Goal: Transaction & Acquisition: Purchase product/service

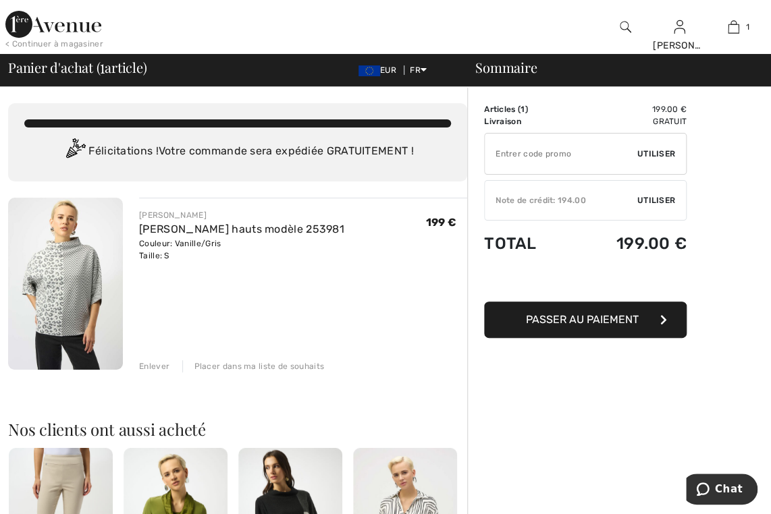
click at [647, 200] on span "Utiliser" at bounding box center [656, 200] width 38 height 12
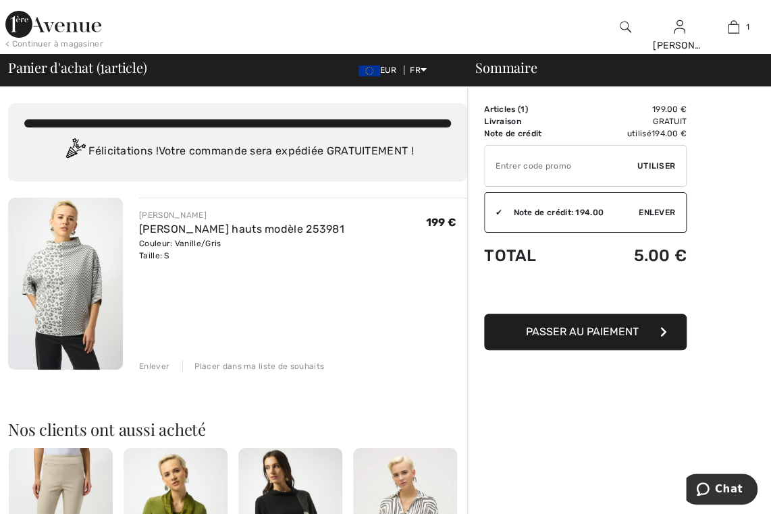
click at [629, 330] on span "Passer au paiement" at bounding box center [582, 331] width 113 height 13
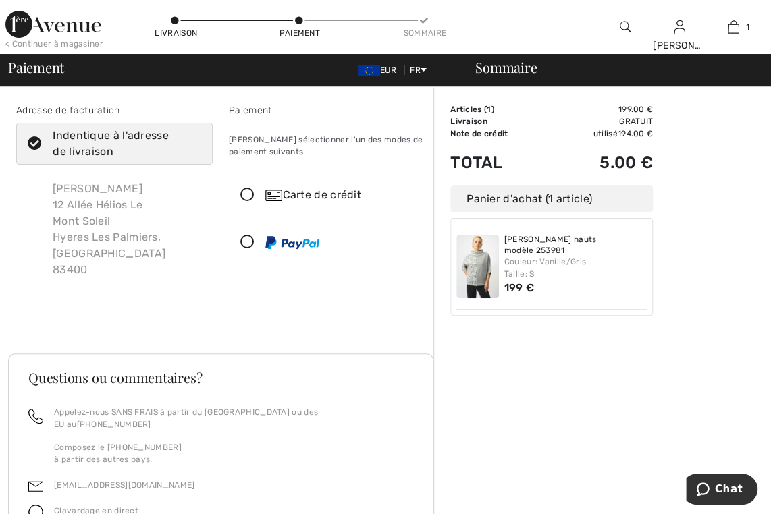
click at [244, 197] on icon at bounding box center [247, 195] width 36 height 14
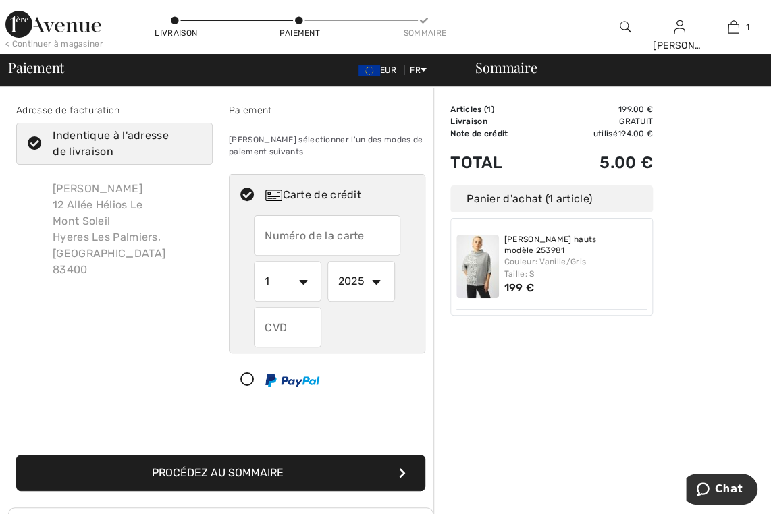
click at [265, 238] on input "text" at bounding box center [327, 235] width 146 height 40
click at [288, 232] on input "5136466005960140" at bounding box center [327, 235] width 146 height 40
type input "5136466005960140"
click at [302, 281] on select "1 2 3 4 5 6 7 8 9 10 11 12" at bounding box center [287, 281] width 67 height 40
select select "10"
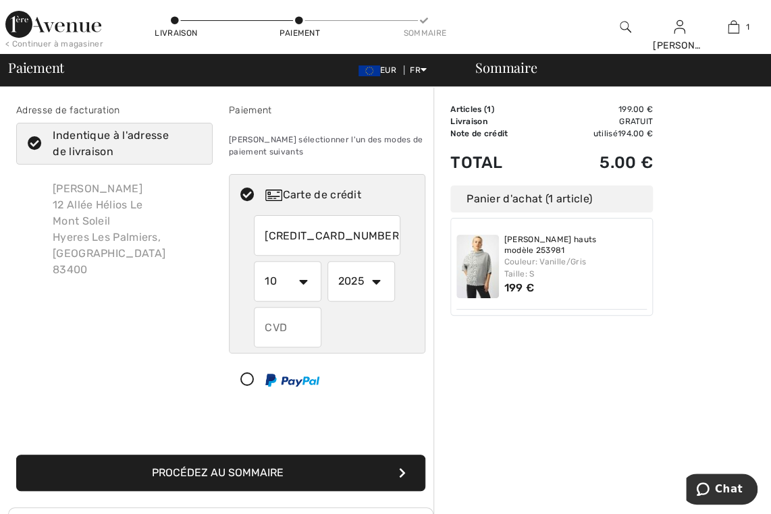
click at [254, 261] on select "1 2 3 4 5 6 7 8 9 10 11 12" at bounding box center [287, 281] width 67 height 40
click at [376, 279] on select "2025 2026 2027 2028 2029 2030 2031 2032 2033 2034 2035" at bounding box center [360, 281] width 67 height 40
select select "2027"
click at [327, 261] on select "2025 2026 2027 2028 2029 2030 2031 2032 2033 2034 2035" at bounding box center [360, 281] width 67 height 40
click at [292, 327] on input "text" at bounding box center [287, 327] width 67 height 40
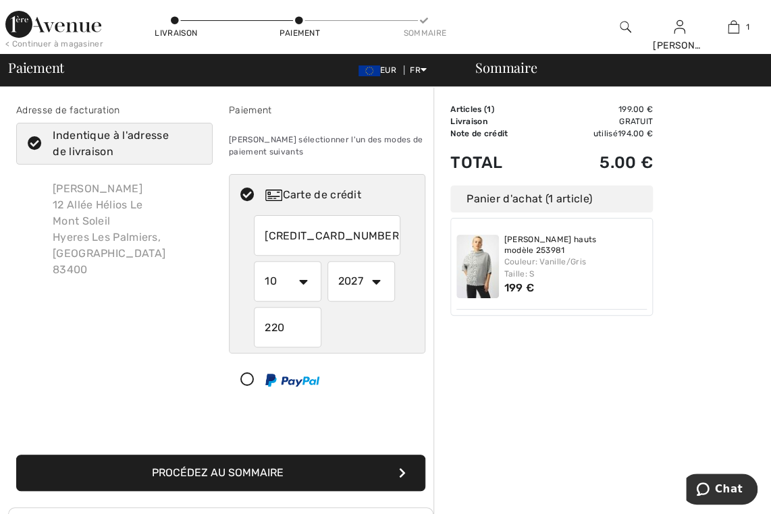
type input "220"
click at [349, 414] on div "Adresse de facturation Indentique à l'adresse de livraison Christiane Ballestra…" at bounding box center [220, 289] width 425 height 437
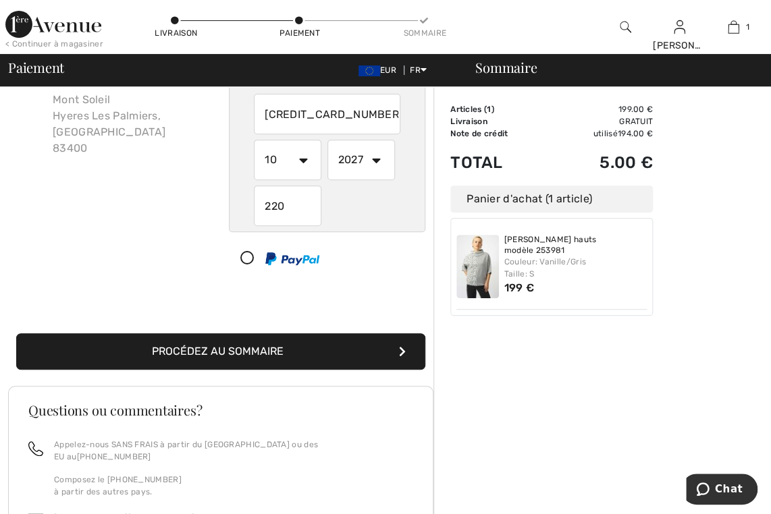
scroll to position [126, 0]
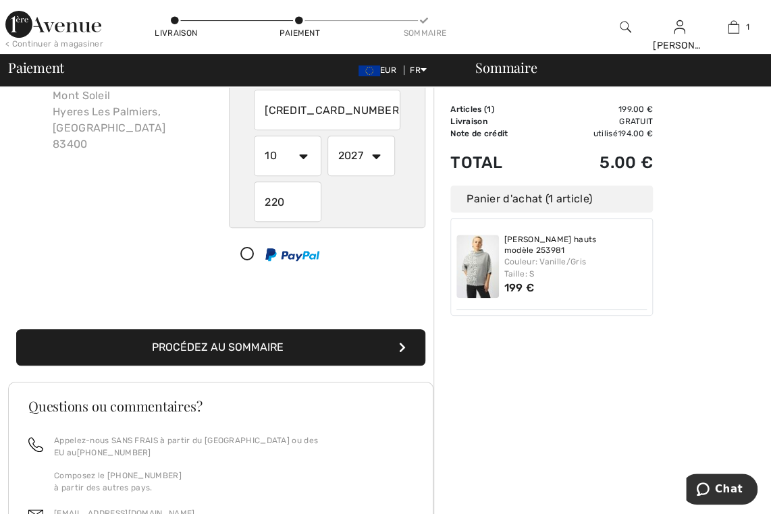
click at [384, 353] on button "Procédez au sommaire" at bounding box center [220, 347] width 409 height 36
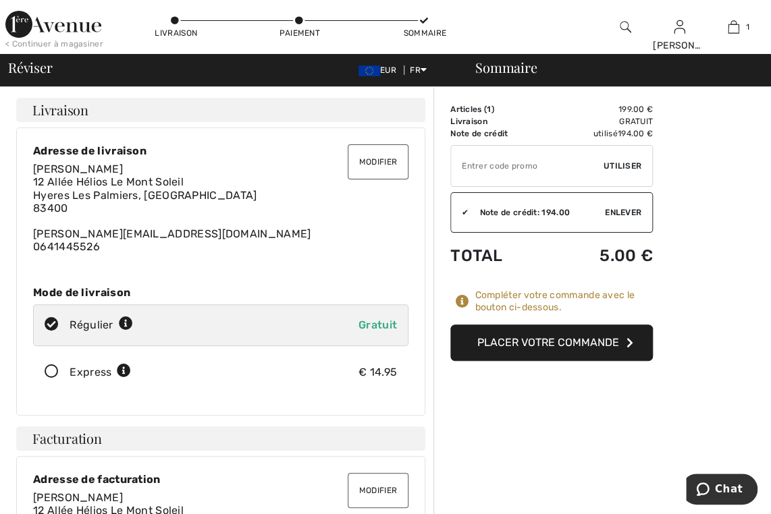
click at [524, 342] on button "Placer votre commande" at bounding box center [551, 343] width 202 height 36
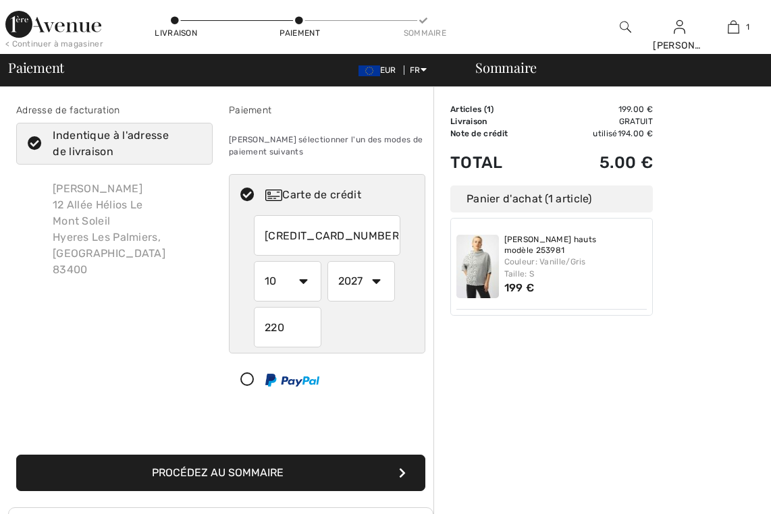
select select "10"
select select "2027"
click at [288, 235] on input "5136466005960140" at bounding box center [327, 235] width 146 height 40
radio input "true"
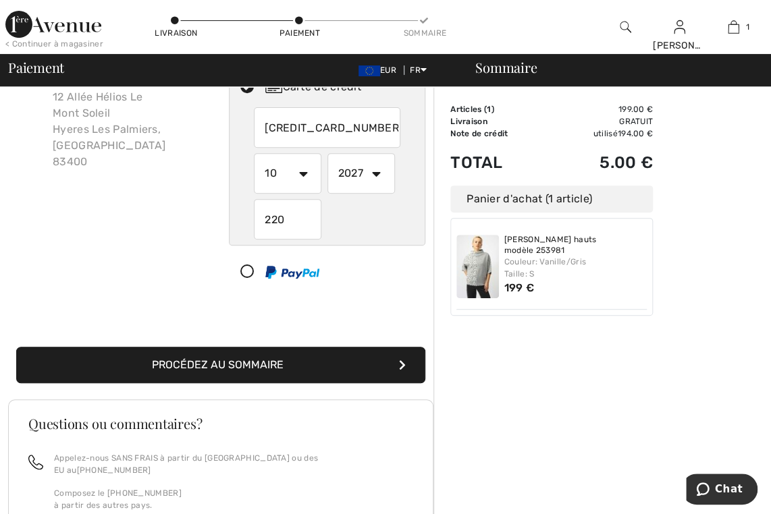
scroll to position [115, 0]
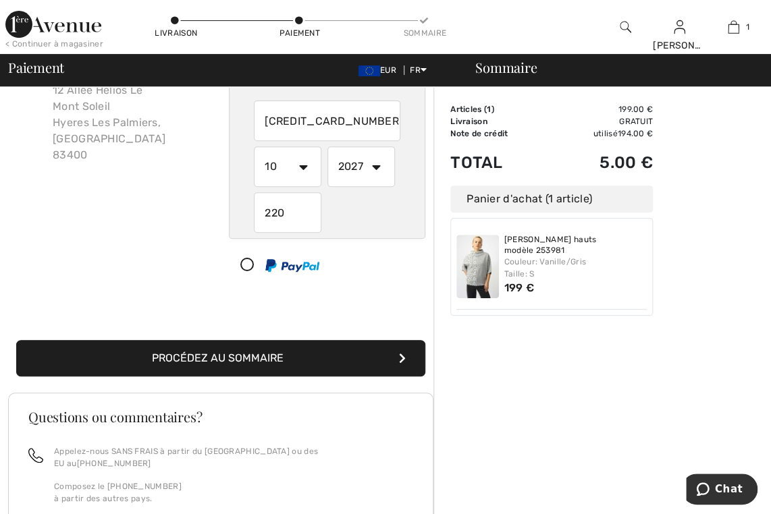
click at [400, 360] on icon "submit" at bounding box center [402, 358] width 7 height 11
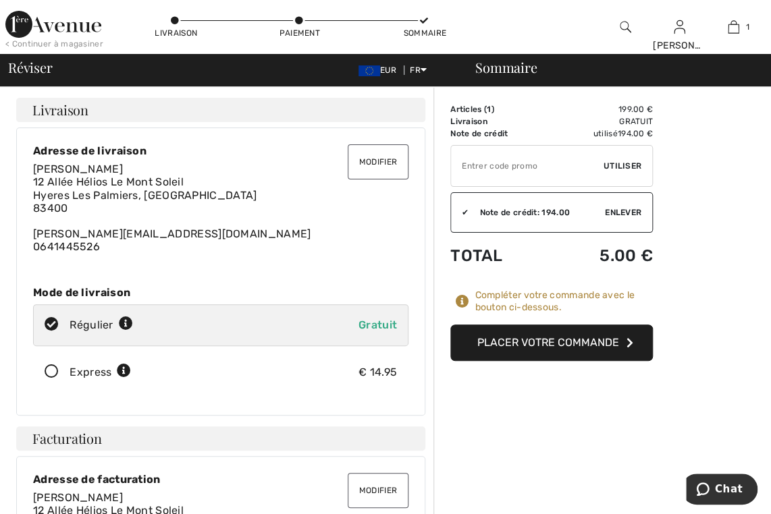
click at [541, 342] on button "Placer votre commande" at bounding box center [551, 343] width 202 height 36
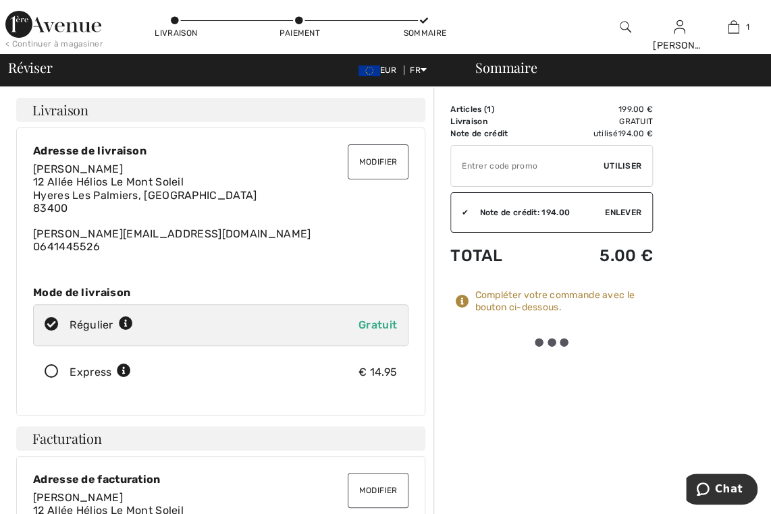
click at [541, 342] on div at bounding box center [552, 342] width 38 height 9
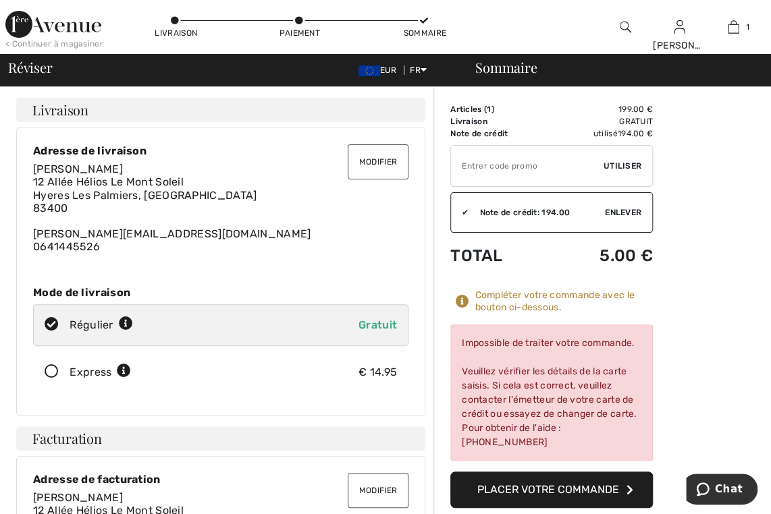
click at [593, 491] on button "Placer votre commande" at bounding box center [551, 490] width 202 height 36
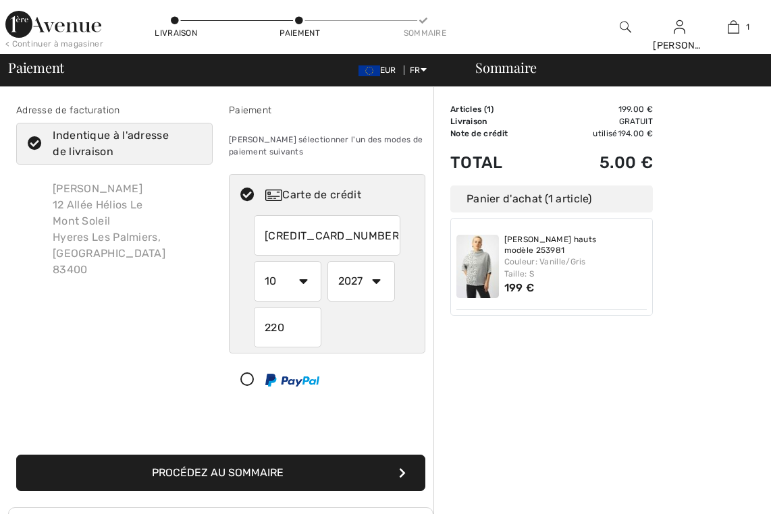
select select "10"
select select "2027"
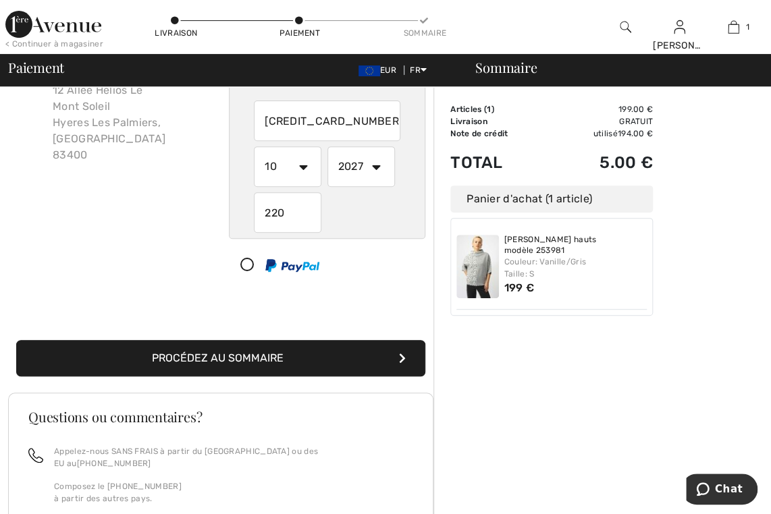
click at [377, 116] on input "5136466005960140" at bounding box center [327, 121] width 146 height 40
radio input "true"
type input "5"
type input "4970407204039296"
click at [304, 169] on select "1 2 3 4 5 6 7 8 9 10 11 12" at bounding box center [287, 166] width 67 height 40
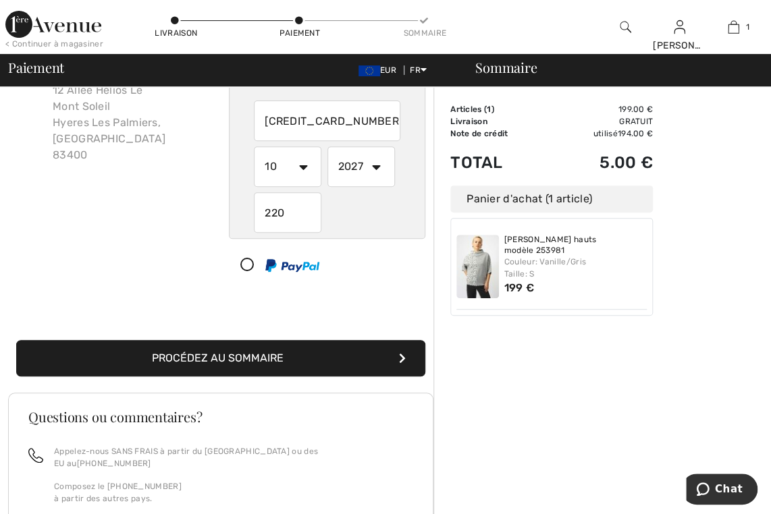
radio input "true"
select select "9"
click at [254, 146] on select "1 2 3 4 5 6 7 8 9 10 11 12" at bounding box center [287, 166] width 67 height 40
click at [373, 167] on select "2025 2026 2027 2028 2029 2030 2031 2032 2033 2034 2035" at bounding box center [360, 166] width 67 height 40
radio input "true"
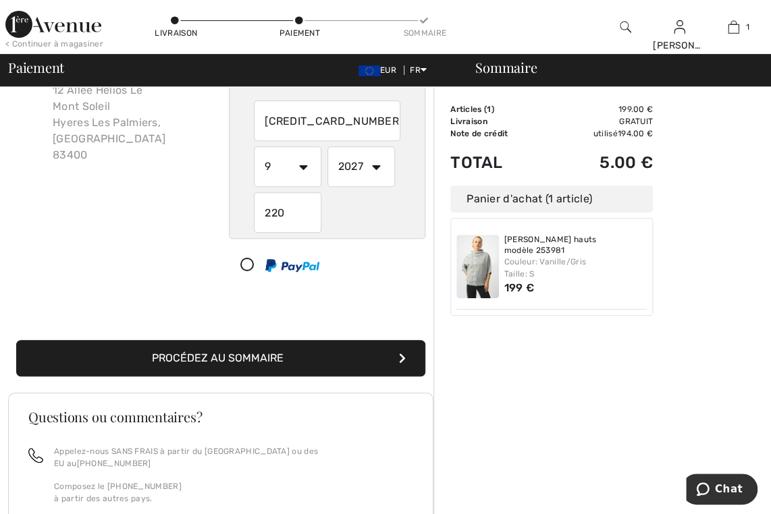
select select "2025"
click at [327, 146] on select "2025 2026 2027 2028 2029 2030 2031 2032 2033 2034 2035" at bounding box center [360, 166] width 67 height 40
click at [287, 209] on input "220" at bounding box center [287, 212] width 67 height 40
radio input "true"
type input "2"
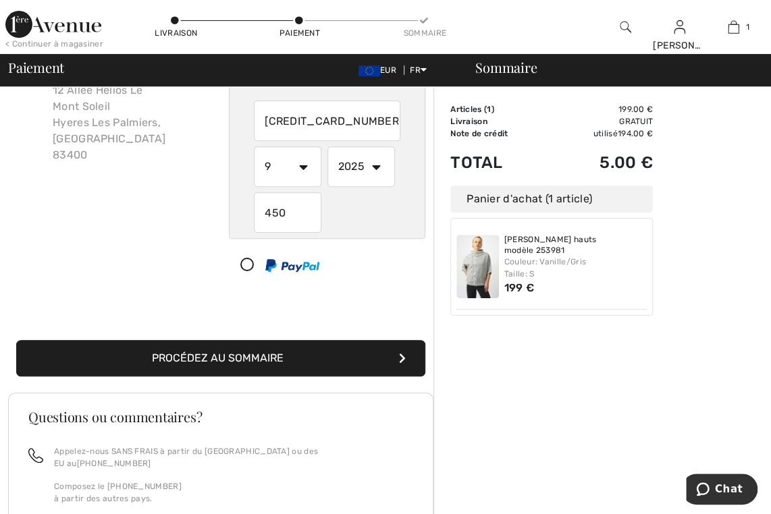
type input "450"
click at [291, 358] on button "Procédez au sommaire" at bounding box center [220, 358] width 409 height 36
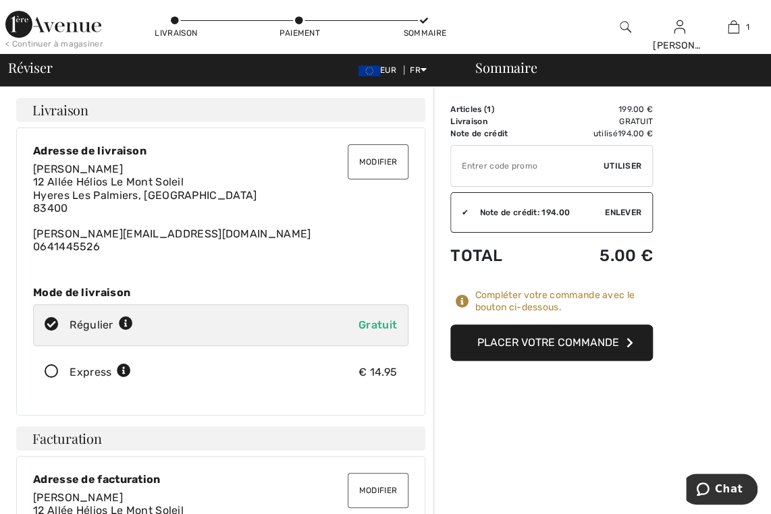
click at [543, 346] on button "Placer votre commande" at bounding box center [551, 343] width 202 height 36
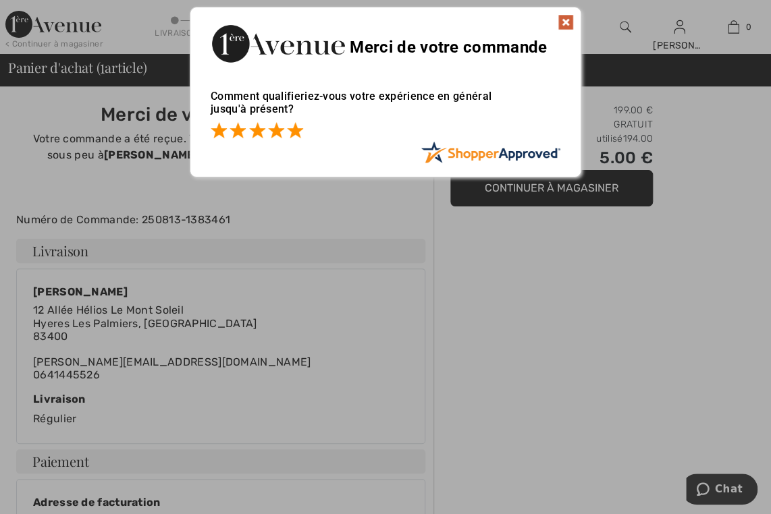
click at [294, 134] on span at bounding box center [295, 130] width 16 height 16
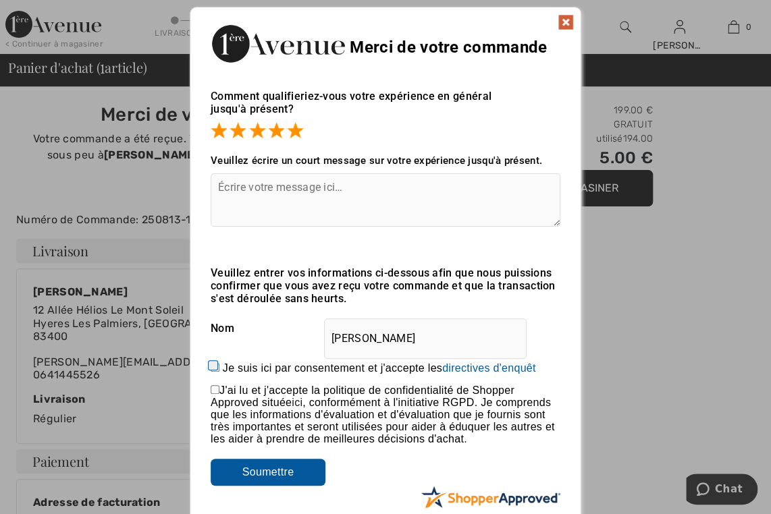
click at [274, 477] on input "Soumettre" at bounding box center [268, 472] width 115 height 27
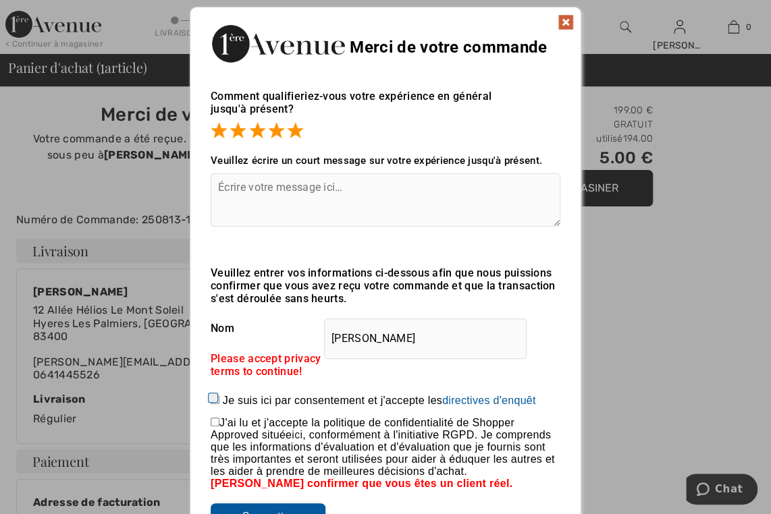
click at [569, 22] on img at bounding box center [566, 22] width 16 height 16
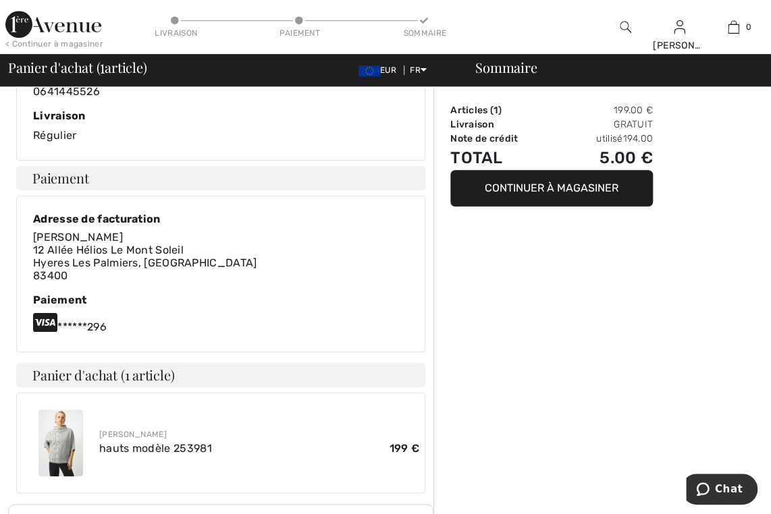
scroll to position [286, 0]
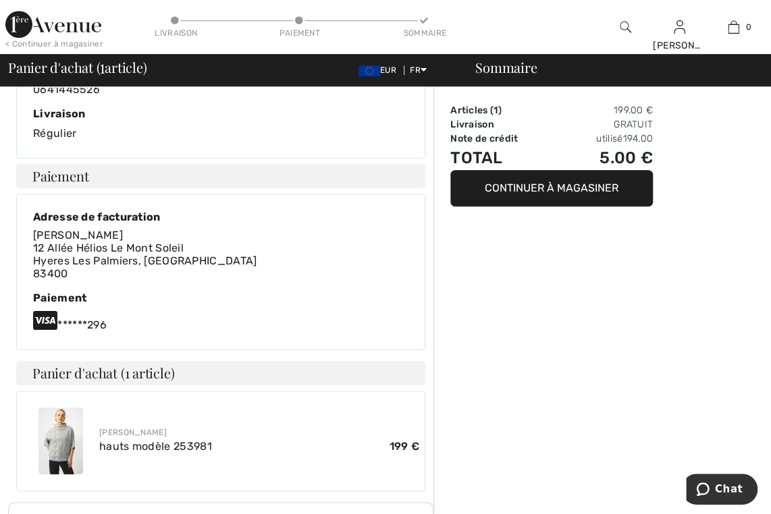
click at [61, 459] on img at bounding box center [60, 441] width 45 height 67
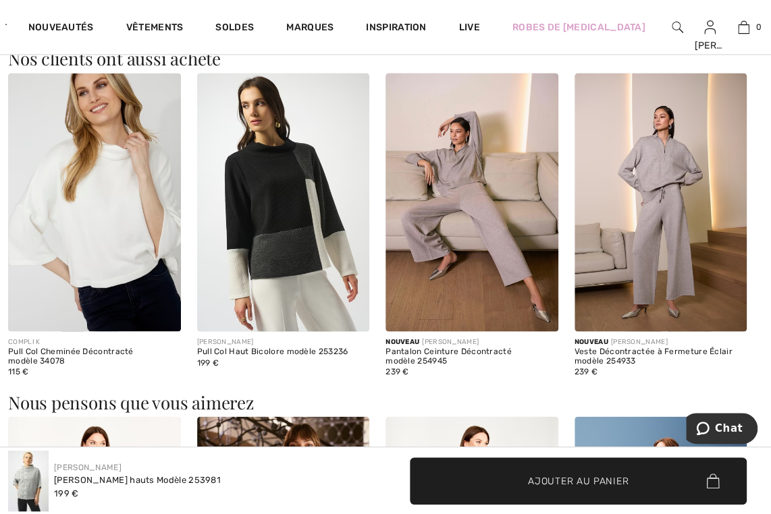
scroll to position [810, 0]
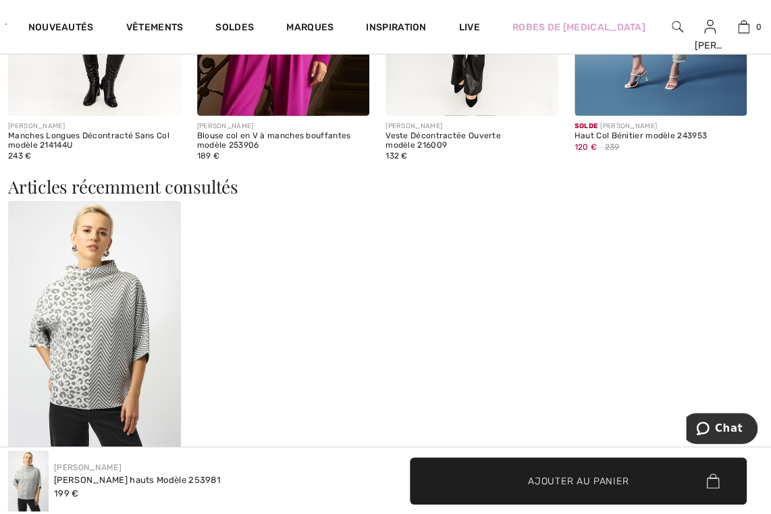
click at [612, 391] on div "JOSEPH RIBKOFF hauts modèle 253981 199 €" at bounding box center [385, 357] width 755 height 312
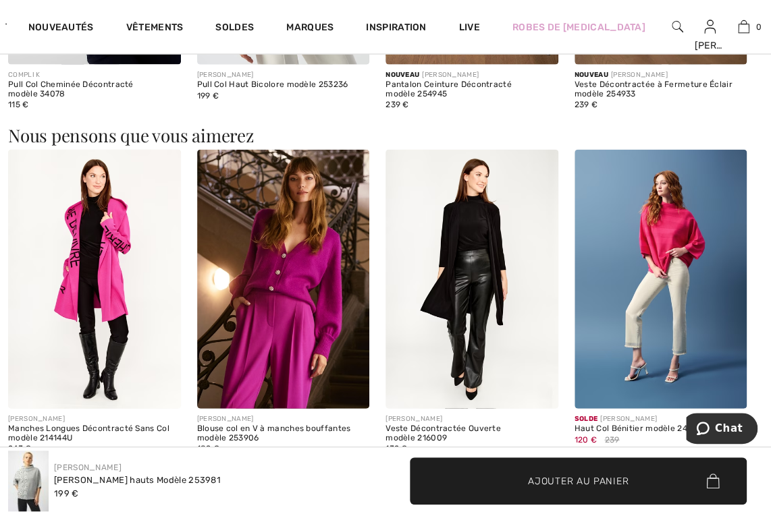
scroll to position [1079, 0]
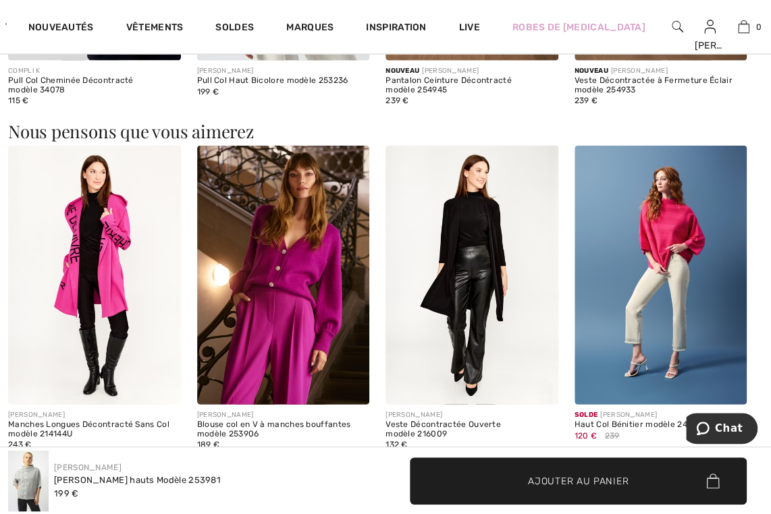
click at [676, 270] on img at bounding box center [660, 275] width 173 height 259
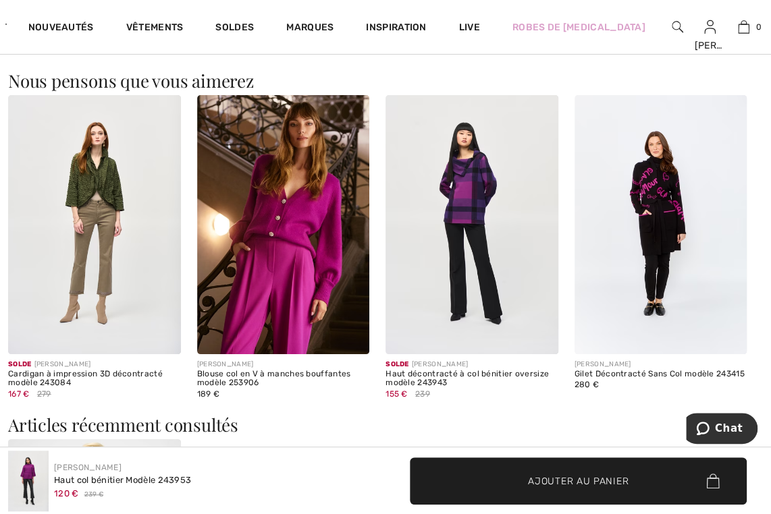
scroll to position [1749, 0]
click at [497, 302] on img at bounding box center [471, 225] width 173 height 259
click at [481, 294] on img at bounding box center [471, 225] width 173 height 259
click at [474, 232] on img at bounding box center [471, 225] width 173 height 259
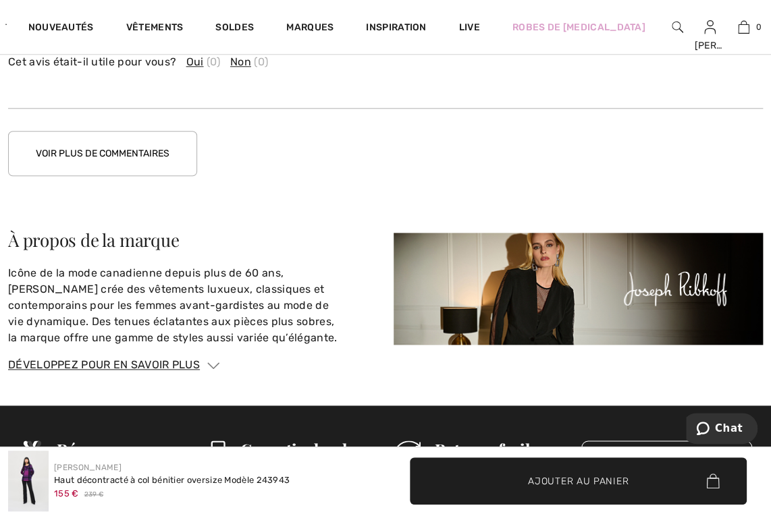
scroll to position [2382, 0]
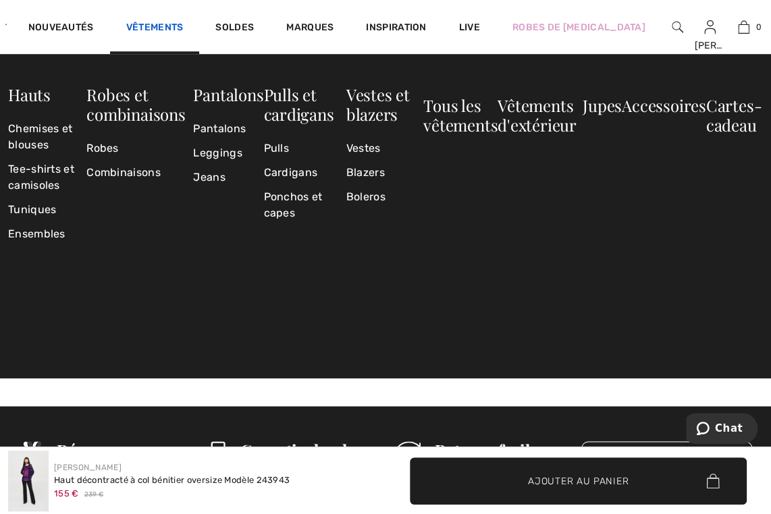
click at [157, 27] on link "Vêtements" at bounding box center [154, 29] width 57 height 14
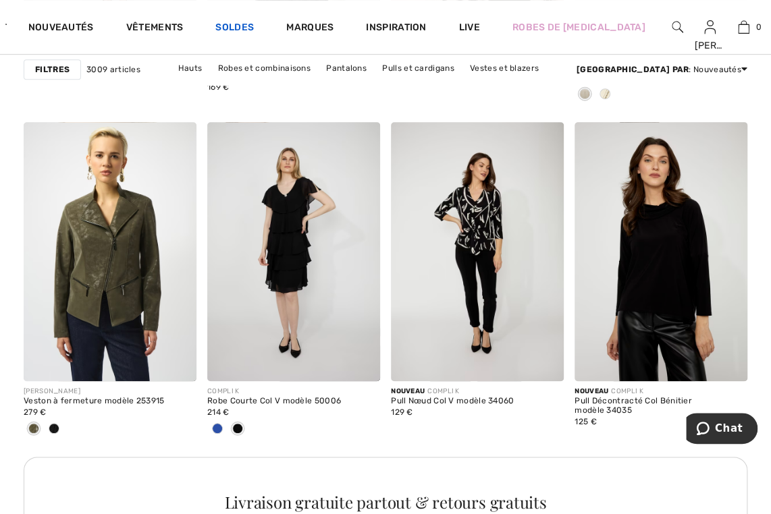
scroll to position [2207, 0]
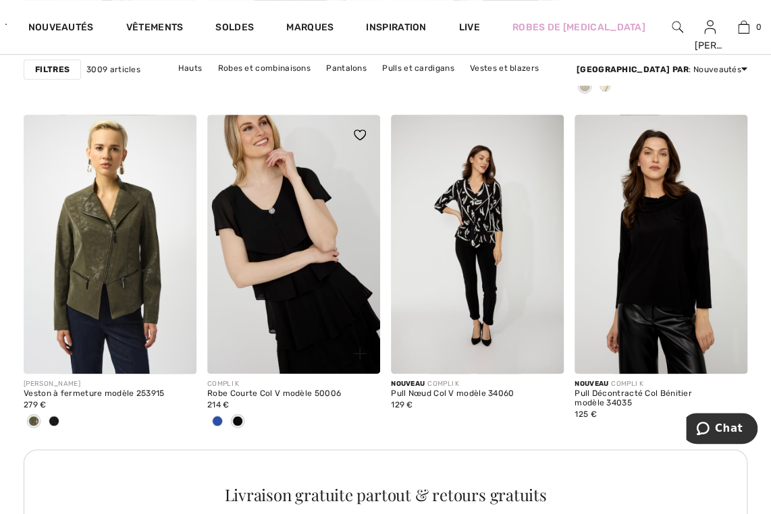
click at [304, 291] on img at bounding box center [293, 244] width 173 height 259
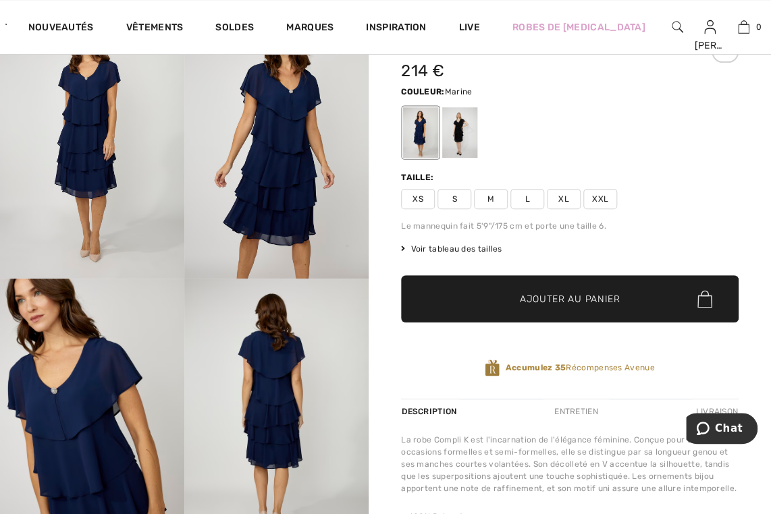
scroll to position [78, 0]
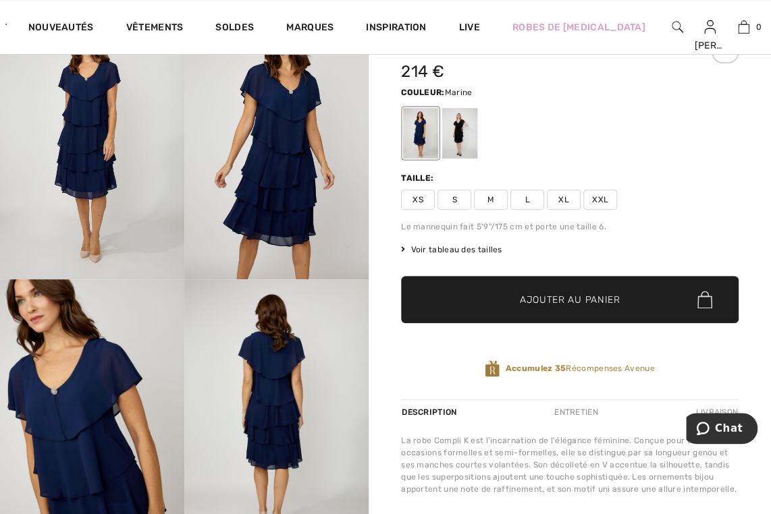
click at [495, 252] on span "Voir tableau des tailles" at bounding box center [451, 250] width 101 height 12
click at [494, 246] on span "Voir tableau des tailles" at bounding box center [451, 250] width 101 height 12
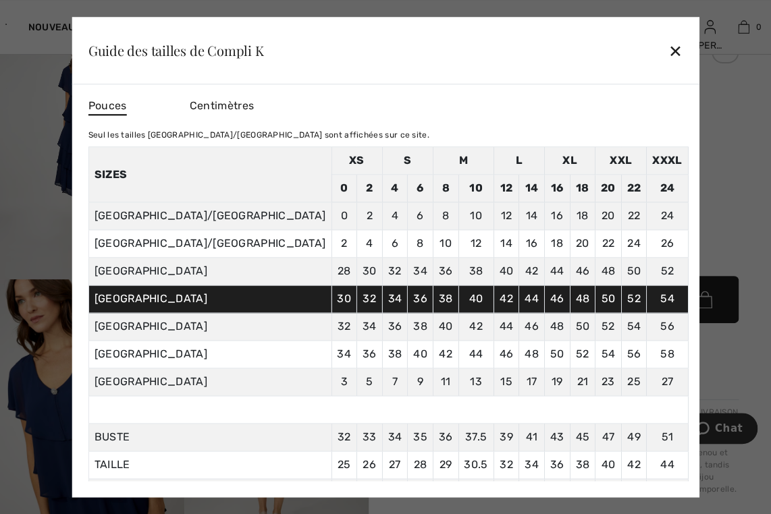
click at [668, 47] on div "✕" at bounding box center [675, 50] width 14 height 28
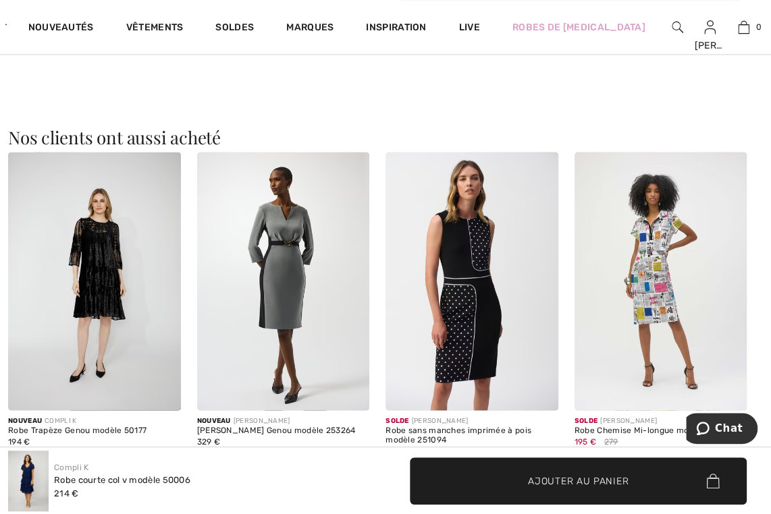
scroll to position [798, 0]
click at [445, 362] on img at bounding box center [471, 280] width 173 height 259
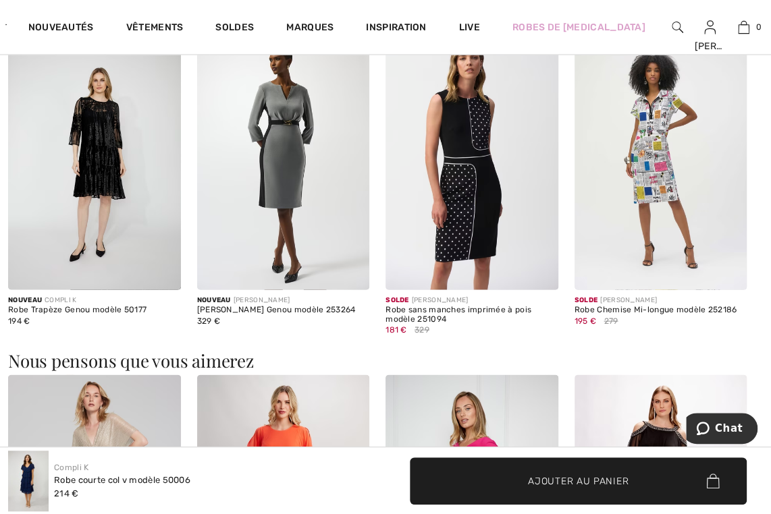
scroll to position [937, 0]
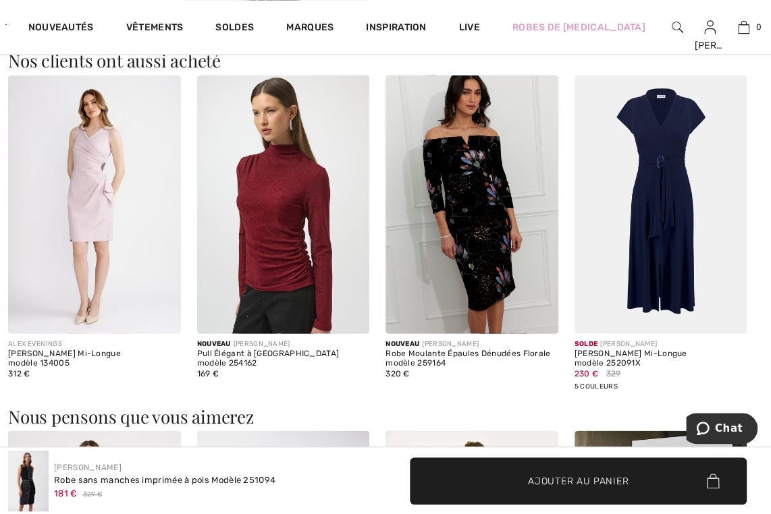
scroll to position [902, 0]
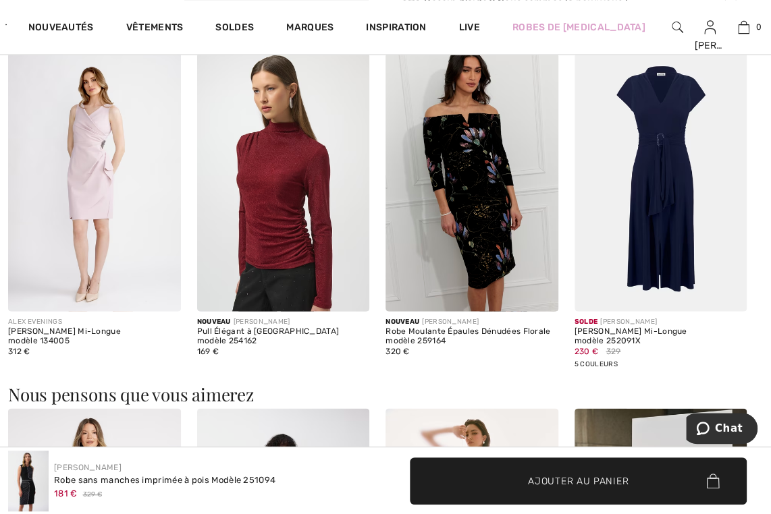
click at [465, 351] on div "320 €" at bounding box center [471, 351] width 173 height 12
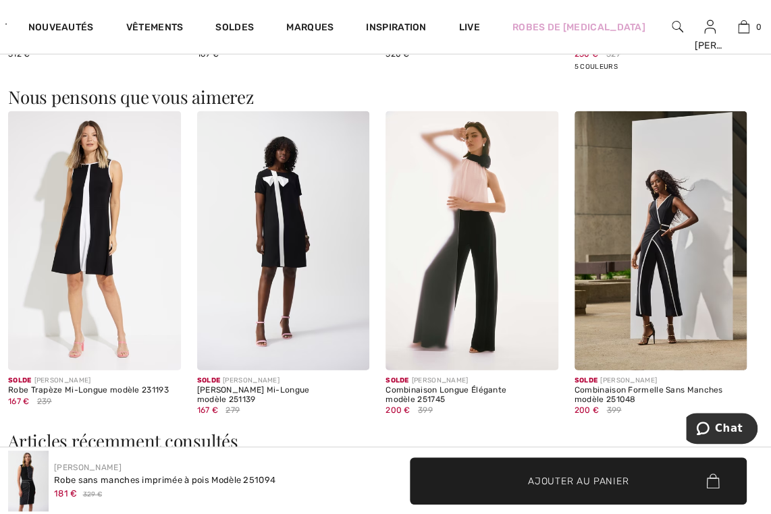
scroll to position [1178, 0]
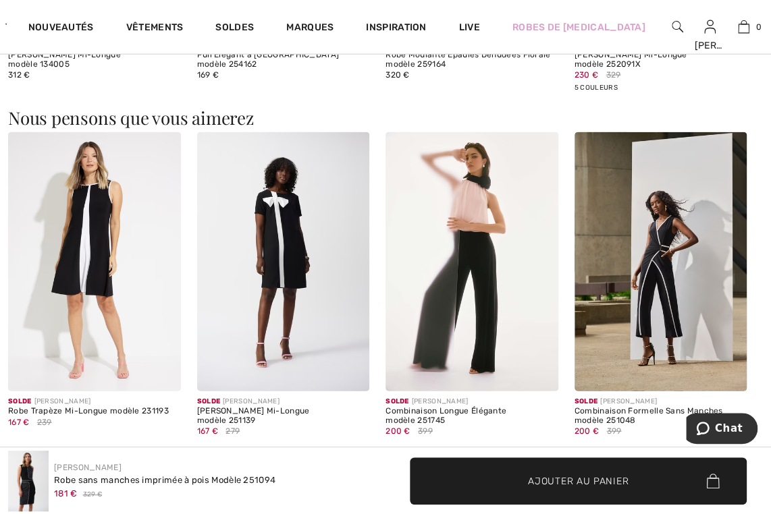
click at [275, 302] on img at bounding box center [283, 261] width 173 height 259
click at [290, 288] on img at bounding box center [283, 261] width 173 height 259
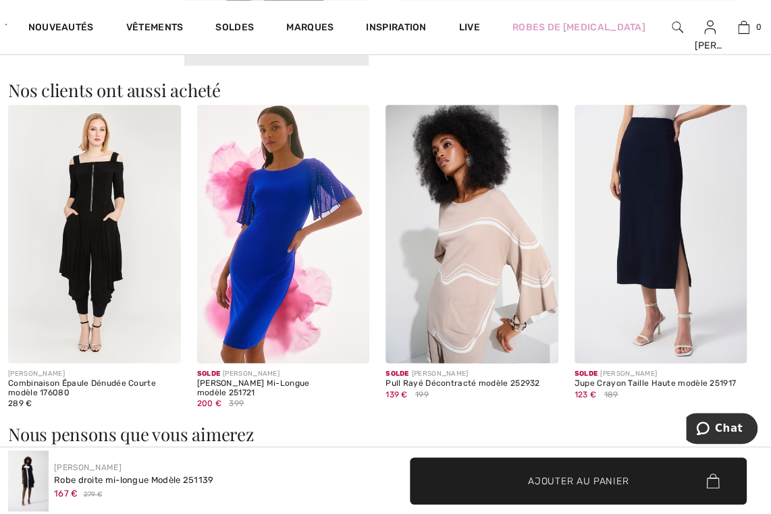
scroll to position [848, 0]
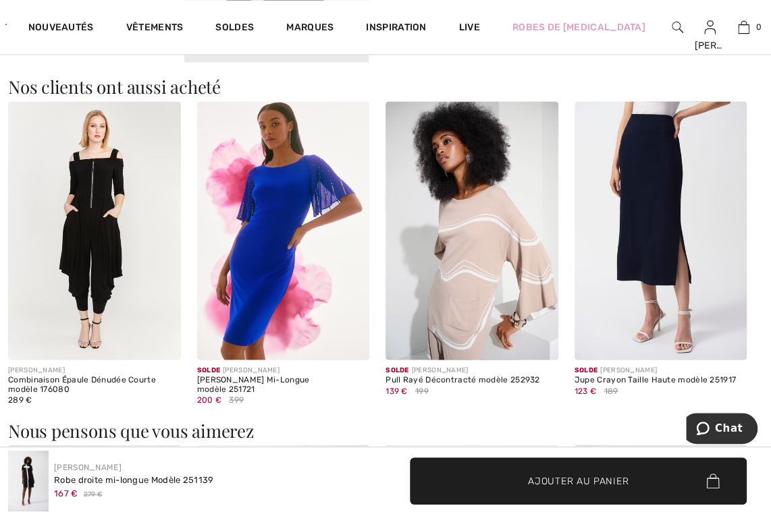
click at [489, 253] on img at bounding box center [471, 230] width 173 height 259
click at [469, 288] on img at bounding box center [471, 230] width 173 height 259
click at [471, 254] on img at bounding box center [471, 230] width 173 height 259
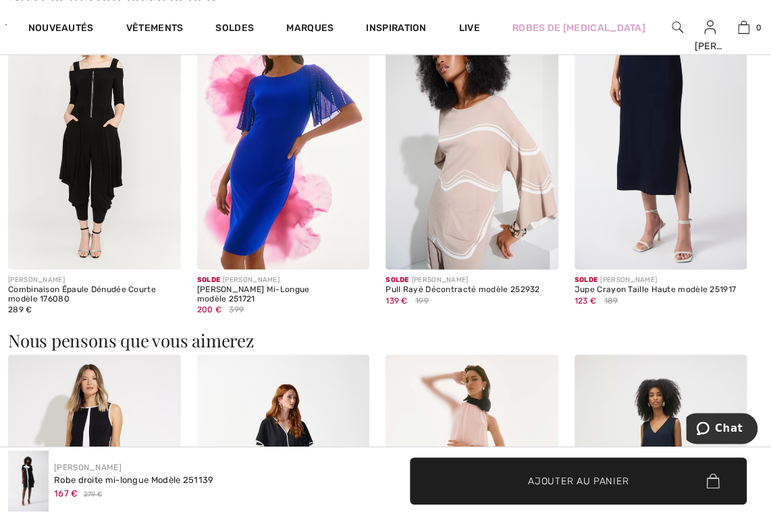
scroll to position [930, 0]
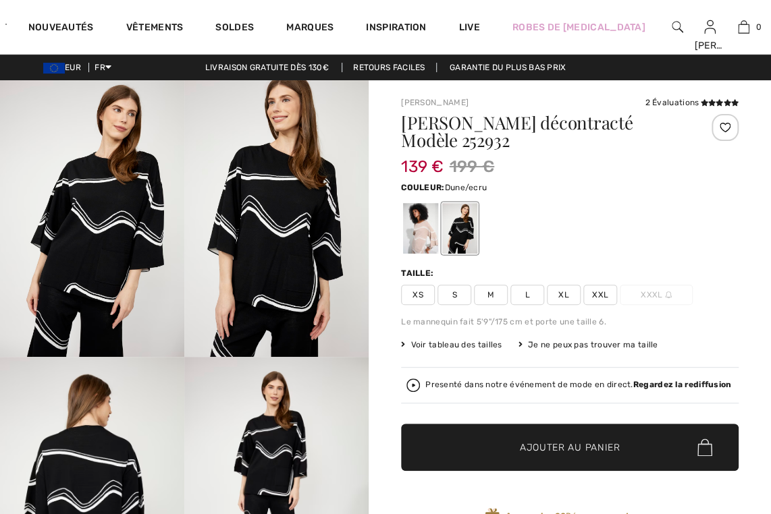
click at [433, 232] on div at bounding box center [420, 228] width 35 height 51
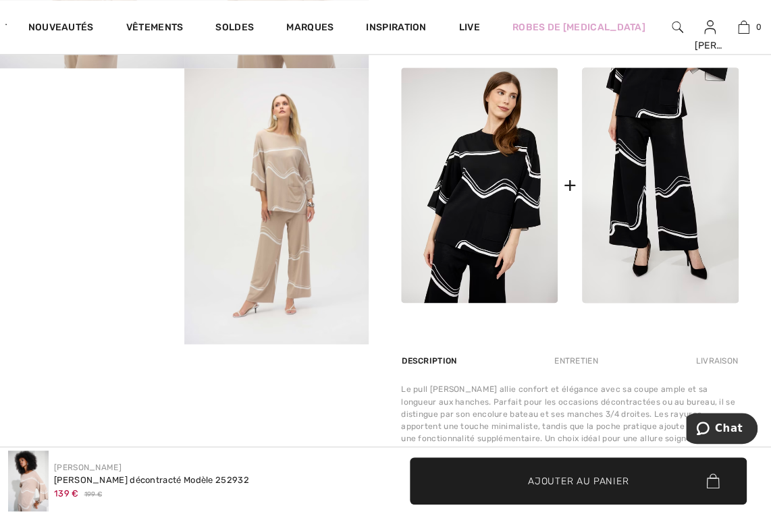
scroll to position [567, 0]
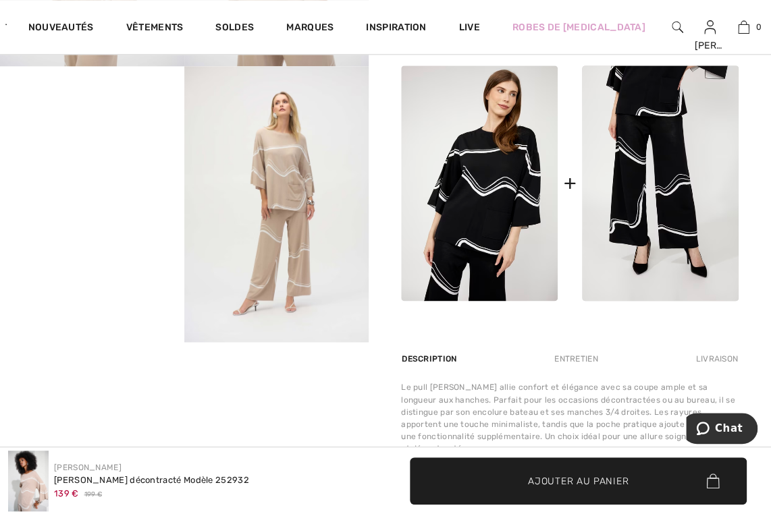
click at [543, 347] on div "Entretien" at bounding box center [576, 359] width 67 height 24
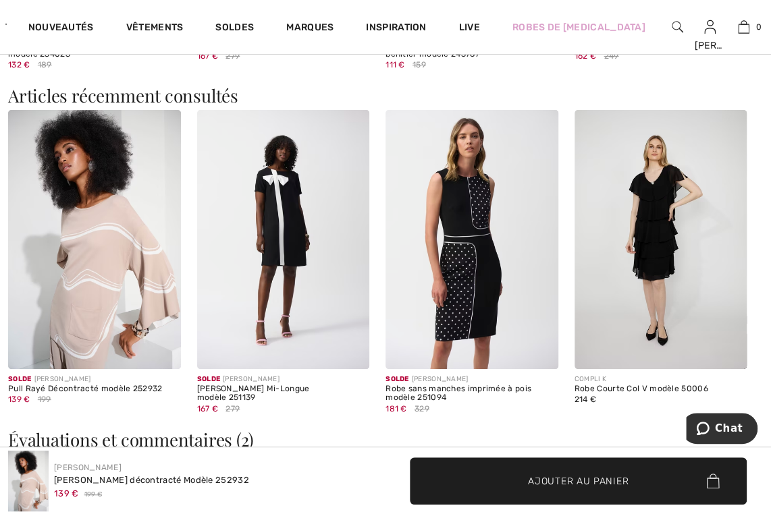
scroll to position [1795, 0]
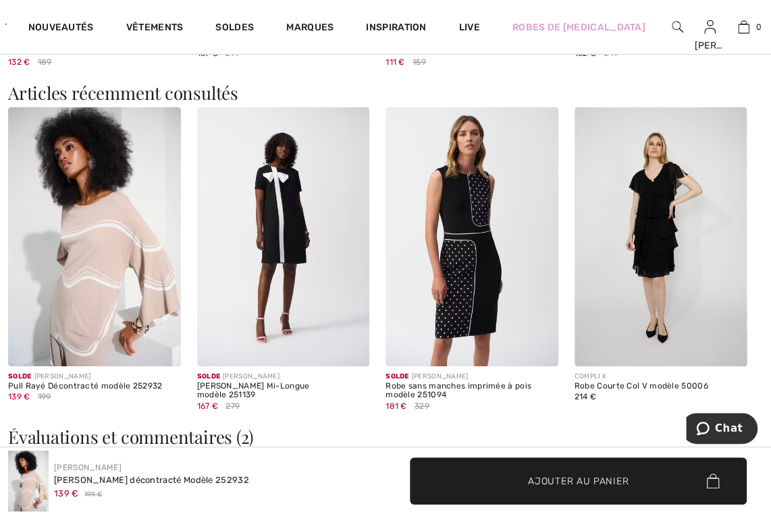
click at [519, 347] on img at bounding box center [471, 236] width 173 height 259
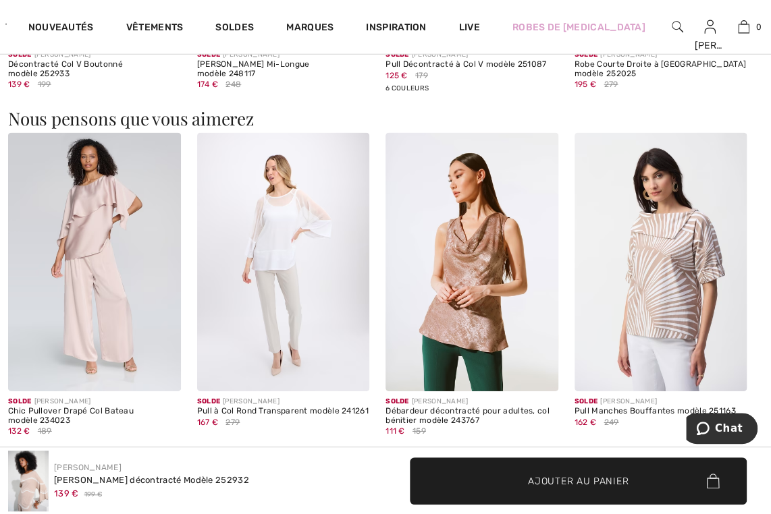
scroll to position [1336, 0]
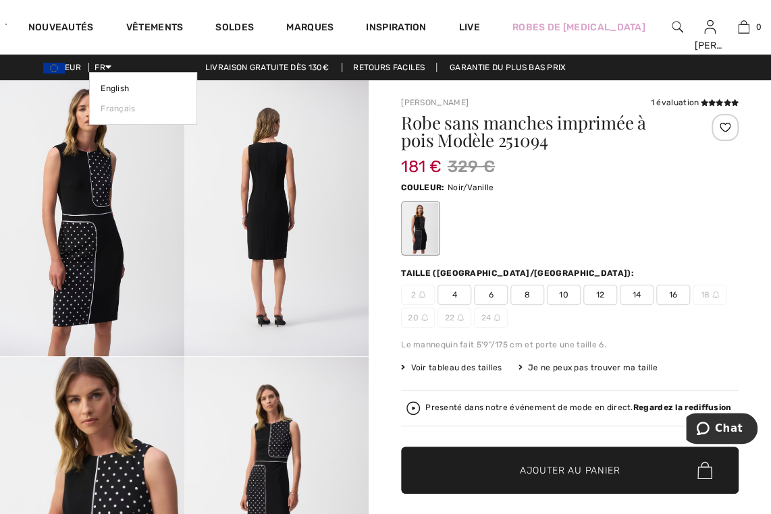
click at [111, 65] on icon at bounding box center [108, 66] width 6 height 9
click at [115, 109] on link "Français" at bounding box center [143, 109] width 85 height 20
click at [110, 109] on link "Français" at bounding box center [143, 109] width 85 height 20
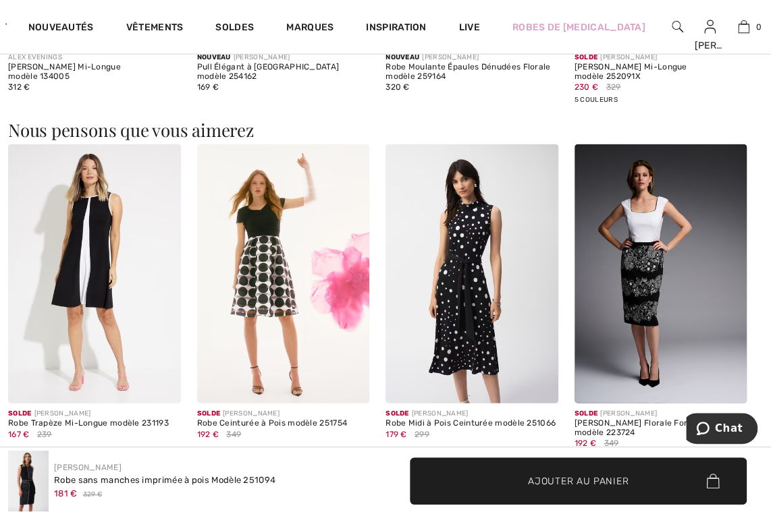
scroll to position [1174, 0]
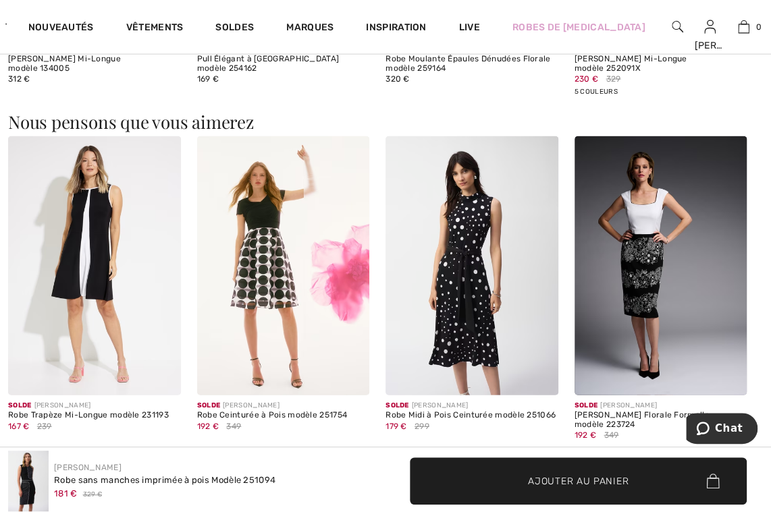
click at [276, 276] on img at bounding box center [283, 265] width 173 height 259
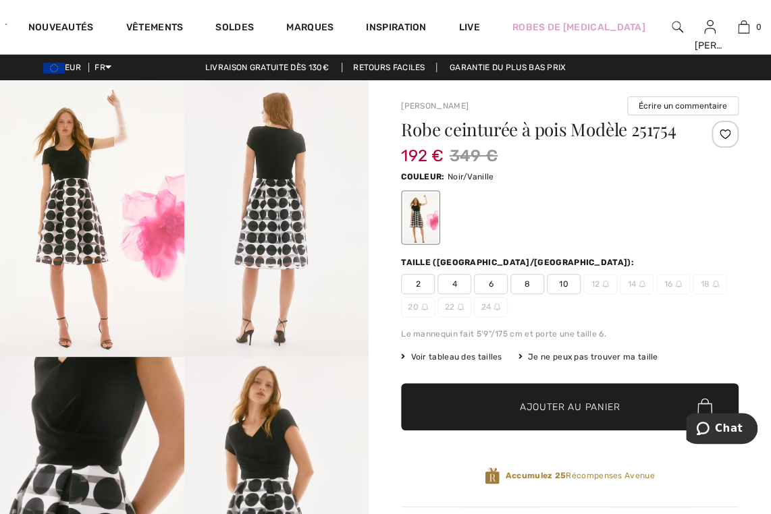
click at [271, 262] on img at bounding box center [276, 218] width 184 height 277
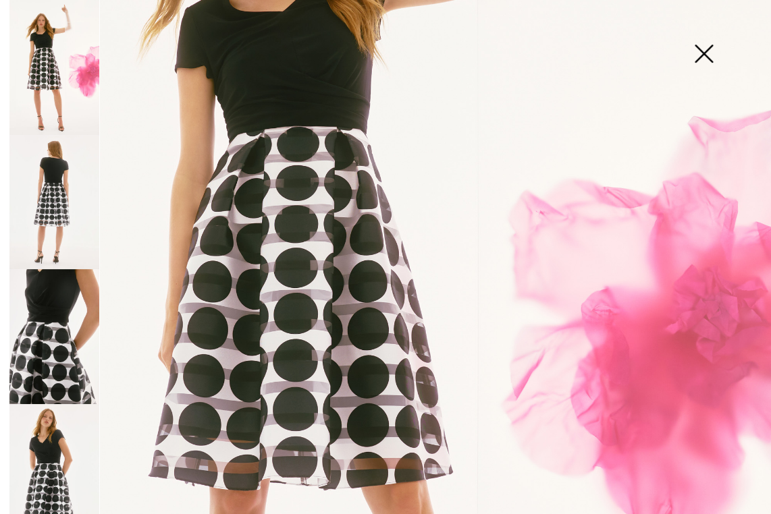
scroll to position [299, 0]
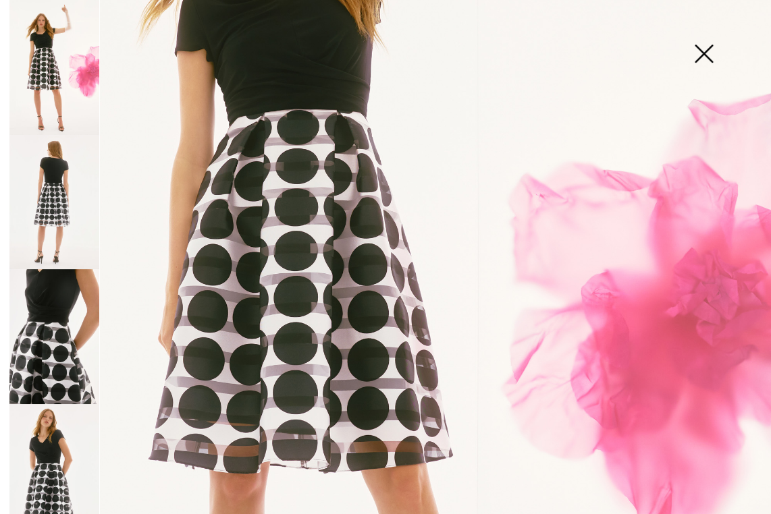
click at [465, 347] on img at bounding box center [385, 279] width 771 height 1156
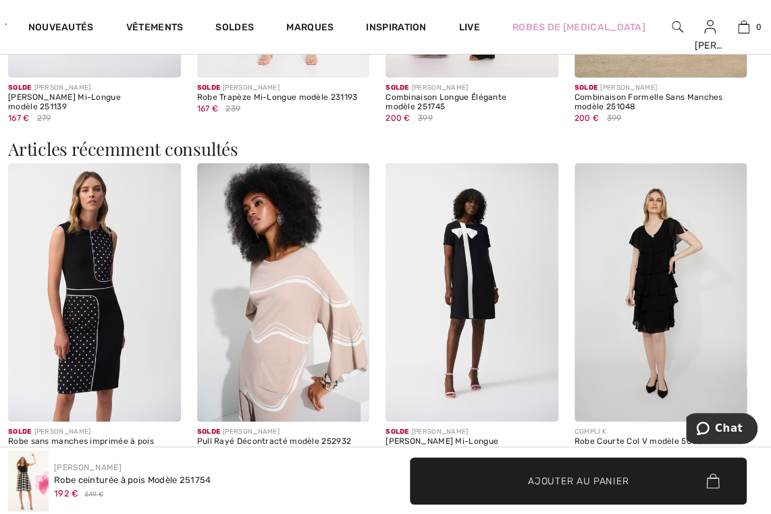
scroll to position [1758, 0]
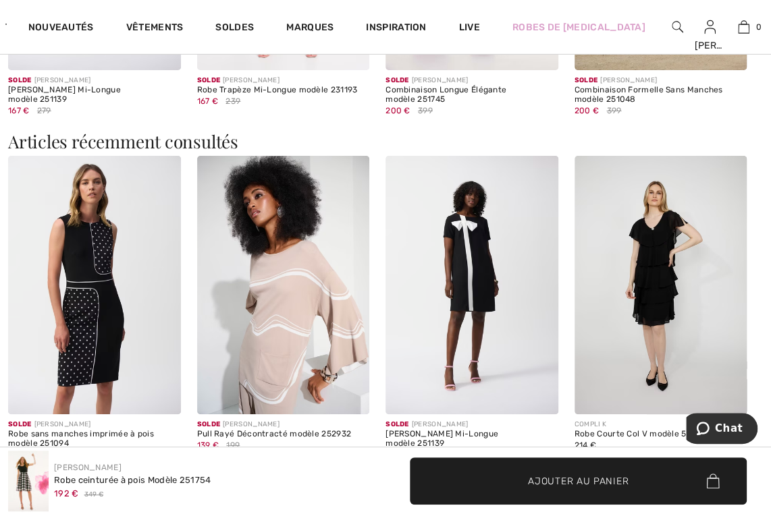
click at [288, 318] on img at bounding box center [283, 285] width 173 height 259
click at [279, 304] on img at bounding box center [283, 285] width 173 height 259
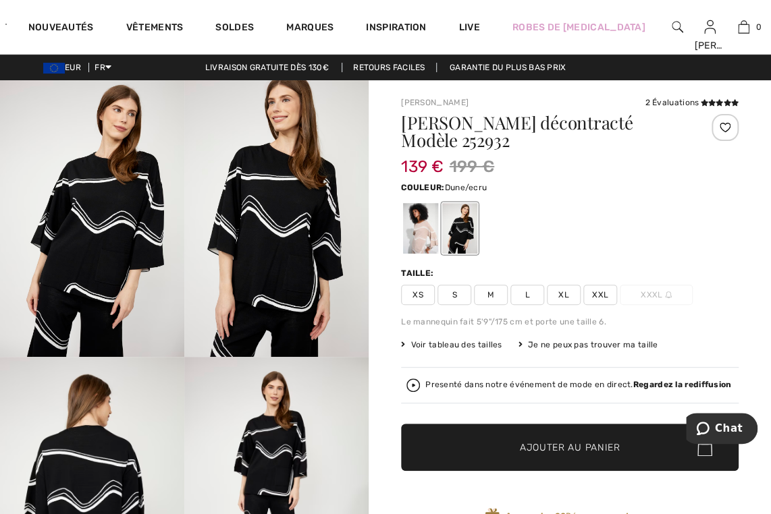
click at [427, 217] on div at bounding box center [420, 228] width 35 height 51
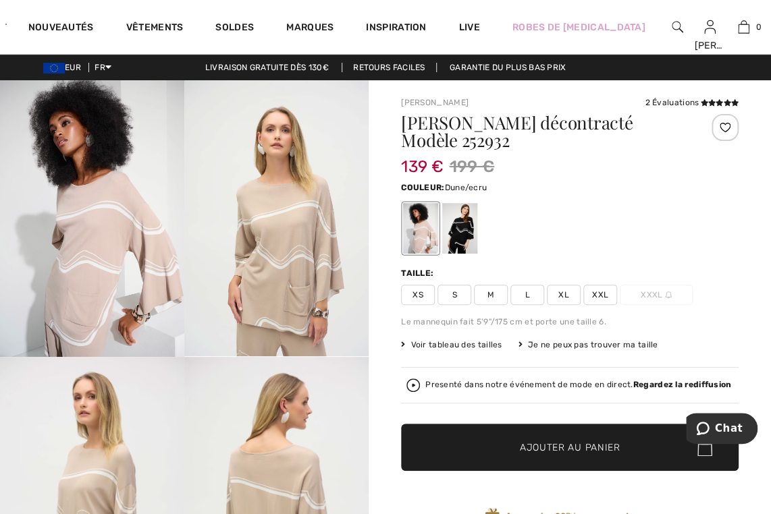
click at [453, 285] on span "S" at bounding box center [454, 295] width 34 height 20
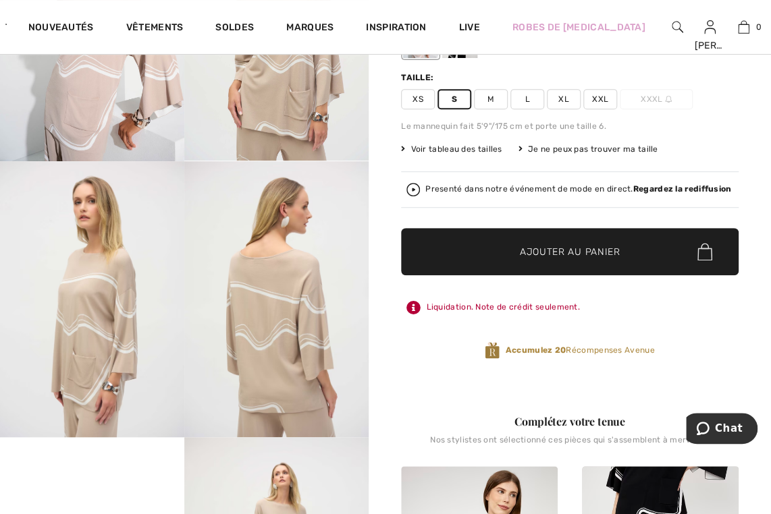
scroll to position [196, 0]
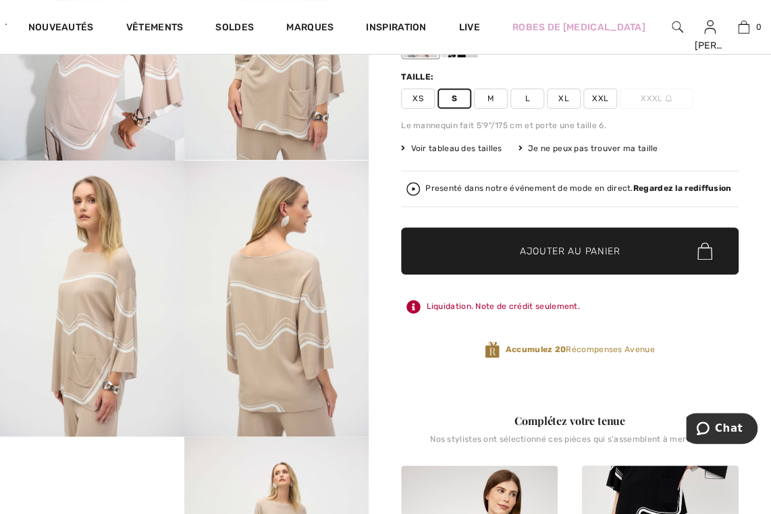
click at [632, 228] on span "✔ Ajouté au panier Ajouter au panier" at bounding box center [569, 250] width 337 height 47
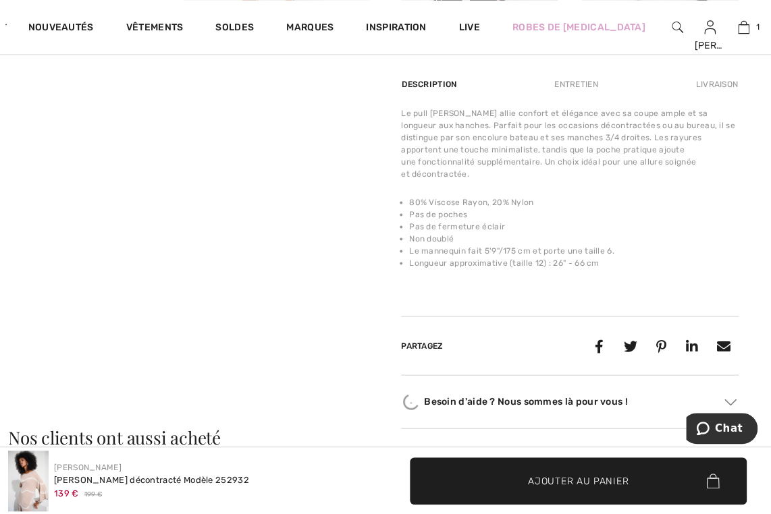
scroll to position [875, 0]
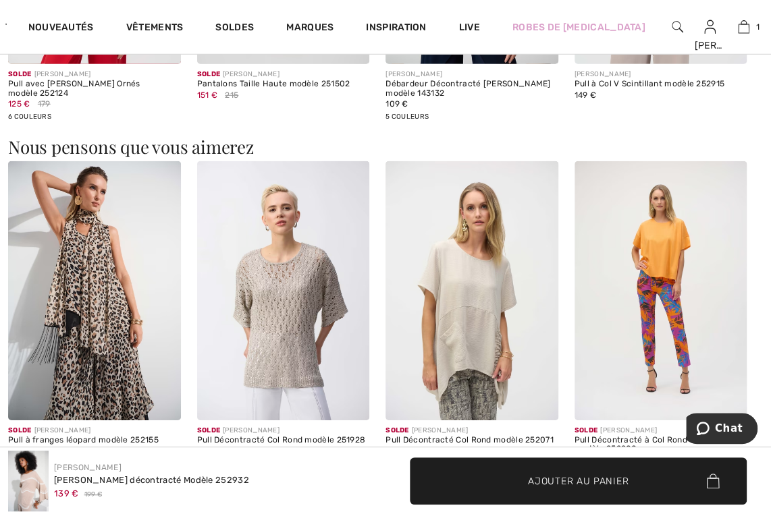
click at [639, 337] on img at bounding box center [660, 290] width 173 height 259
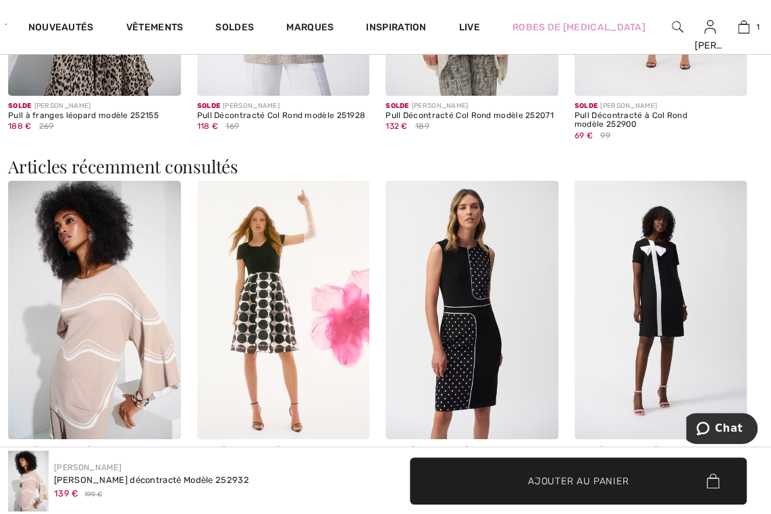
scroll to position [1847, 0]
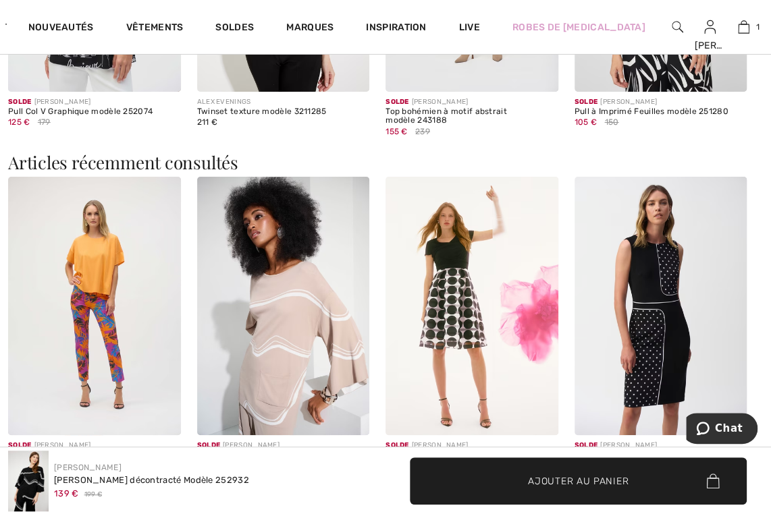
click at [285, 286] on img at bounding box center [283, 306] width 173 height 259
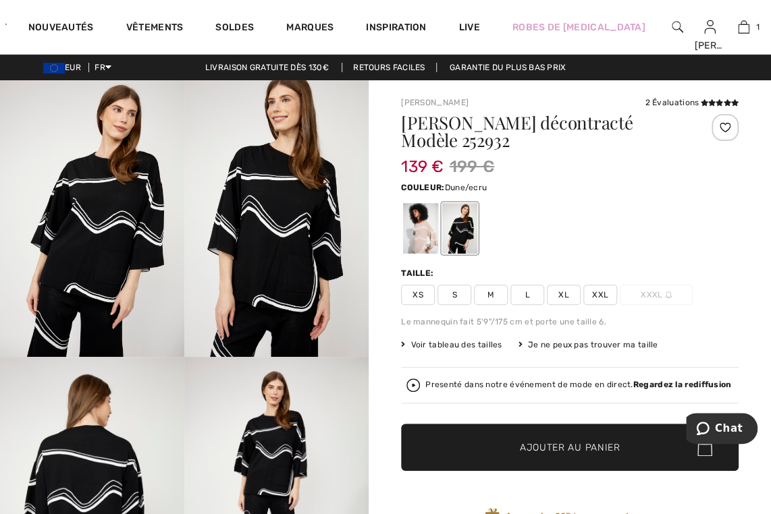
click at [414, 219] on div at bounding box center [420, 228] width 35 height 51
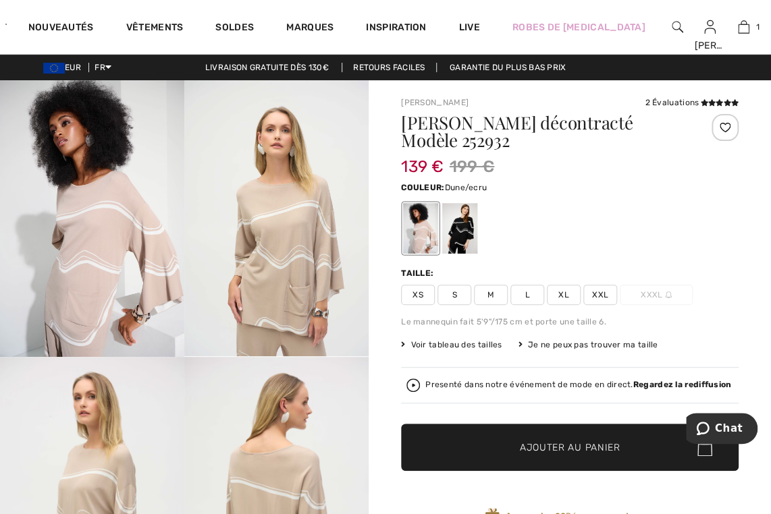
click at [456, 285] on span "S" at bounding box center [454, 295] width 34 height 20
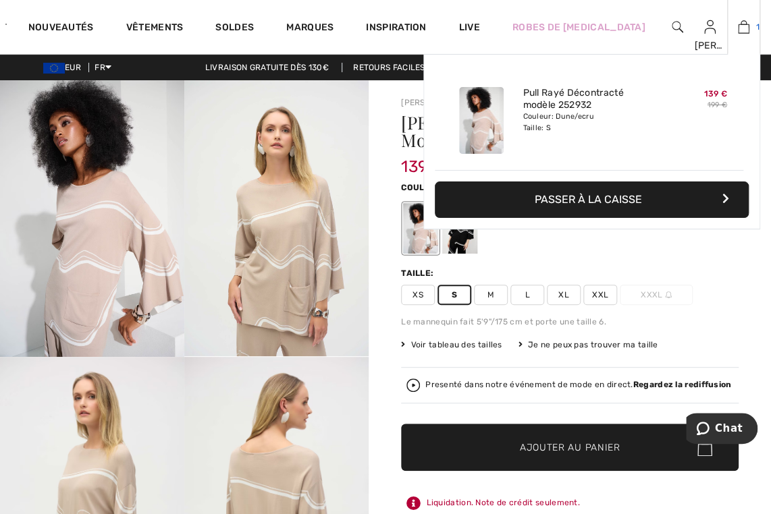
click at [738, 28] on img at bounding box center [743, 27] width 11 height 16
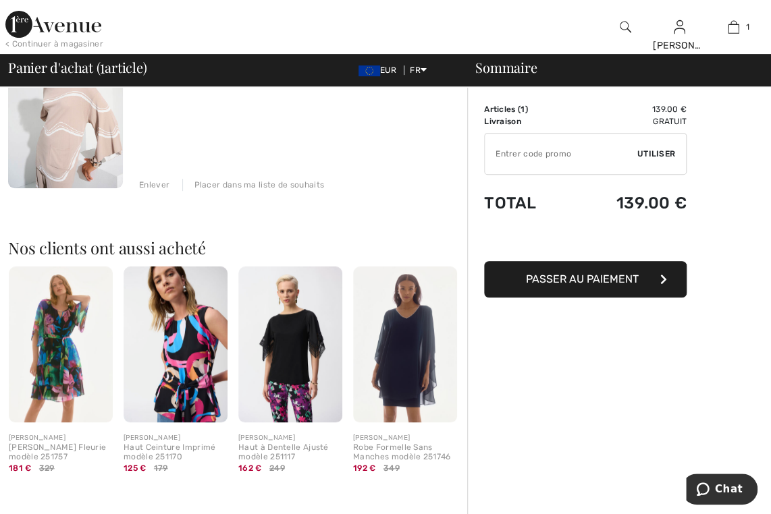
scroll to position [194, 0]
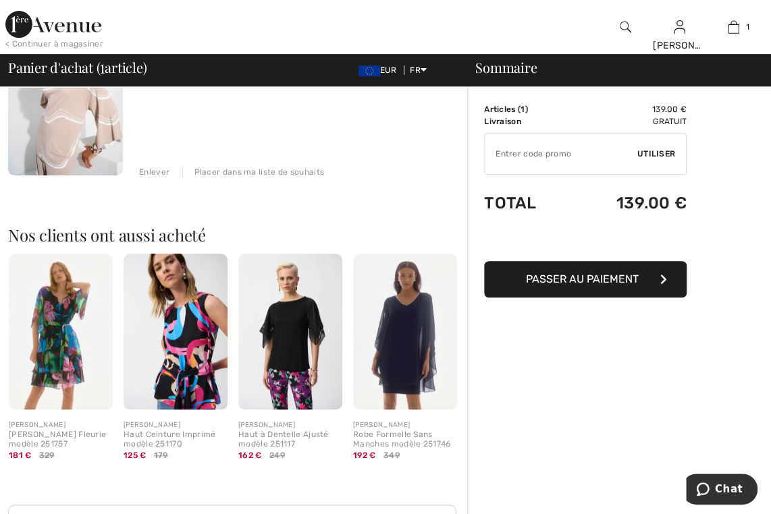
click at [48, 373] on img at bounding box center [61, 332] width 104 height 156
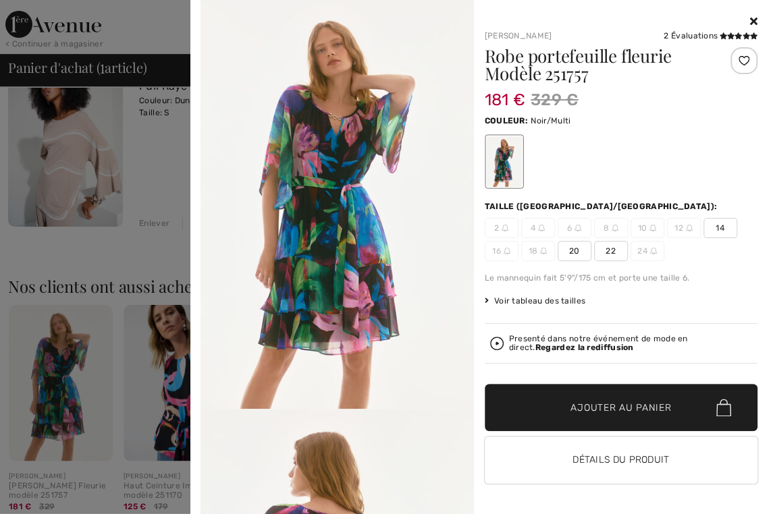
scroll to position [0, 0]
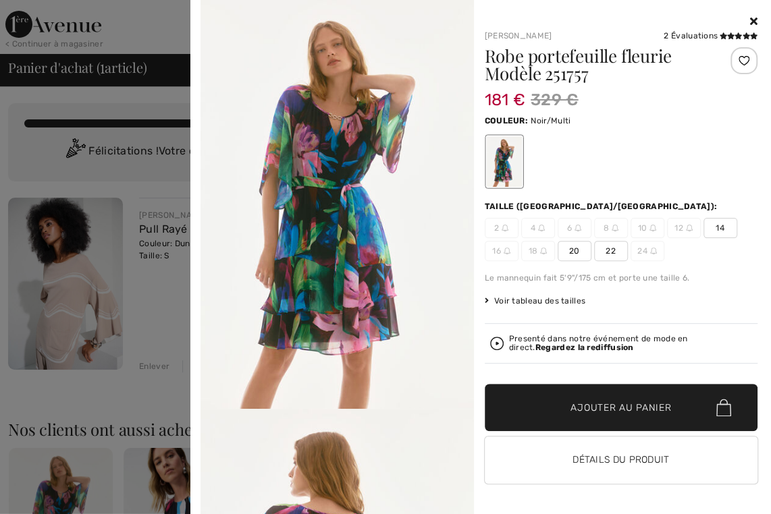
click at [397, 329] on img at bounding box center [336, 204] width 273 height 409
click at [577, 227] on img at bounding box center [577, 228] width 7 height 7
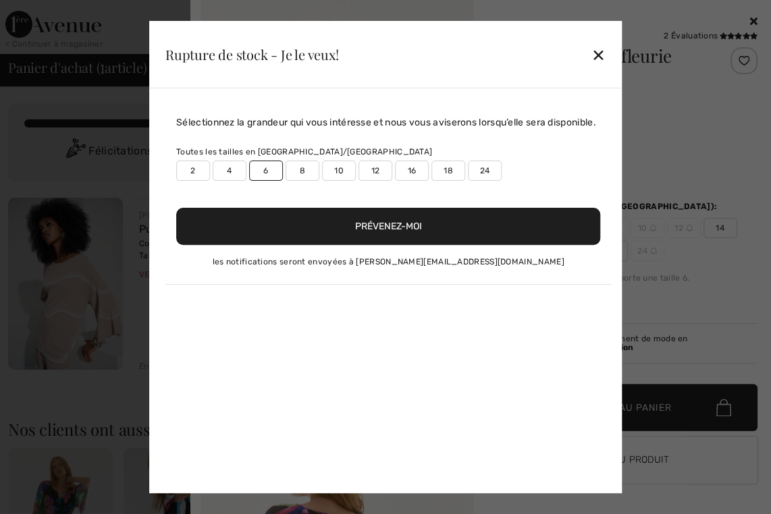
click at [599, 56] on div "✕" at bounding box center [598, 54] width 14 height 28
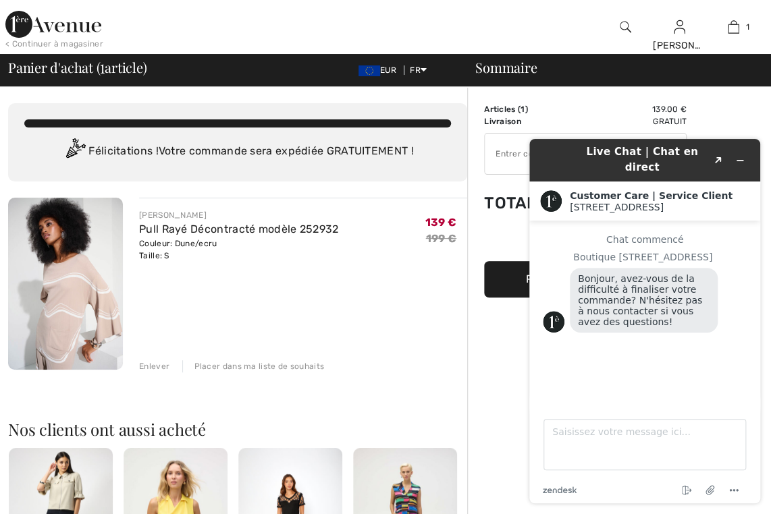
click at [340, 288] on div "[PERSON_NAME] Décontracté modèle 252932 Couleur: Dune/ecru Taille: S Vente fina…" at bounding box center [303, 285] width 328 height 175
click at [405, 299] on div "[PERSON_NAME] Décontracté modèle 252932 Couleur: Dune/ecru Taille: S Vente fina…" at bounding box center [303, 285] width 328 height 175
click at [741, 156] on icon "Réduire le widget" at bounding box center [739, 160] width 9 height 9
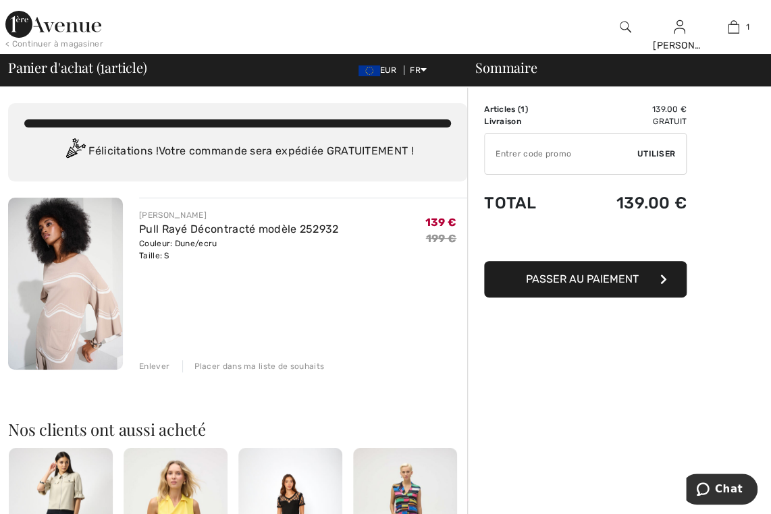
click at [661, 155] on span "Utiliser" at bounding box center [656, 154] width 38 height 12
click at [568, 155] on input "TEXT" at bounding box center [561, 154] width 153 height 40
click at [653, 155] on span "Utiliser" at bounding box center [656, 154] width 38 height 12
type input "AFPI0AAC499"
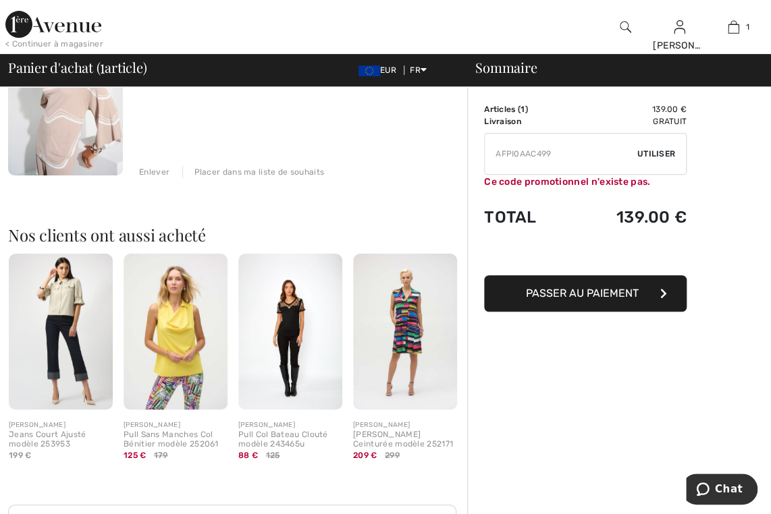
scroll to position [197, 0]
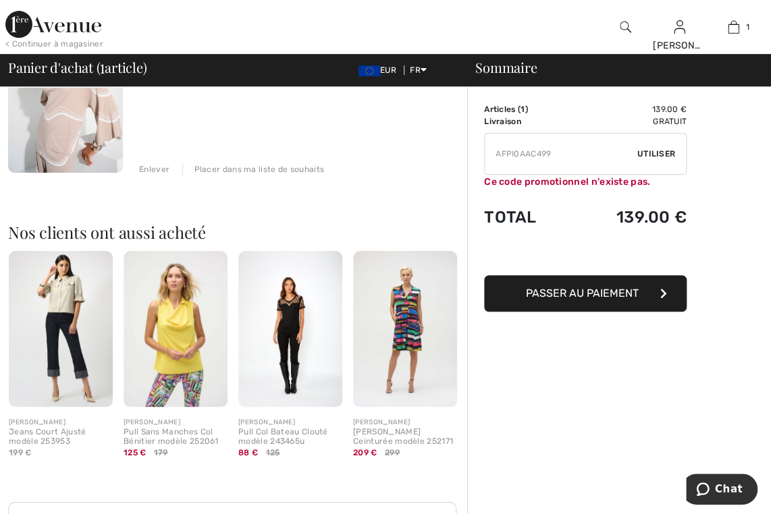
click at [628, 296] on span "Passer au paiement" at bounding box center [582, 293] width 113 height 13
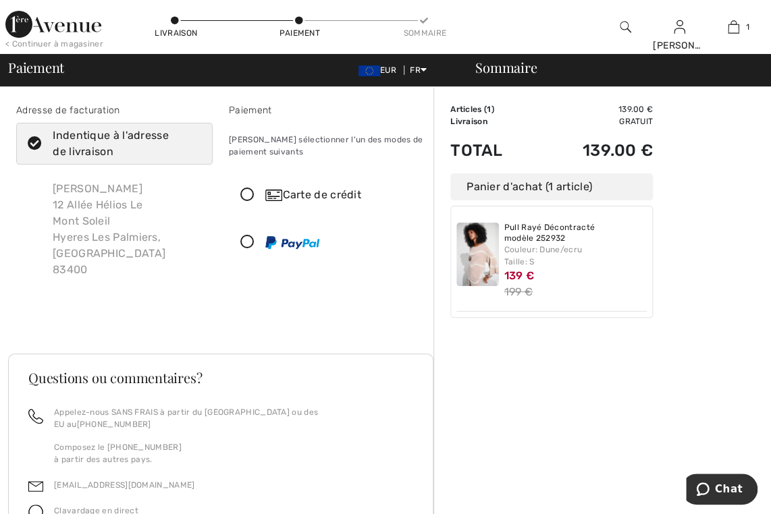
click at [244, 191] on icon at bounding box center [247, 195] width 36 height 14
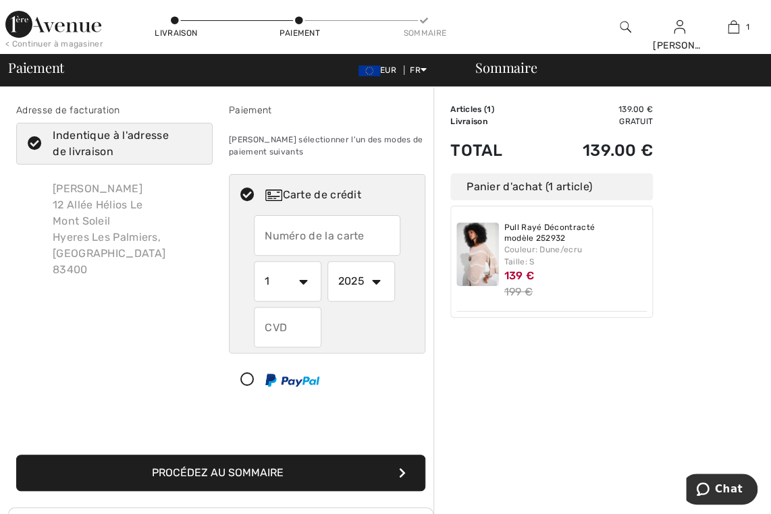
click at [371, 227] on input "text" at bounding box center [327, 235] width 146 height 40
type input "[CREDIT_CARD_NUMBER]"
click at [300, 281] on select "1 2 3 4 5 6 7 8 9 10 11 12" at bounding box center [287, 281] width 67 height 40
select select "10"
click at [254, 261] on select "1 2 3 4 5 6 7 8 9 10 11 12" at bounding box center [287, 281] width 67 height 40
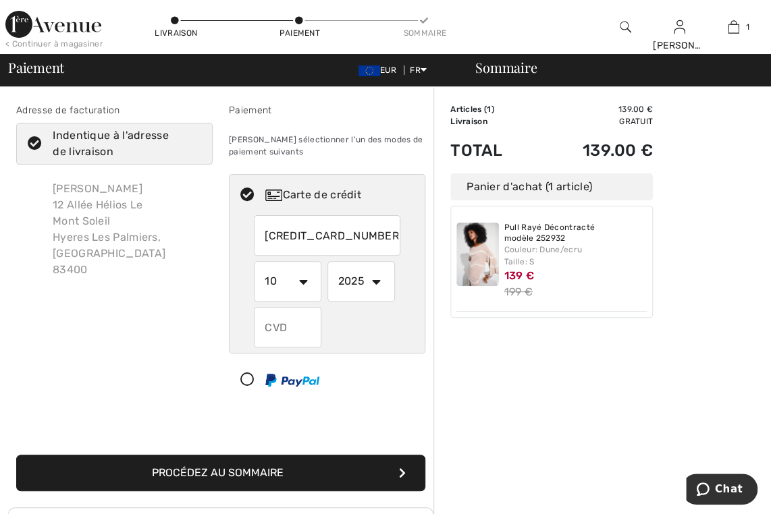
click at [376, 283] on select "2025 2026 2027 2028 2029 2030 2031 2032 2033 2034 2035" at bounding box center [360, 281] width 67 height 40
select select "2027"
click at [327, 261] on select "2025 2026 2027 2028 2029 2030 2031 2032 2033 2034 2035" at bounding box center [360, 281] width 67 height 40
click at [292, 326] on input "text" at bounding box center [287, 327] width 67 height 40
click at [265, 327] on input "text" at bounding box center [287, 327] width 67 height 40
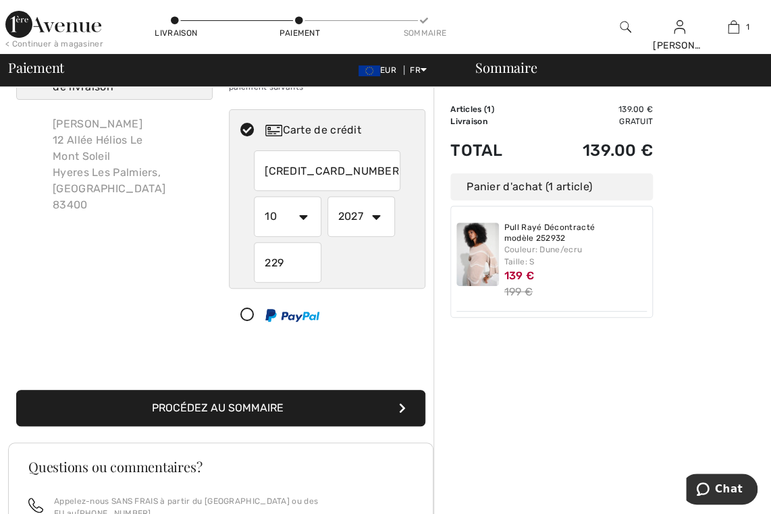
scroll to position [75, 0]
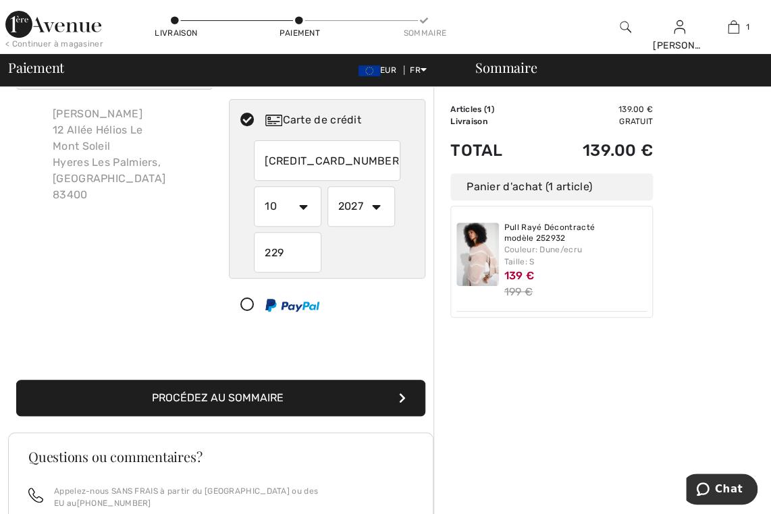
type input "229"
click at [277, 401] on button "Procédez au sommaire" at bounding box center [220, 398] width 409 height 36
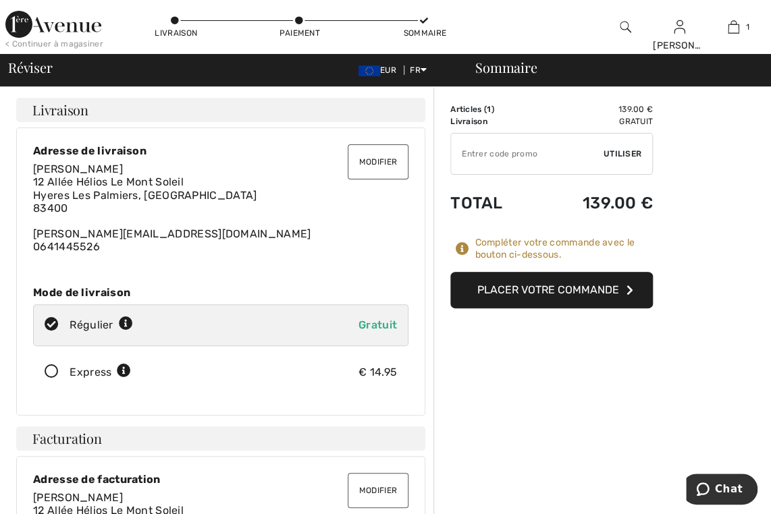
click at [519, 291] on button "Placer votre commande" at bounding box center [551, 290] width 202 height 36
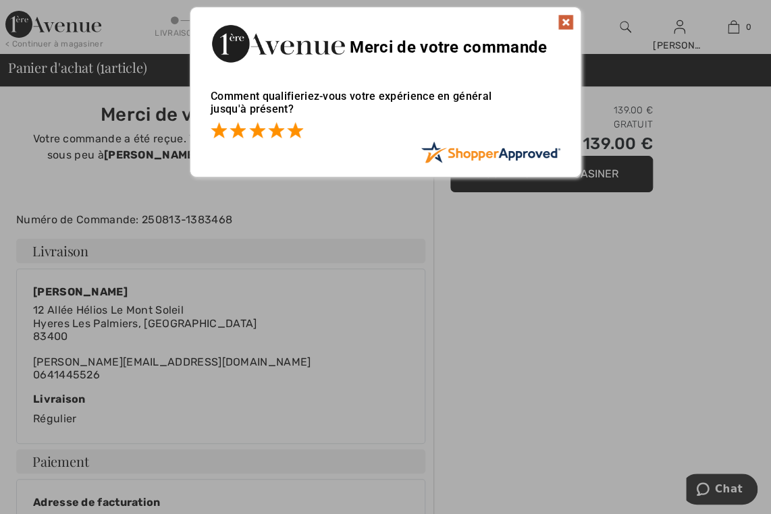
click at [295, 128] on span at bounding box center [295, 130] width 16 height 16
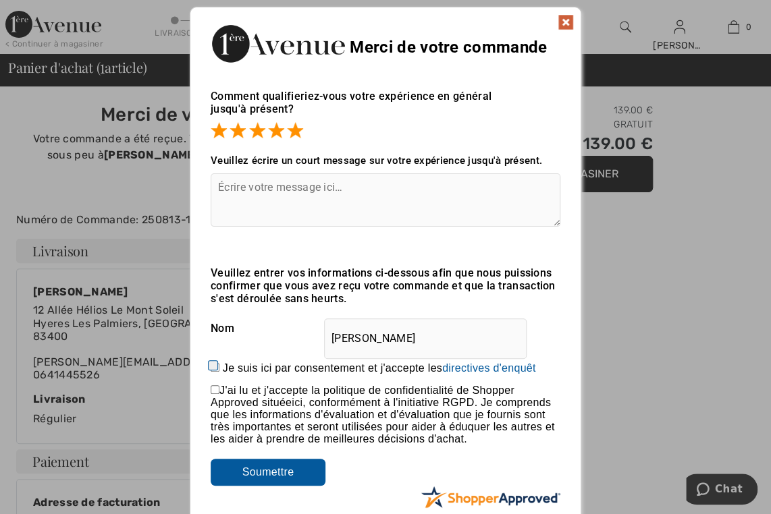
click at [567, 20] on img at bounding box center [566, 22] width 16 height 16
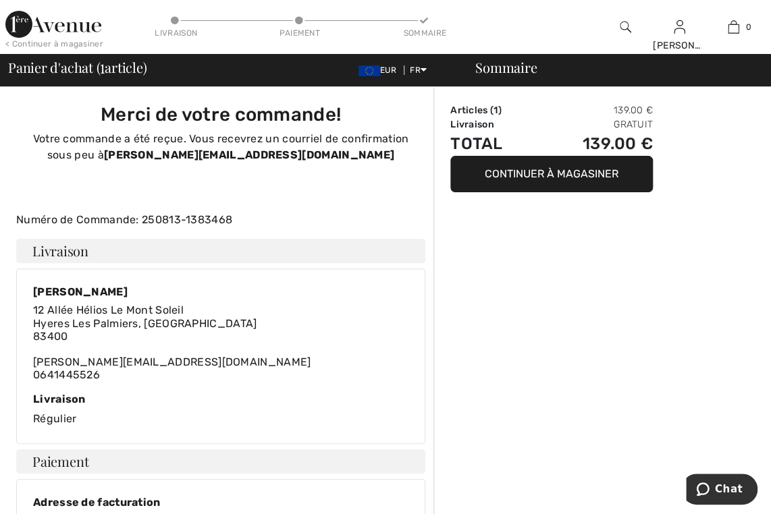
click at [555, 178] on button "Continuer à magasiner" at bounding box center [551, 174] width 202 height 36
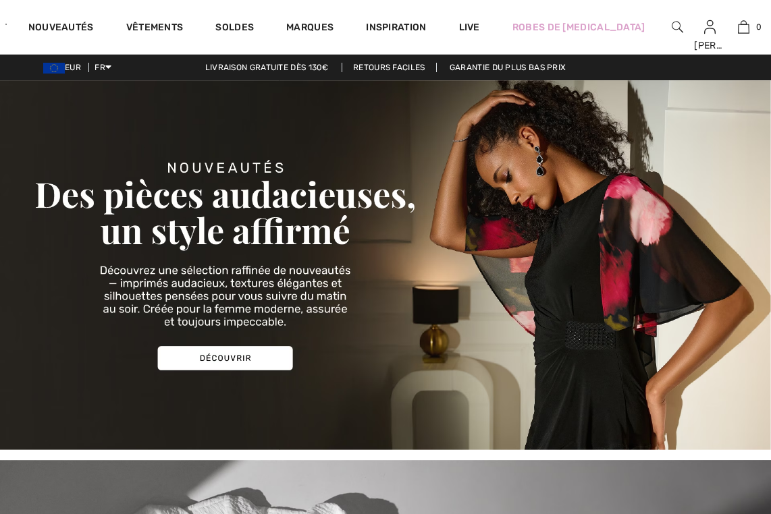
checkbox input "true"
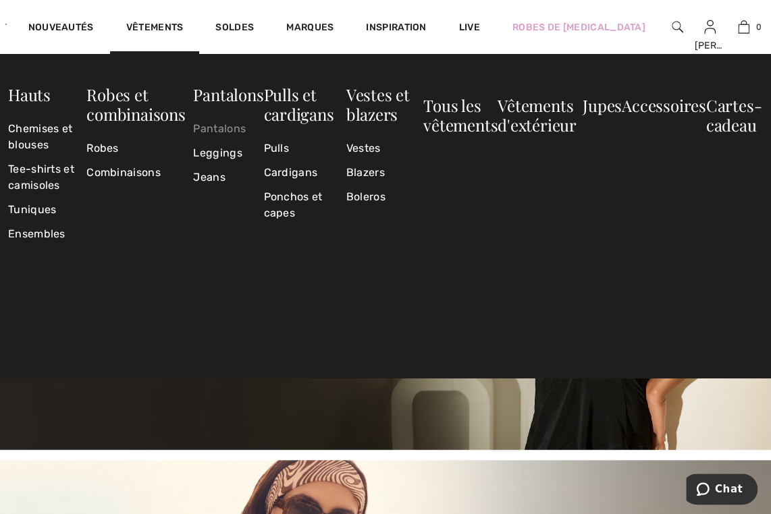
click at [214, 132] on link "Pantalons" at bounding box center [228, 129] width 70 height 24
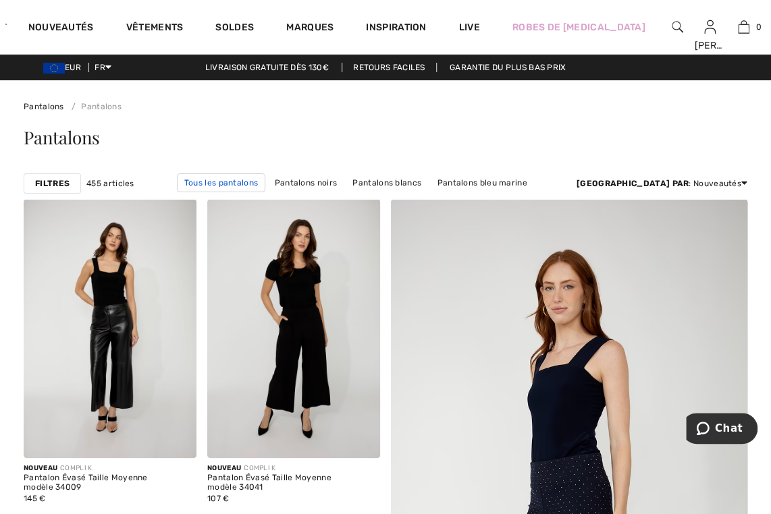
click at [208, 183] on link "Tous les pantalons" at bounding box center [221, 182] width 88 height 19
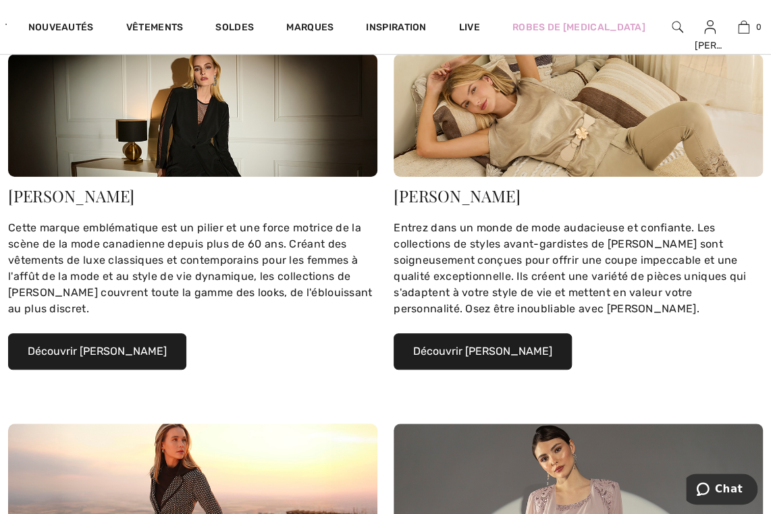
scroll to position [209, 0]
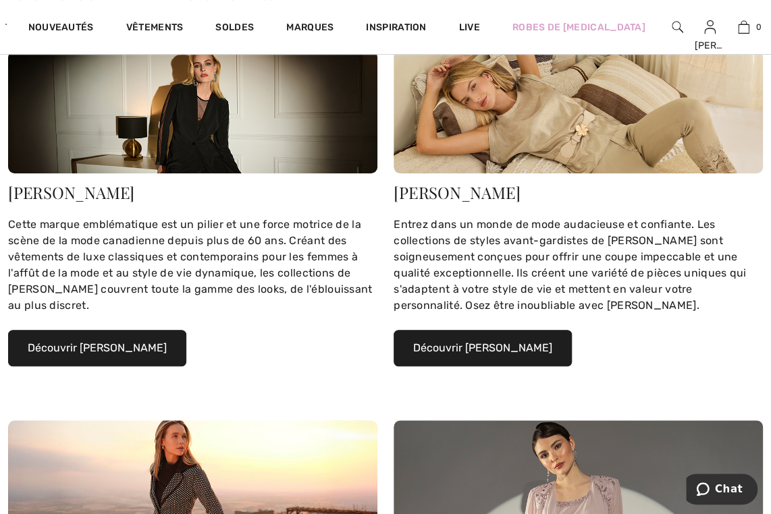
click at [96, 351] on button "Découvrir [PERSON_NAME]" at bounding box center [97, 348] width 178 height 36
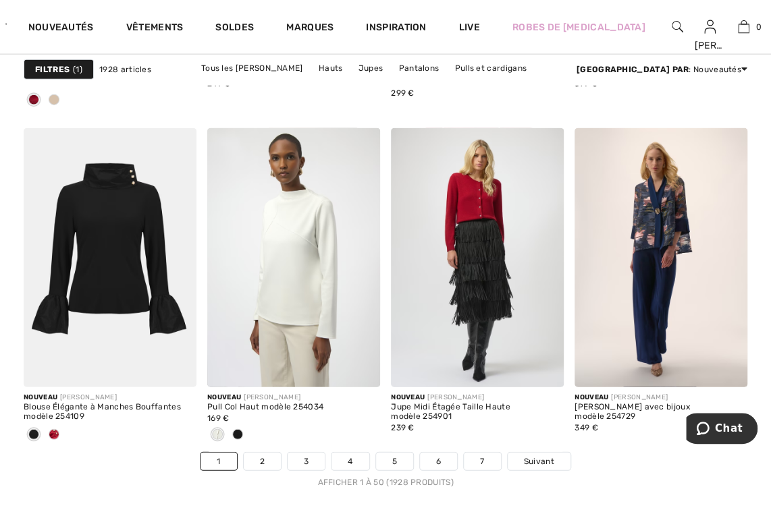
scroll to position [5017, 0]
click at [541, 377] on span at bounding box center [543, 366] width 27 height 27
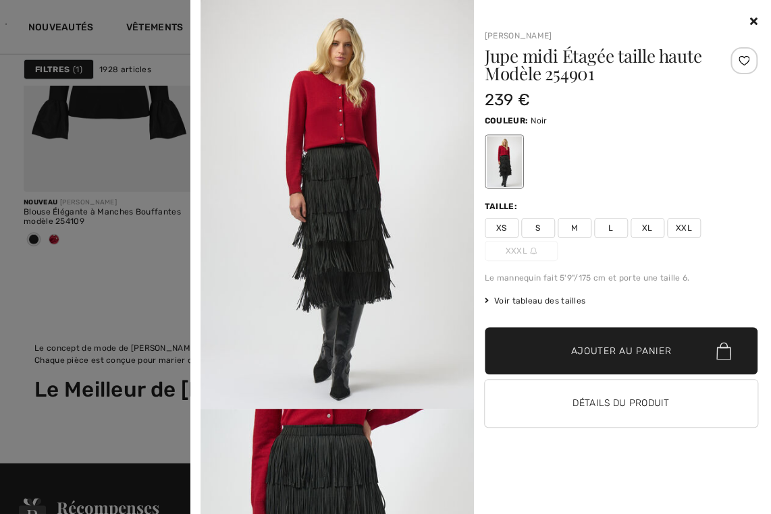
scroll to position [5211, 0]
click at [746, 28] on div at bounding box center [621, 21] width 273 height 16
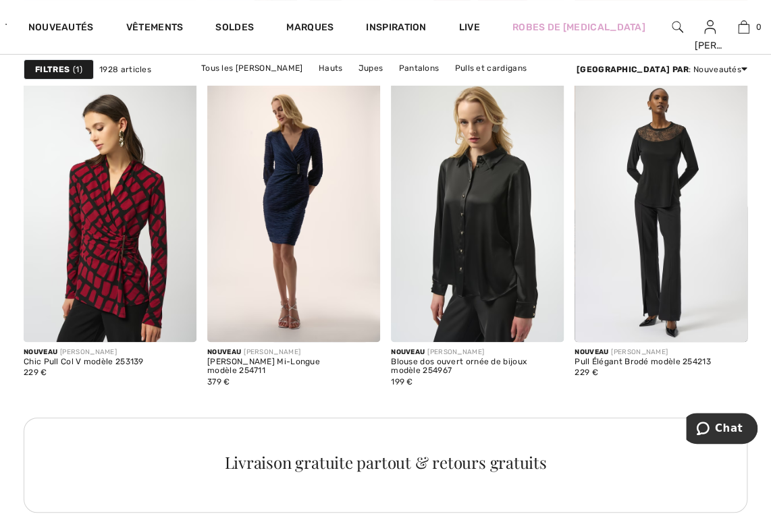
scroll to position [3928, 0]
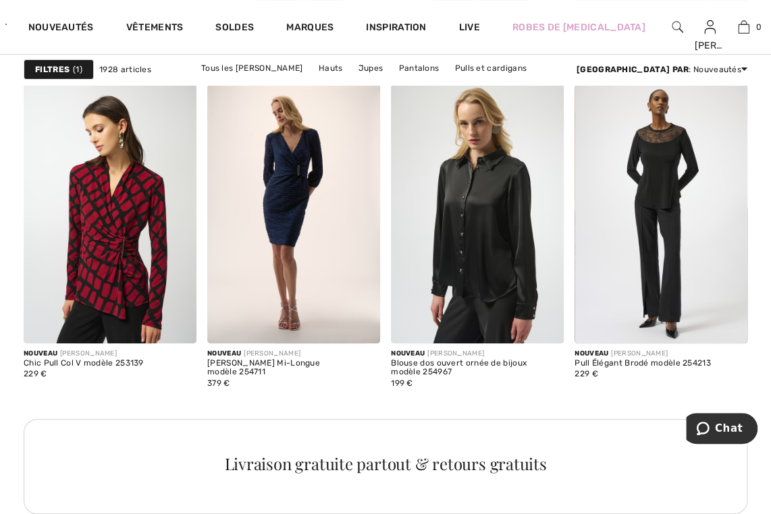
click at [245, 22] on div "Soldes" at bounding box center [234, 27] width 71 height 54
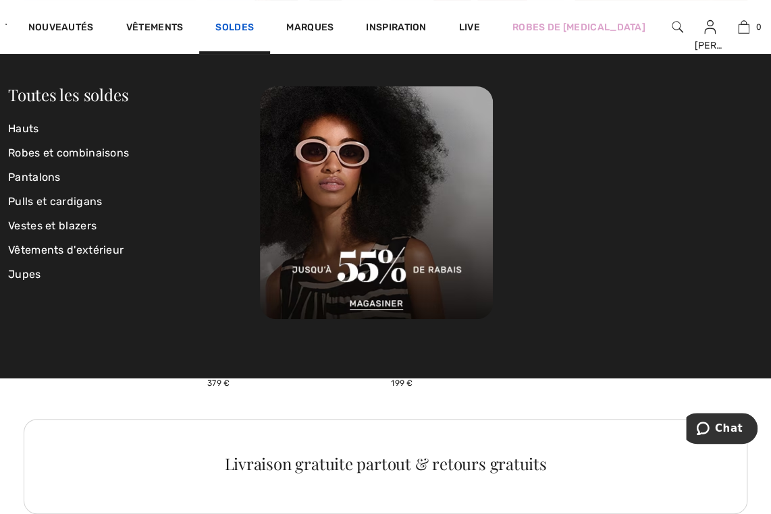
click at [232, 28] on link "Soldes" at bounding box center [234, 29] width 38 height 14
click at [68, 180] on link "Pantalons" at bounding box center [134, 177] width 252 height 24
click at [53, 180] on link "Pantalons" at bounding box center [134, 177] width 252 height 24
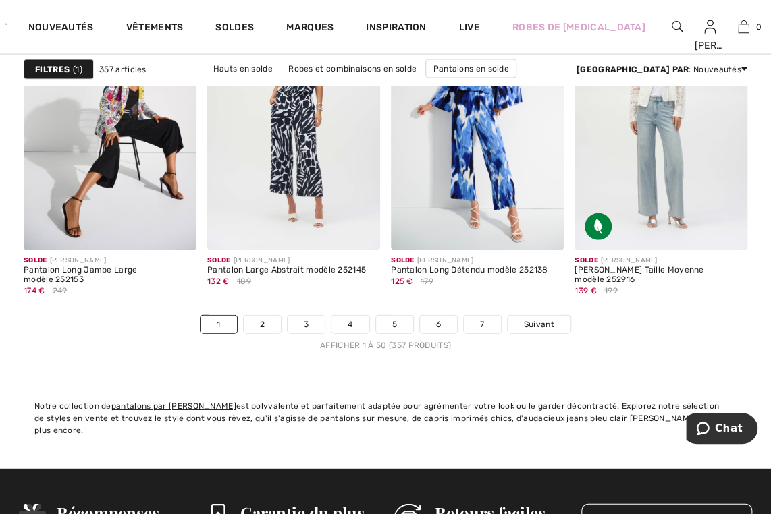
scroll to position [4951, 0]
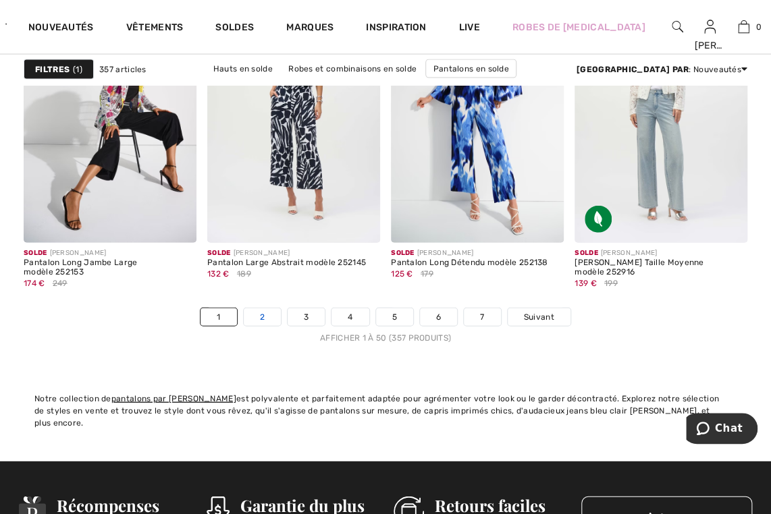
click at [262, 314] on link "2" at bounding box center [262, 317] width 37 height 18
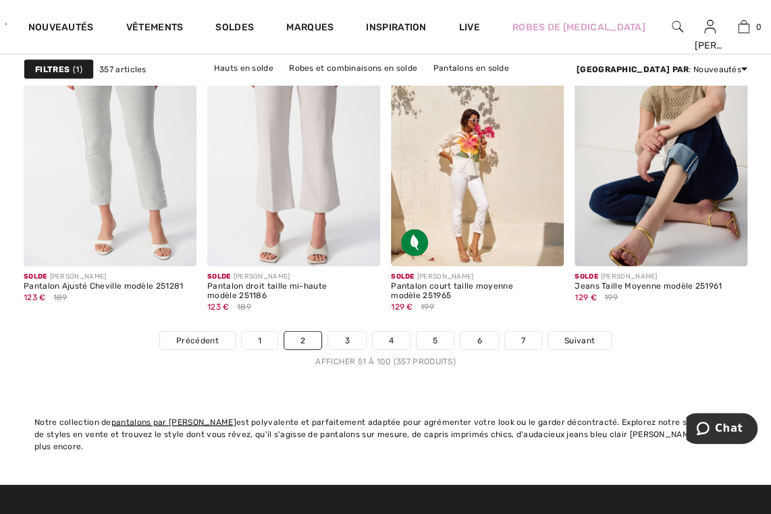
scroll to position [4930, 0]
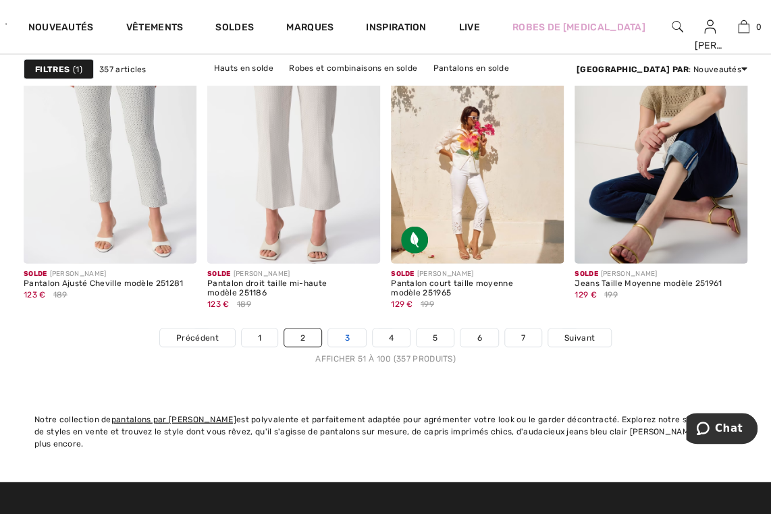
click at [348, 338] on link "3" at bounding box center [346, 338] width 37 height 18
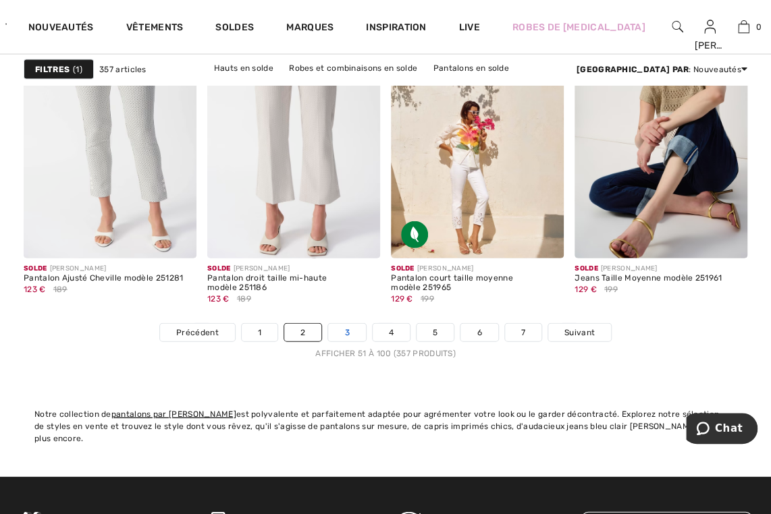
scroll to position [4937, 0]
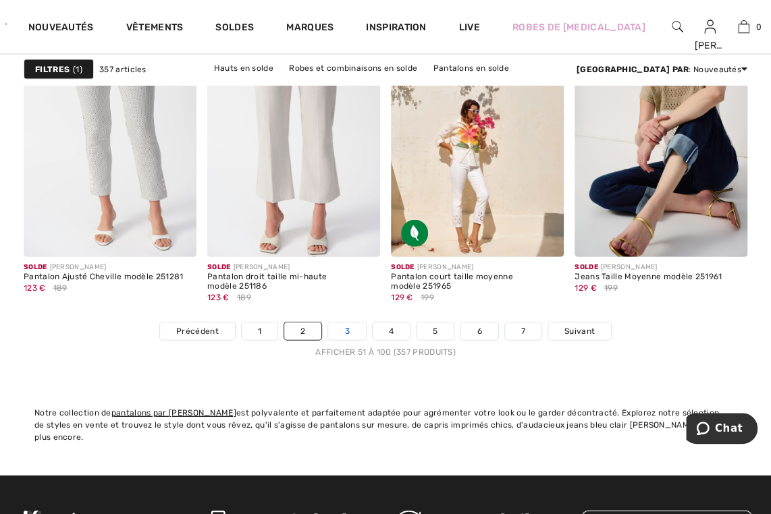
click at [352, 332] on link "3" at bounding box center [346, 332] width 37 height 18
click at [347, 332] on link "3" at bounding box center [346, 332] width 37 height 18
click at [348, 328] on link "3" at bounding box center [346, 332] width 37 height 18
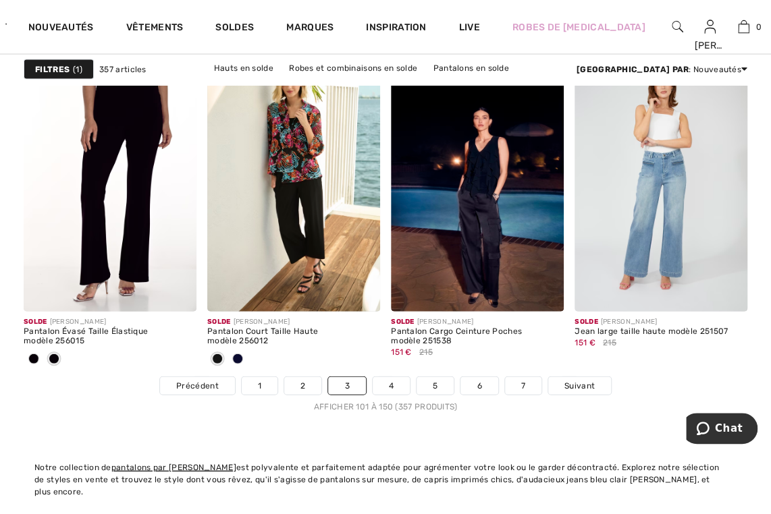
scroll to position [4884, 0]
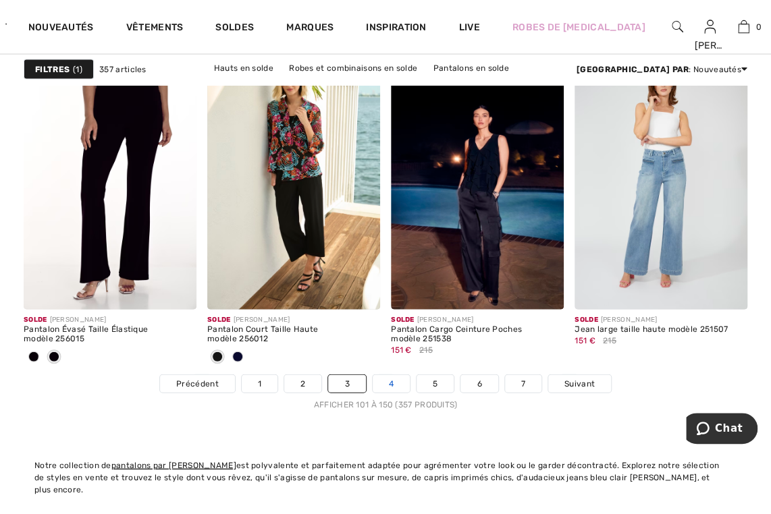
click at [394, 387] on link "4" at bounding box center [391, 384] width 37 height 18
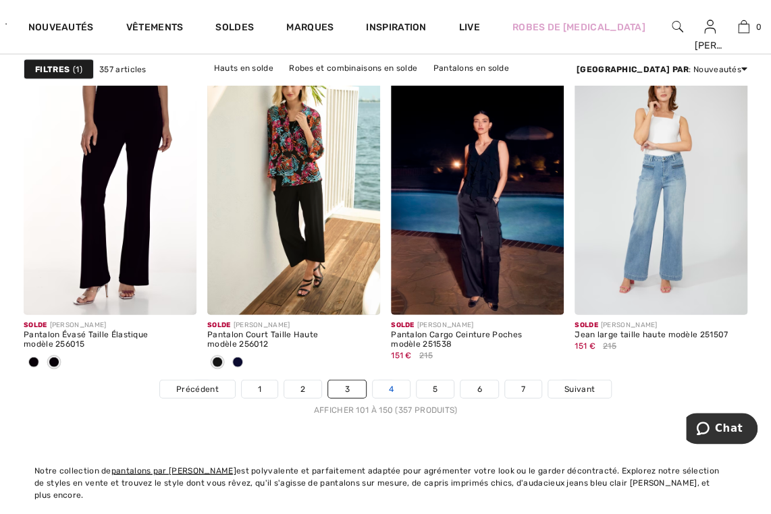
scroll to position [4877, 0]
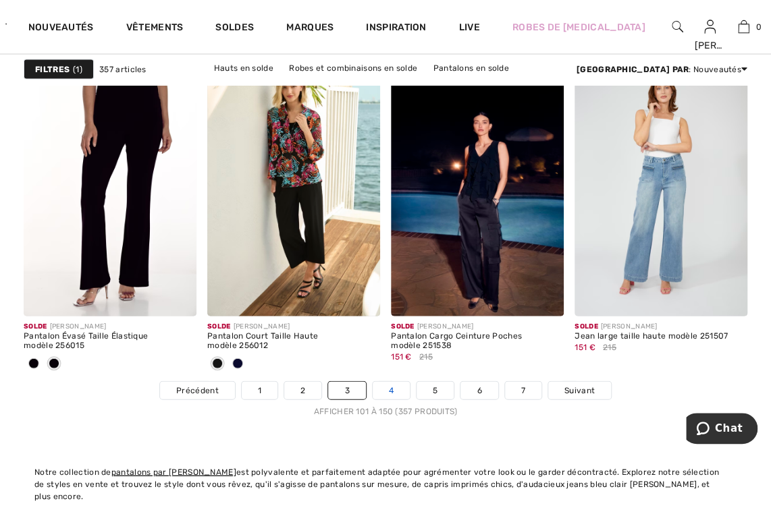
click at [389, 388] on link "4" at bounding box center [391, 391] width 37 height 18
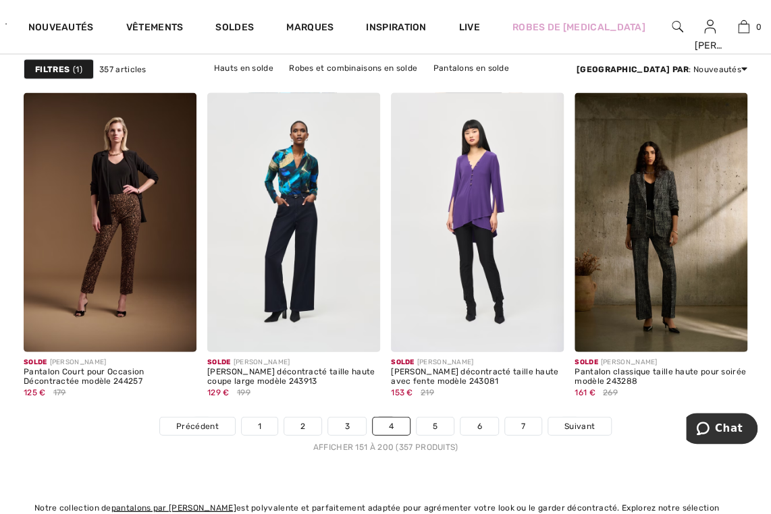
scroll to position [4843, 0]
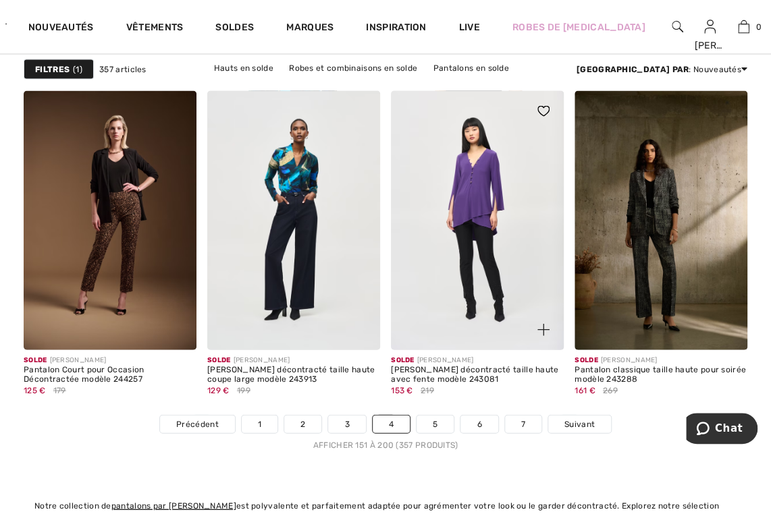
click at [537, 329] on img at bounding box center [543, 330] width 12 height 12
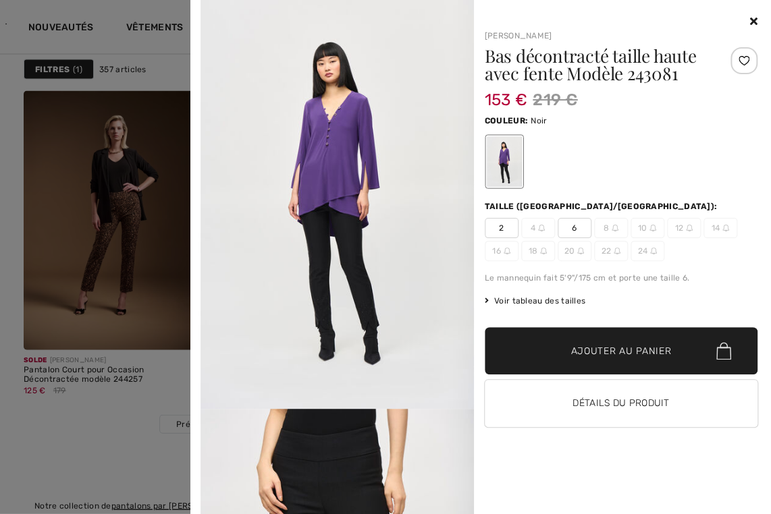
click at [143, 267] on div at bounding box center [385, 257] width 771 height 514
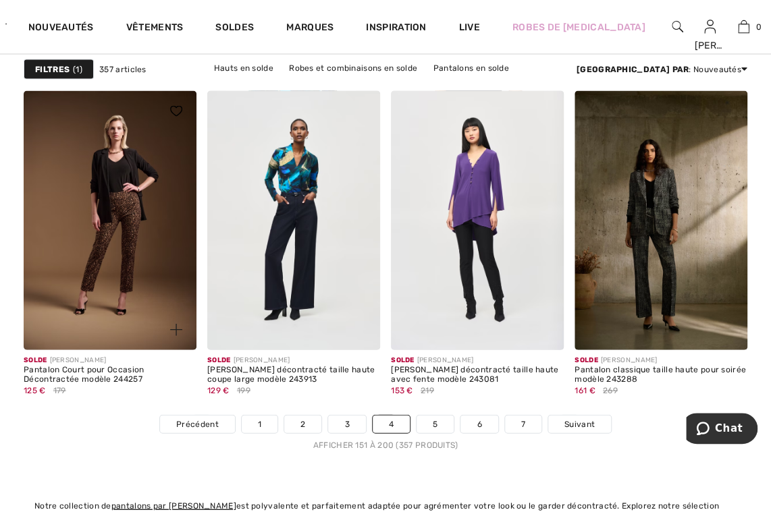
click at [124, 228] on img at bounding box center [110, 220] width 173 height 259
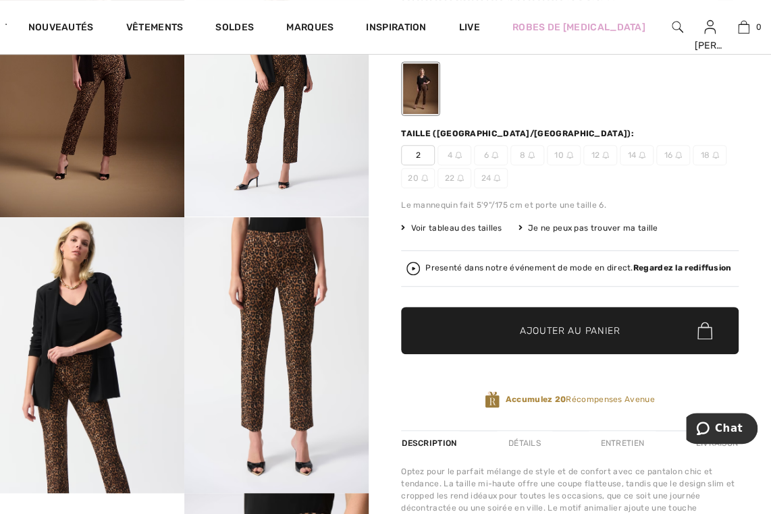
scroll to position [136, 0]
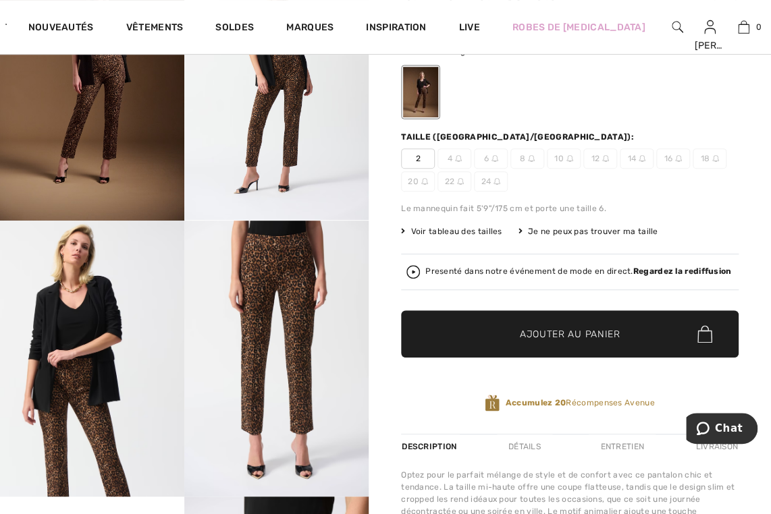
click at [503, 244] on div "Pantalon court pour occasion décontractée Modèle 244257 125 € 179 € Couleur: Be…" at bounding box center [569, 206] width 337 height 456
click at [491, 231] on span "Voir tableau des tailles" at bounding box center [451, 231] width 101 height 12
click at [567, 267] on div "Presenté dans notre événement de mode en direct. Regardez la rediffusion" at bounding box center [578, 271] width 306 height 9
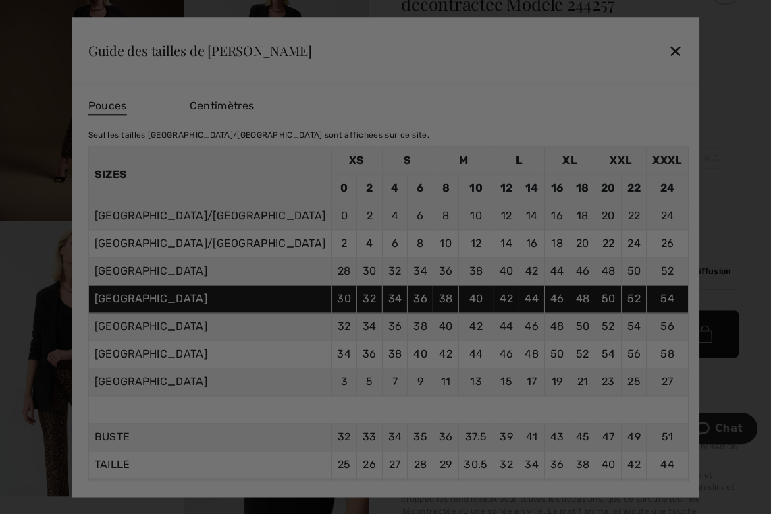
scroll to position [0, 0]
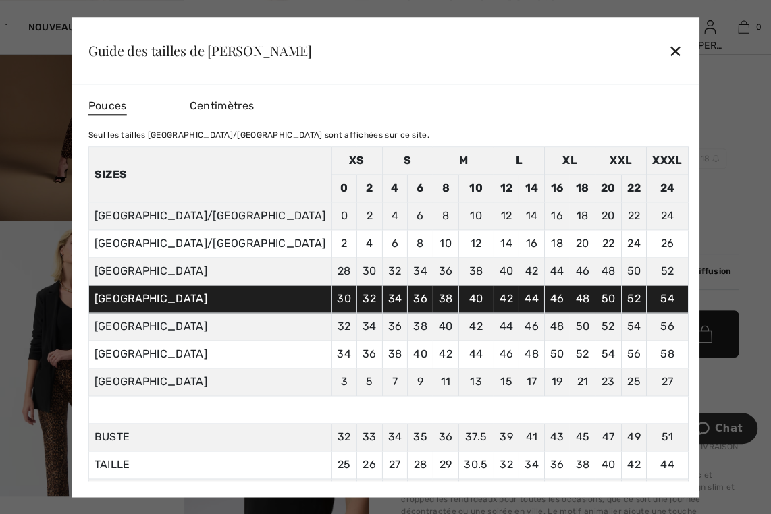
click at [668, 52] on div "✕" at bounding box center [675, 50] width 14 height 28
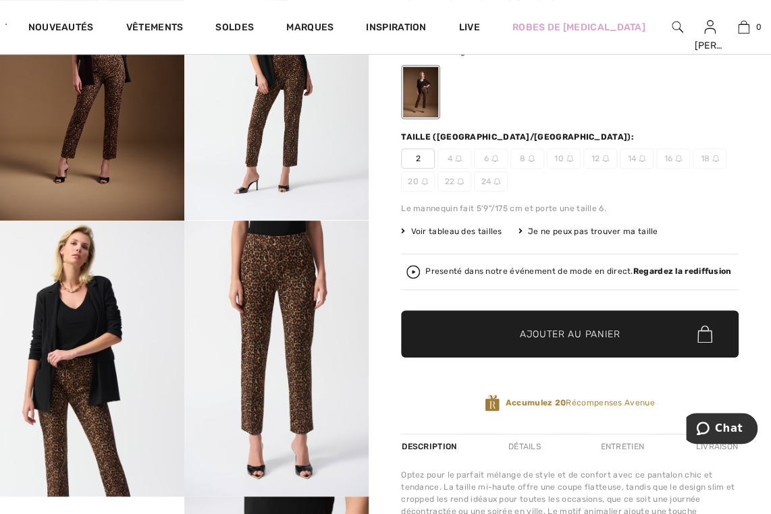
click at [488, 161] on span "6" at bounding box center [491, 158] width 34 height 20
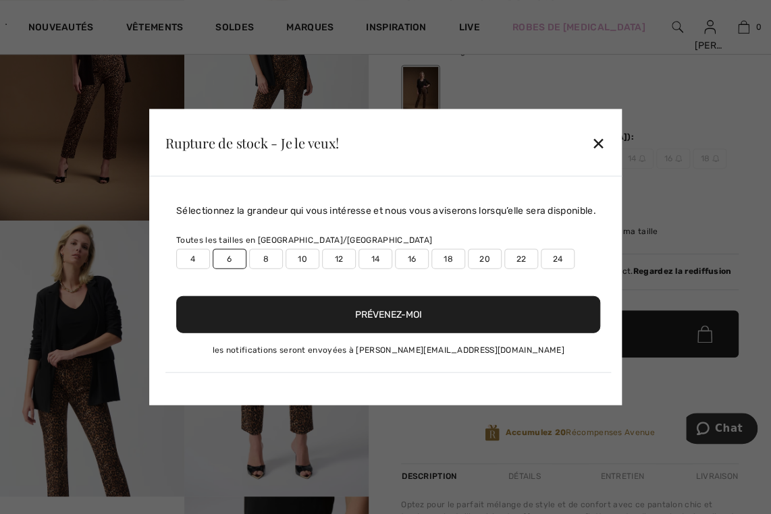
click at [598, 137] on div "✕" at bounding box center [598, 142] width 14 height 28
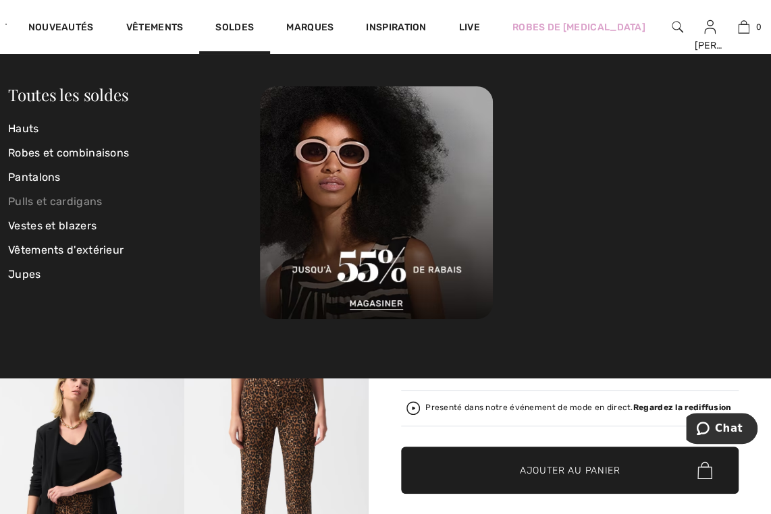
click at [47, 207] on link "Pulls et cardigans" at bounding box center [134, 202] width 252 height 24
click at [49, 205] on link "Pulls et cardigans" at bounding box center [134, 202] width 252 height 24
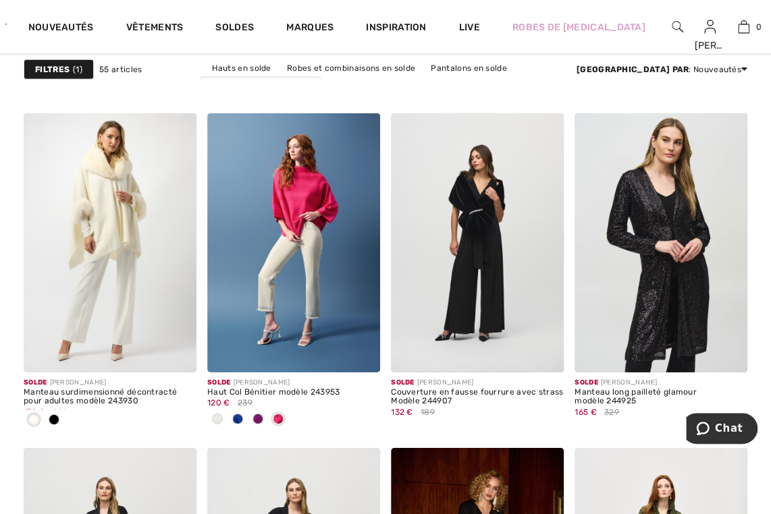
scroll to position [3355, 0]
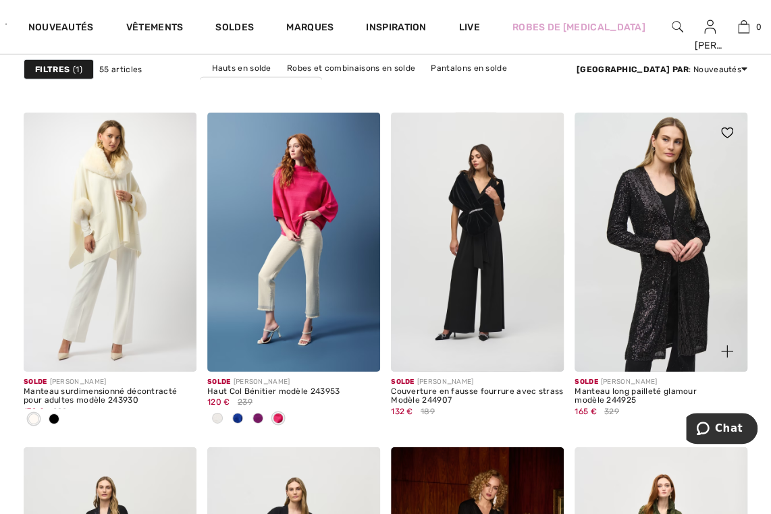
click at [670, 304] on img at bounding box center [660, 242] width 173 height 259
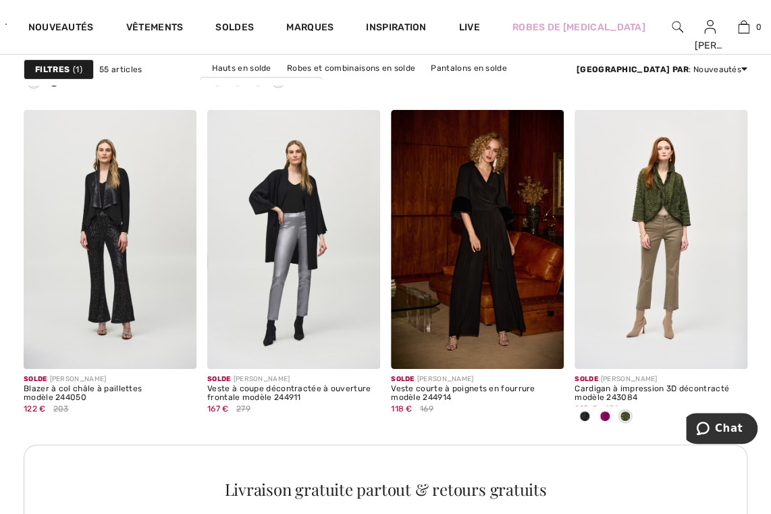
scroll to position [3693, 0]
click at [711, 273] on img at bounding box center [660, 238] width 173 height 259
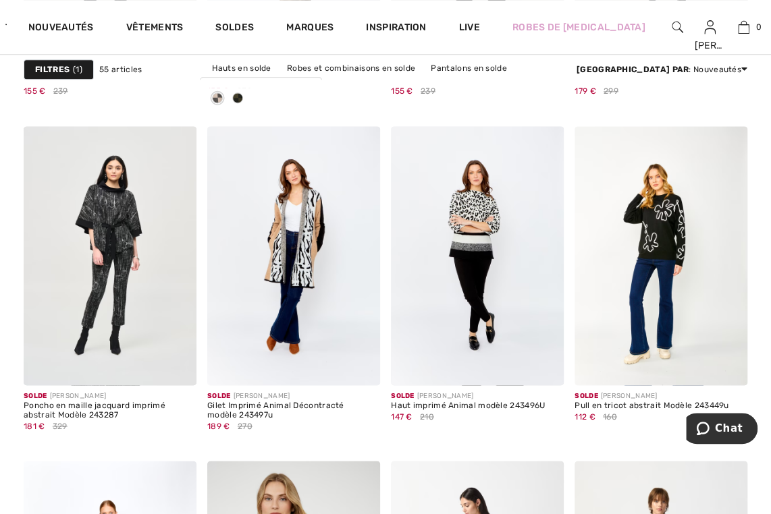
scroll to position [4474, 0]
click at [683, 346] on img at bounding box center [660, 255] width 173 height 259
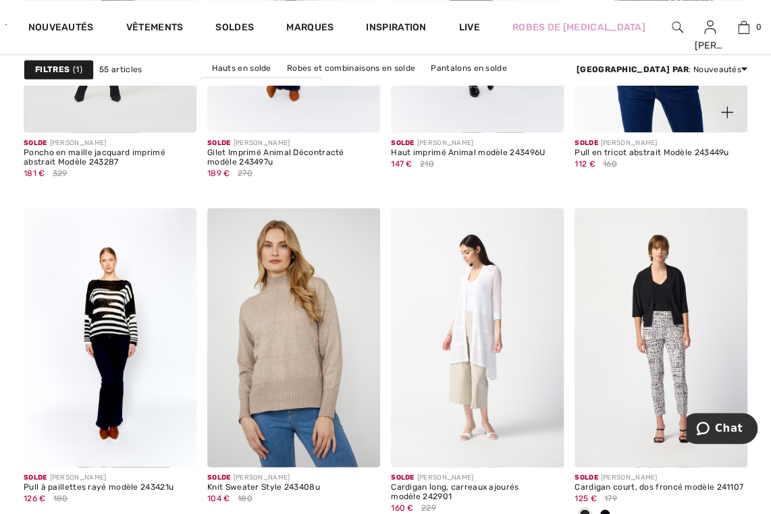
scroll to position [4727, 0]
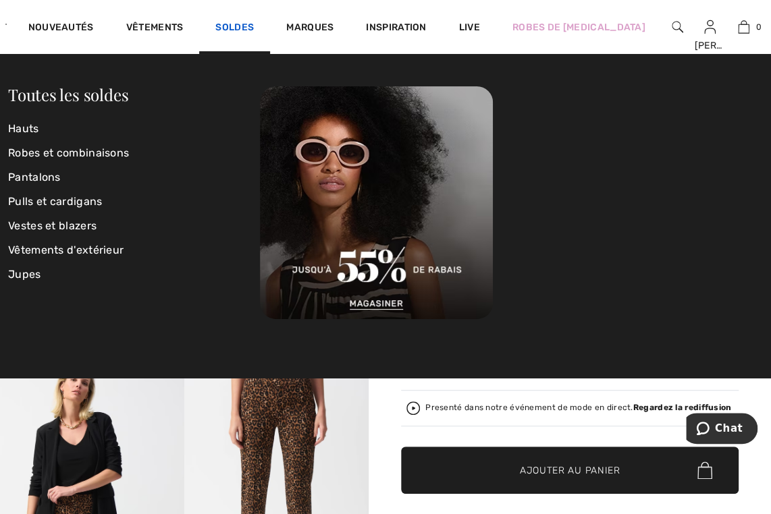
click at [228, 26] on link "Soldes" at bounding box center [234, 29] width 38 height 14
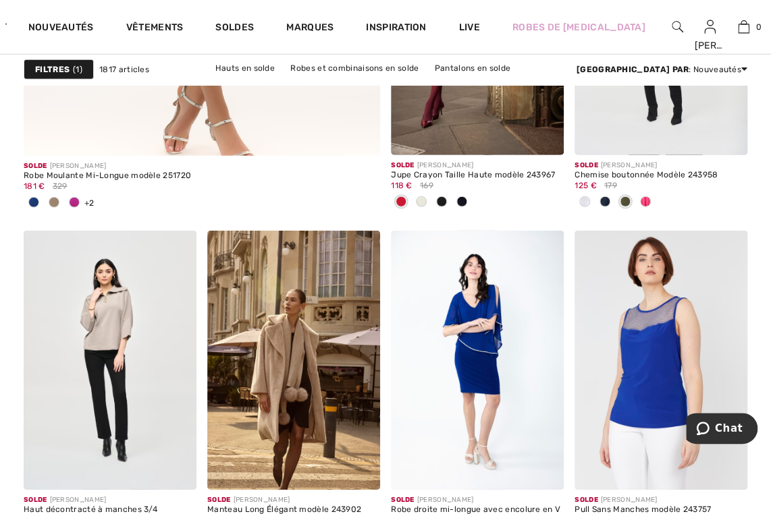
scroll to position [3258, 0]
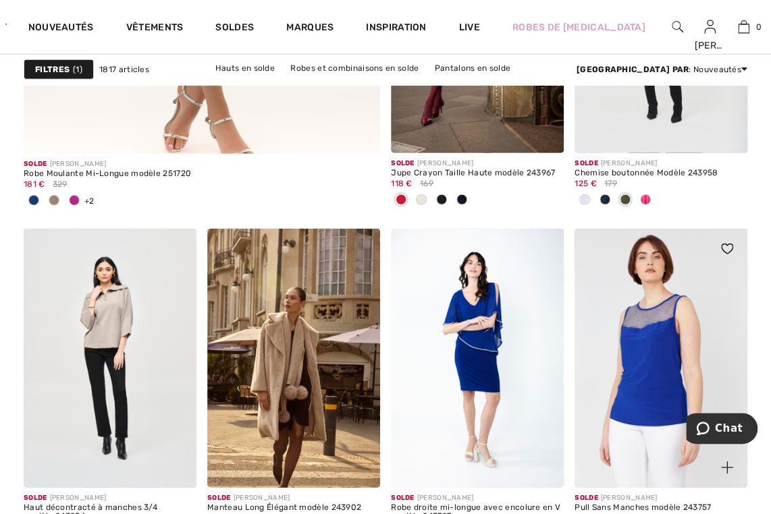
click at [680, 300] on img at bounding box center [660, 358] width 173 height 259
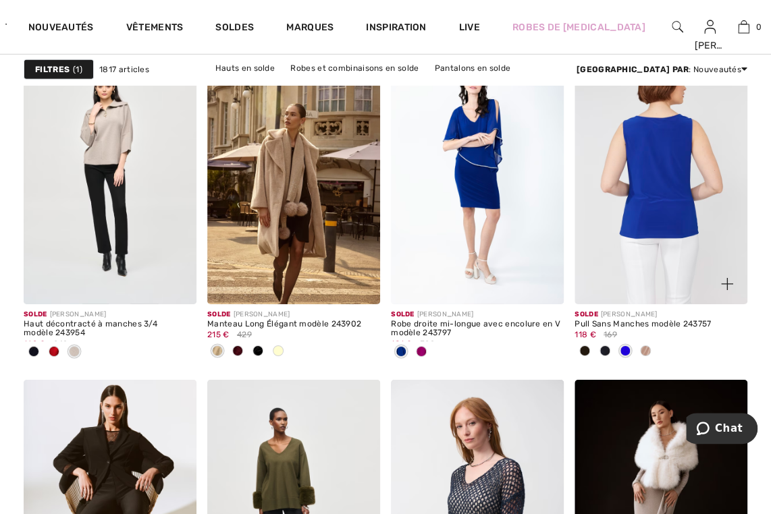
scroll to position [3468, 0]
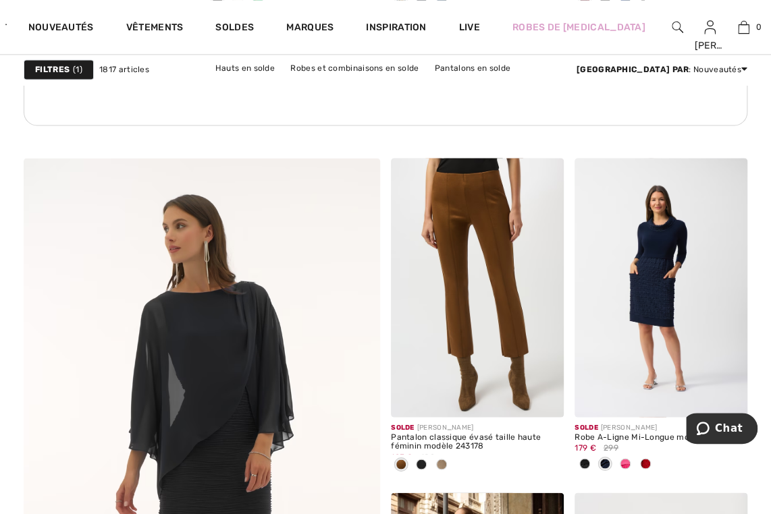
scroll to position [2657, 0]
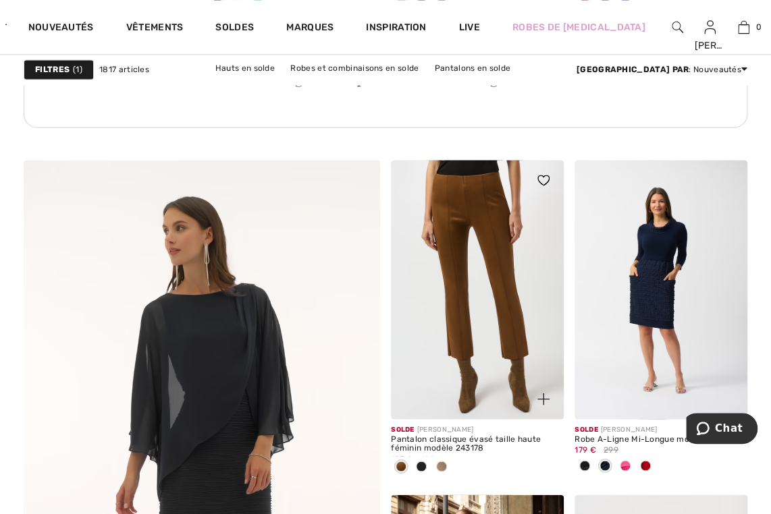
click at [491, 321] on img at bounding box center [477, 289] width 173 height 259
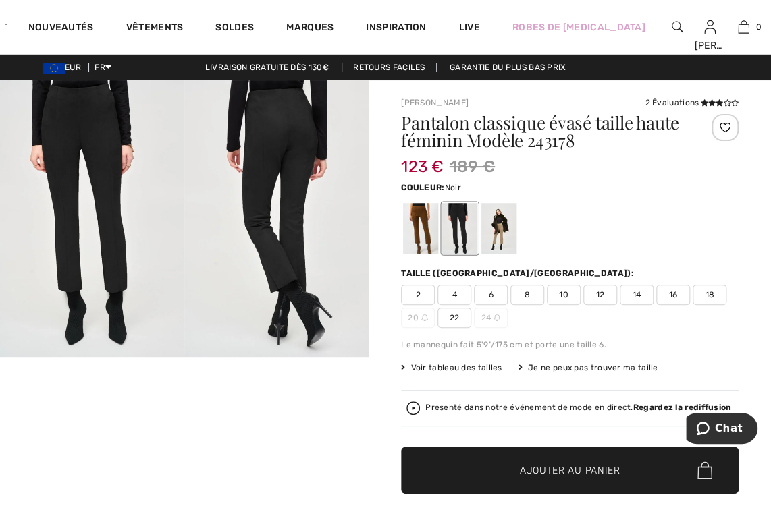
click at [421, 230] on div at bounding box center [420, 228] width 35 height 51
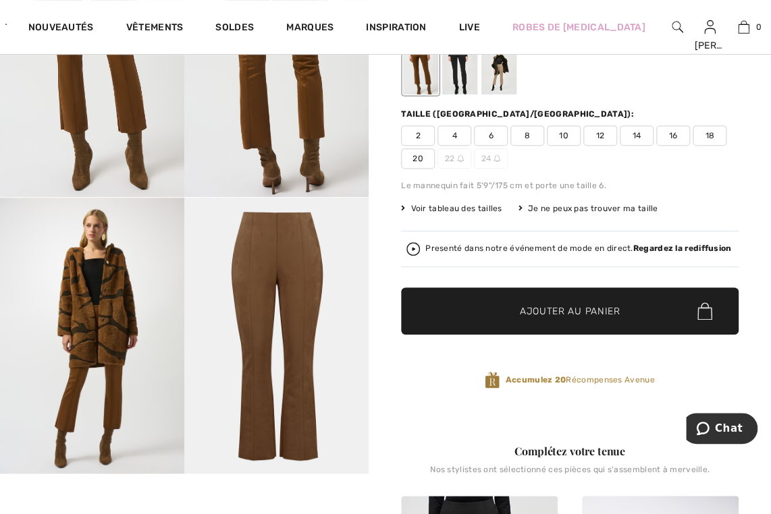
scroll to position [162, 0]
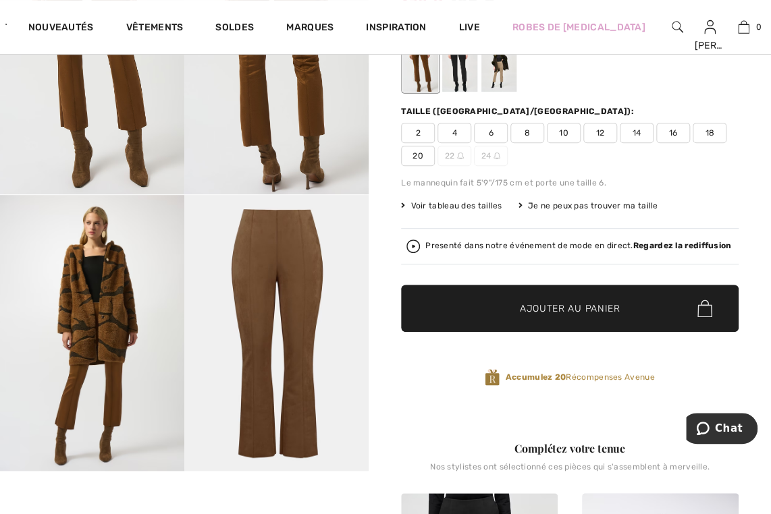
click at [504, 127] on span "6" at bounding box center [491, 133] width 34 height 20
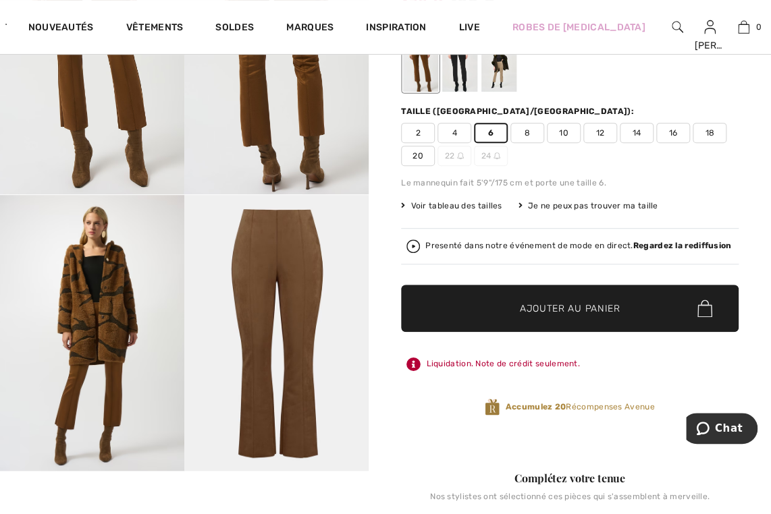
click at [490, 130] on span "6" at bounding box center [491, 133] width 34 height 20
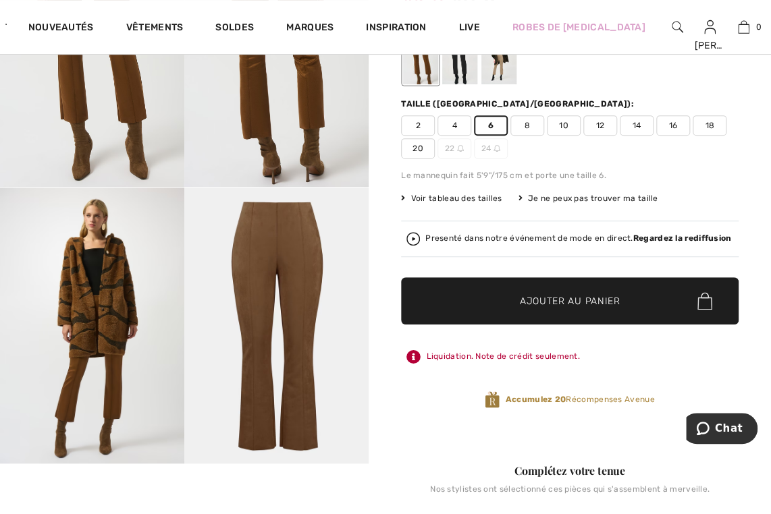
scroll to position [173, 0]
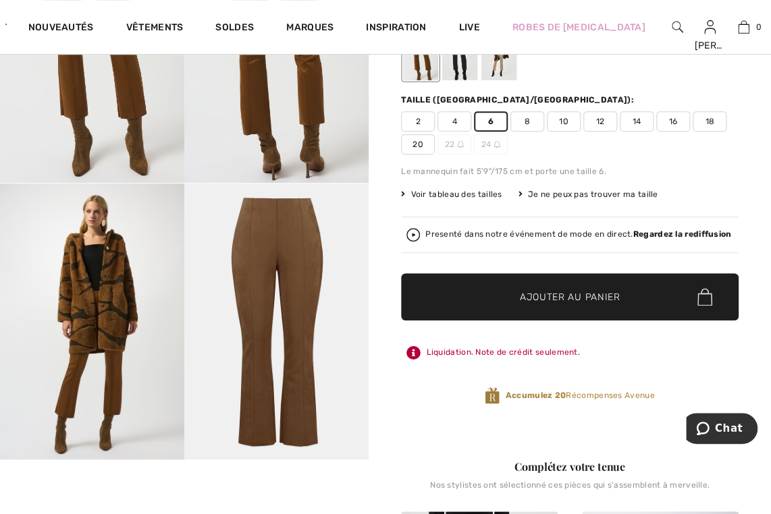
click at [559, 296] on span "Ajouter au panier" at bounding box center [570, 297] width 101 height 14
click at [607, 296] on span "Ajouter au panier" at bounding box center [570, 297] width 101 height 14
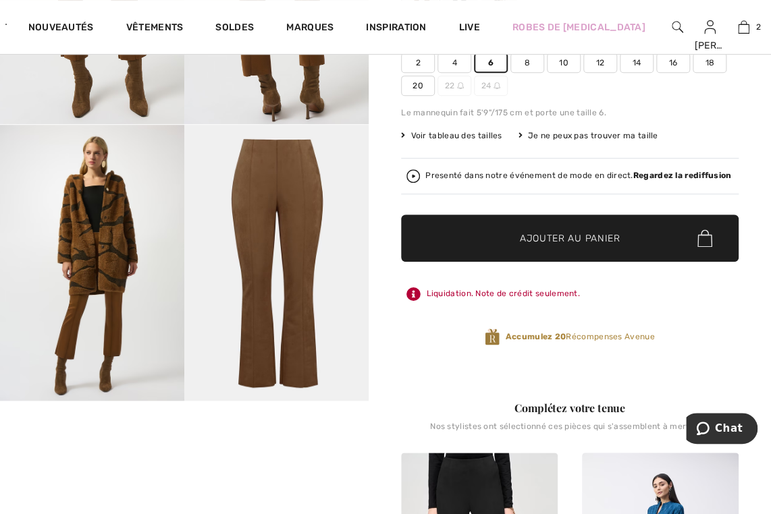
scroll to position [234, 0]
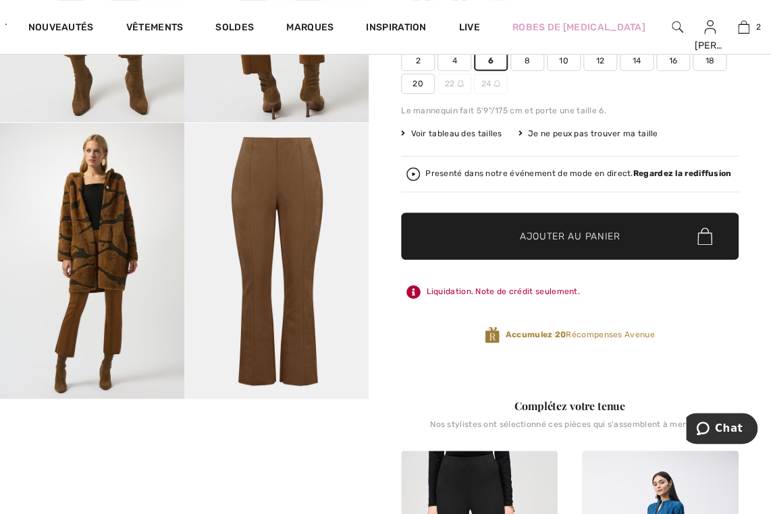
click at [624, 236] on span "✔ Ajouté au panier Ajouter au panier" at bounding box center [569, 236] width 337 height 47
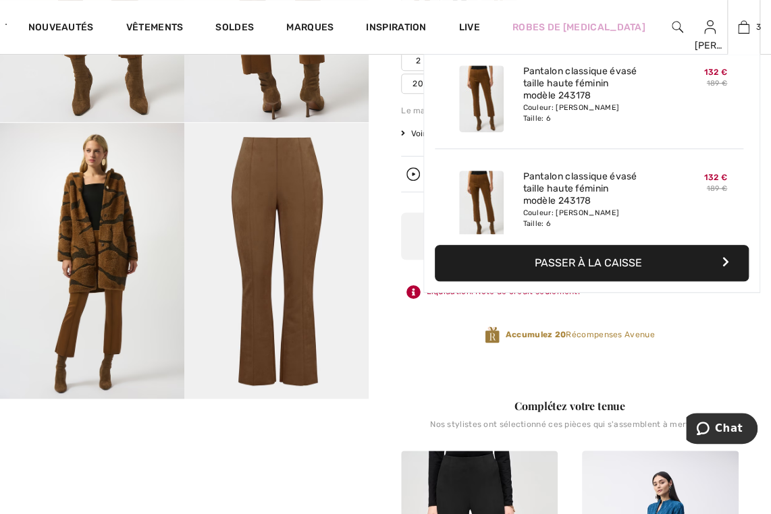
scroll to position [146, 0]
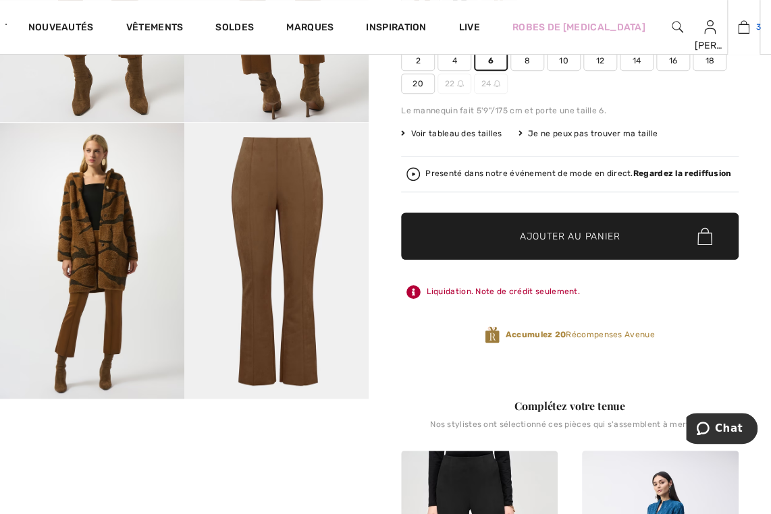
click at [738, 29] on img at bounding box center [743, 27] width 11 height 16
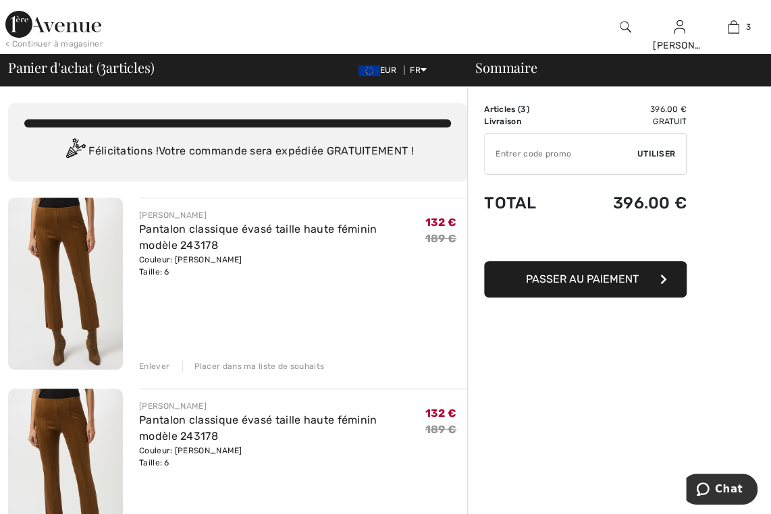
click at [161, 367] on div "Enlever" at bounding box center [154, 366] width 30 height 12
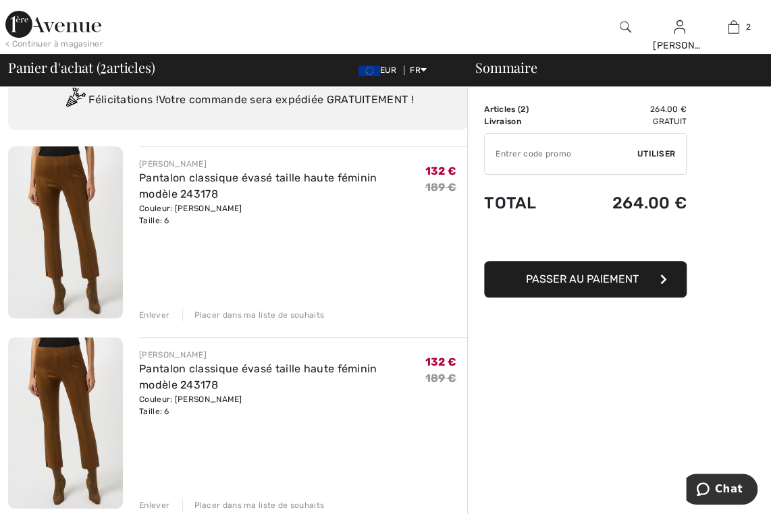
scroll to position [51, 0]
click at [155, 318] on div "Enlever" at bounding box center [154, 315] width 30 height 12
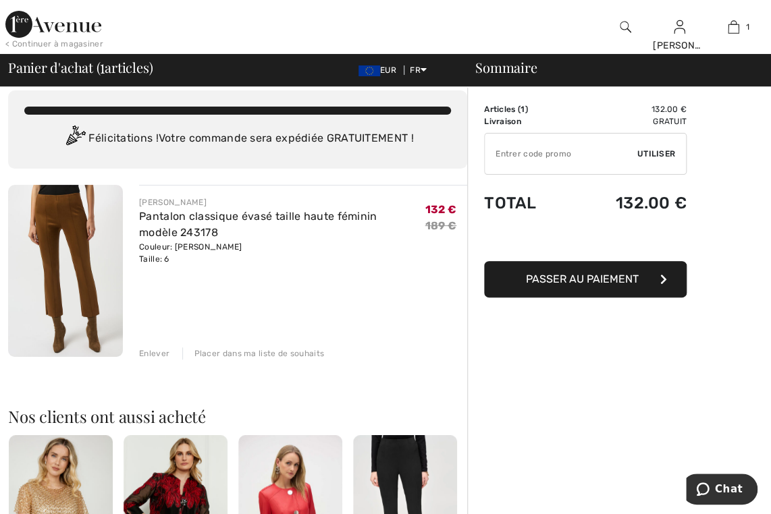
scroll to position [0, 0]
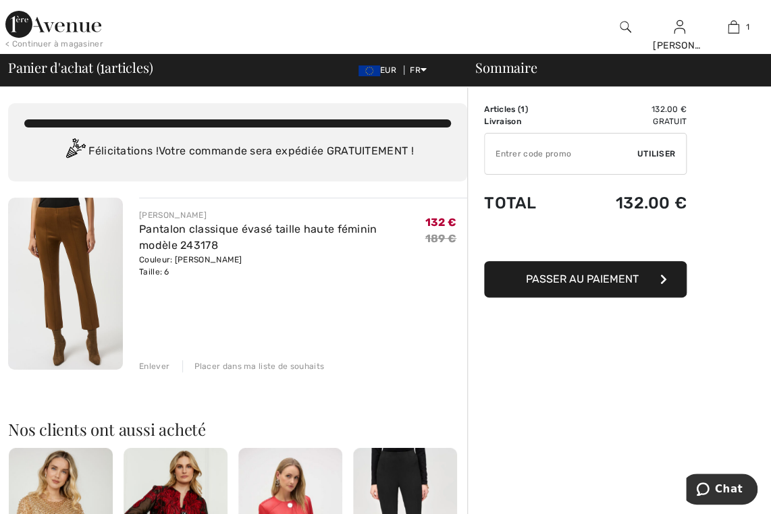
click at [629, 281] on span "Passer au paiement" at bounding box center [582, 279] width 113 height 13
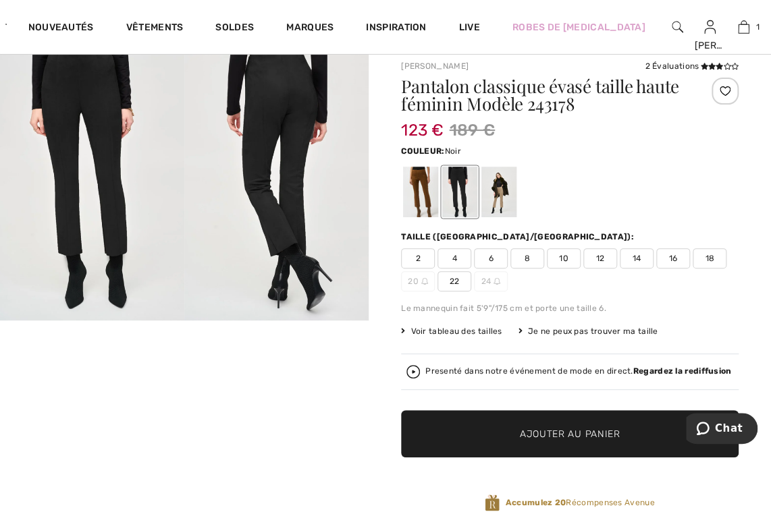
scroll to position [36, 0]
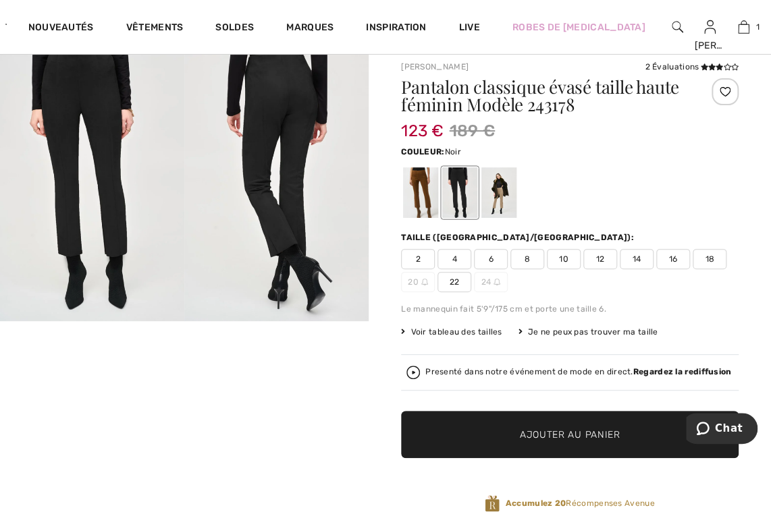
click at [463, 257] on span "4" at bounding box center [454, 259] width 34 height 20
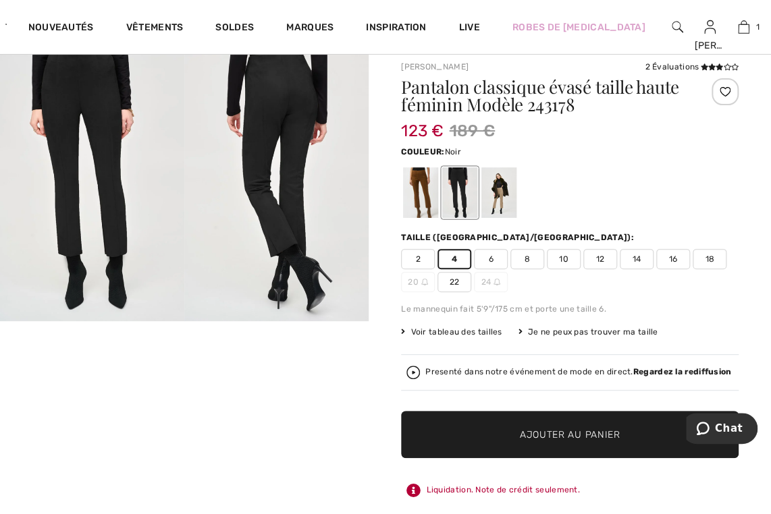
click at [535, 435] on span "Ajouter au panier" at bounding box center [570, 435] width 101 height 14
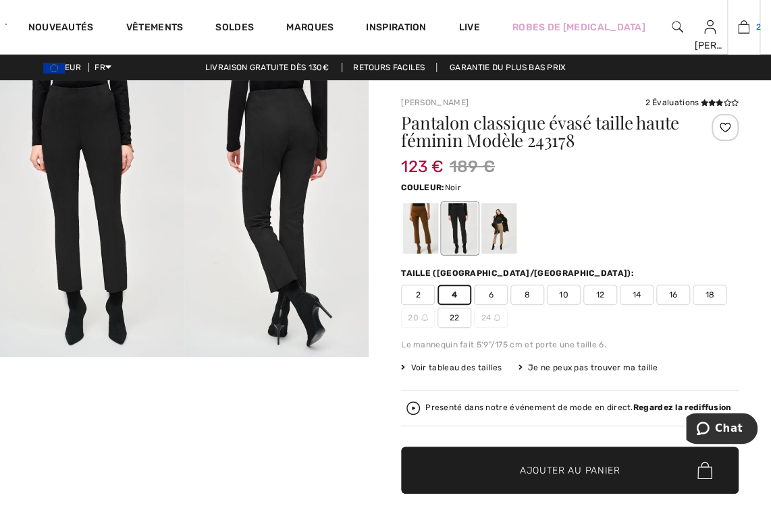
click at [738, 28] on link "2" at bounding box center [744, 27] width 32 height 16
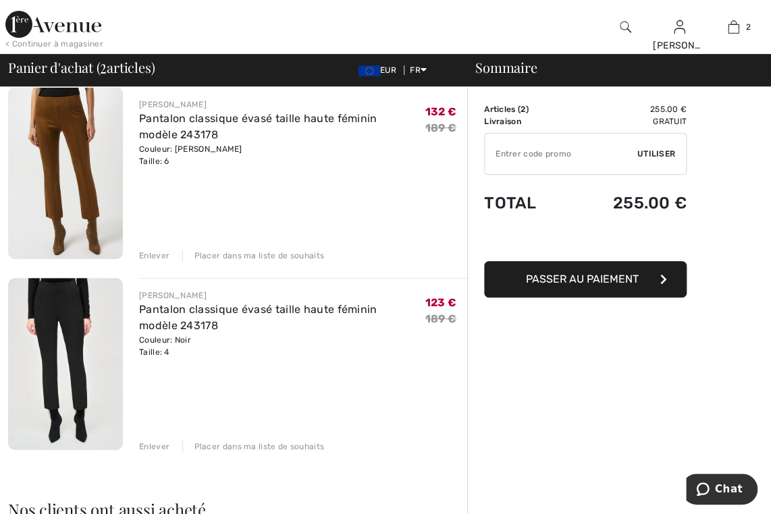
scroll to position [111, 0]
click at [152, 255] on div "Enlever" at bounding box center [154, 256] width 30 height 12
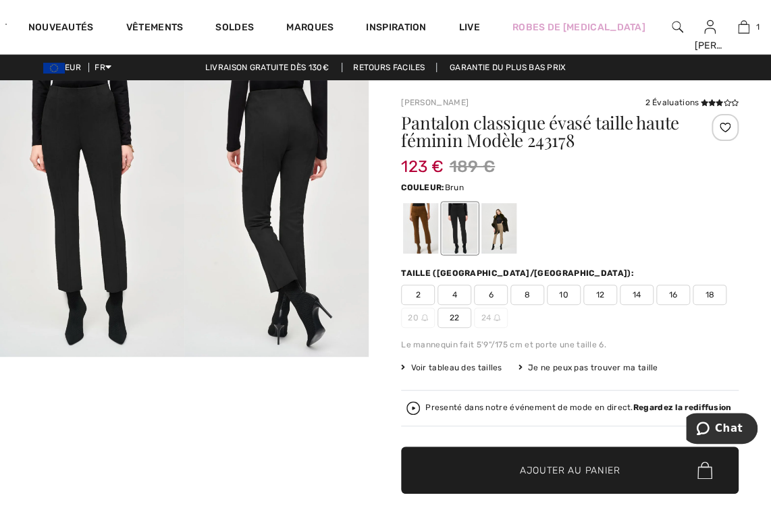
click at [411, 242] on div at bounding box center [420, 228] width 35 height 51
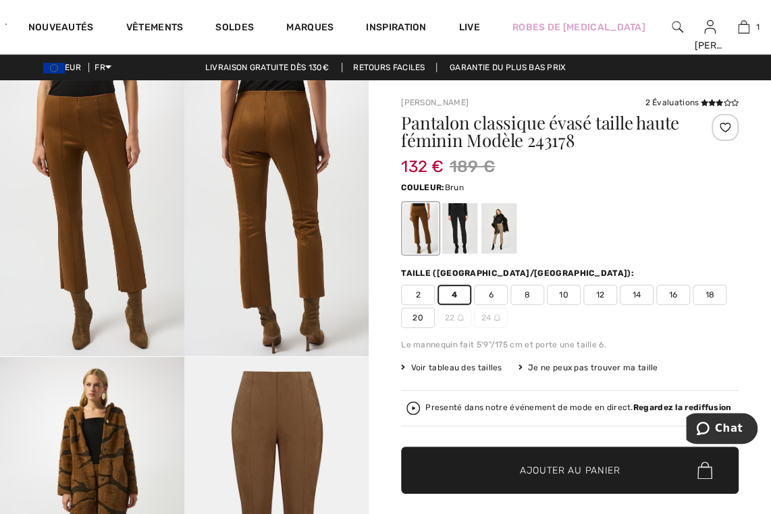
click at [443, 294] on span "4" at bounding box center [454, 295] width 34 height 20
click at [449, 298] on span "4" at bounding box center [454, 295] width 34 height 20
click at [566, 470] on span "Ajouter au panier" at bounding box center [570, 471] width 101 height 14
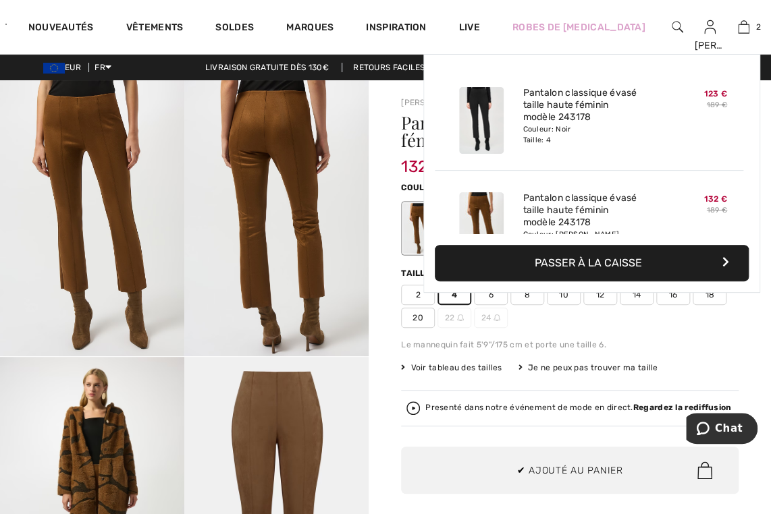
scroll to position [41, 0]
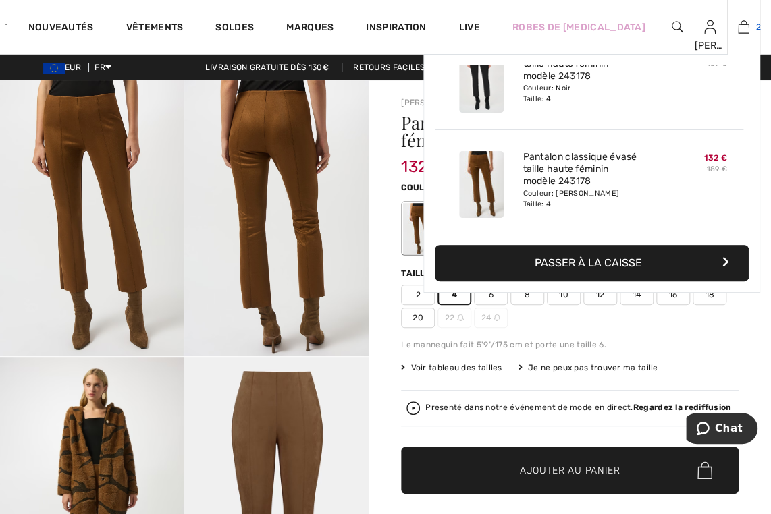
click at [738, 30] on img at bounding box center [743, 27] width 11 height 16
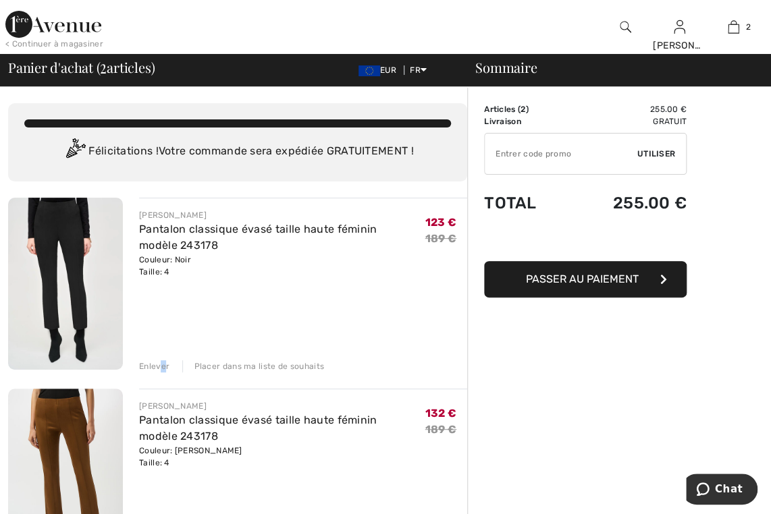
click at [161, 371] on div "Enlever" at bounding box center [154, 366] width 30 height 12
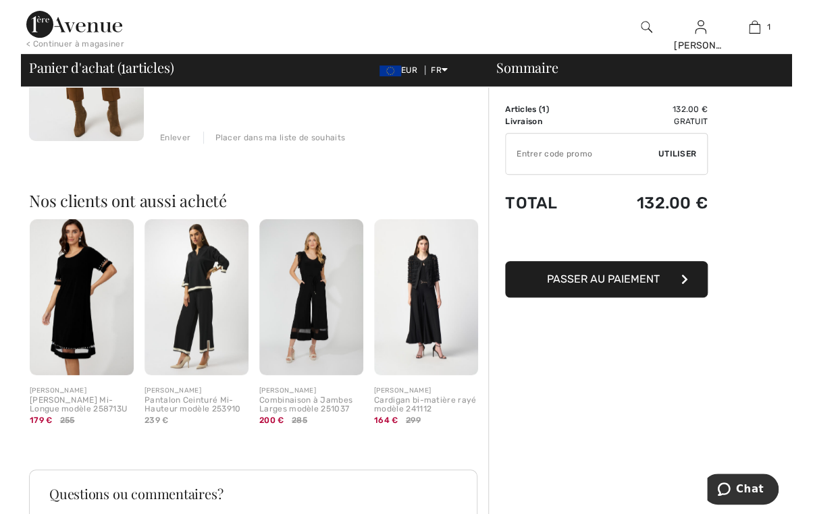
scroll to position [239, 0]
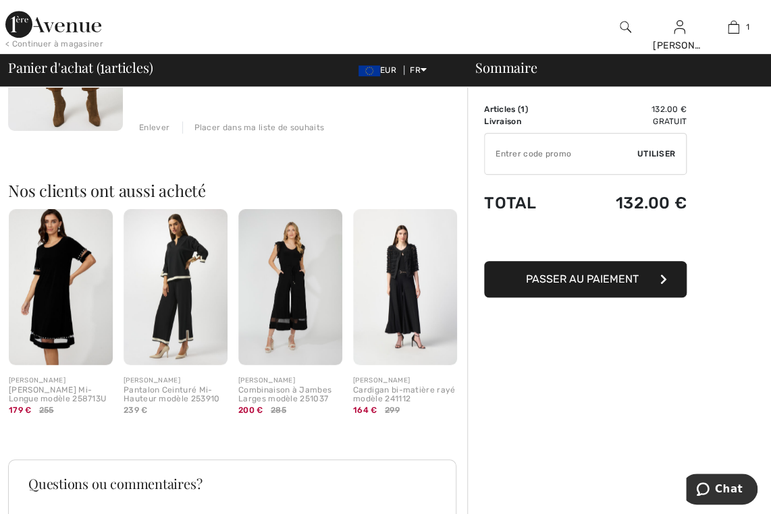
click at [436, 362] on img at bounding box center [405, 287] width 104 height 156
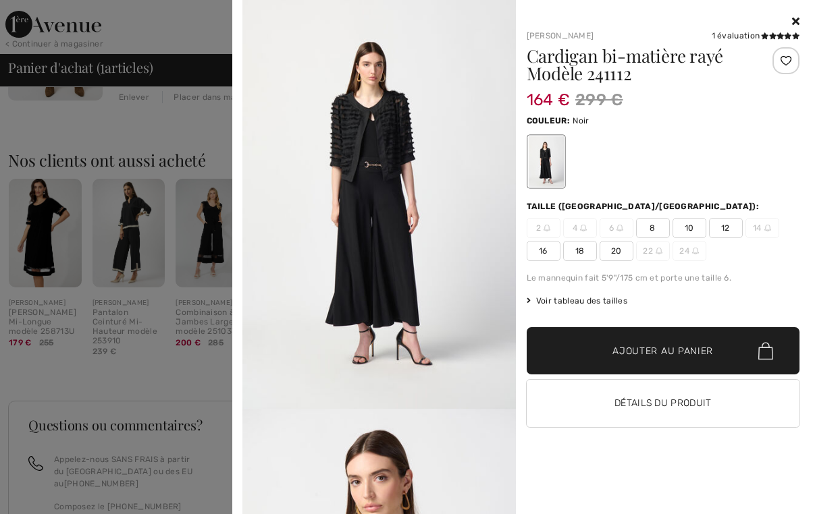
click at [770, 21] on icon at bounding box center [795, 21] width 7 height 11
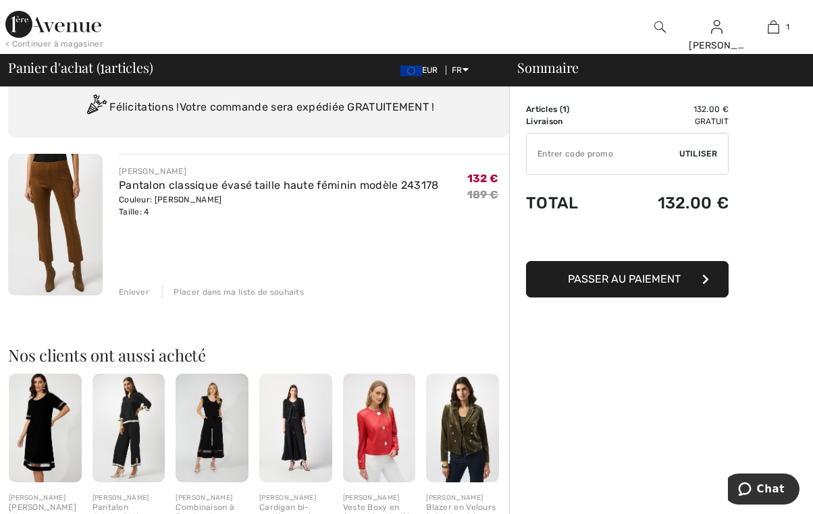
scroll to position [0, 0]
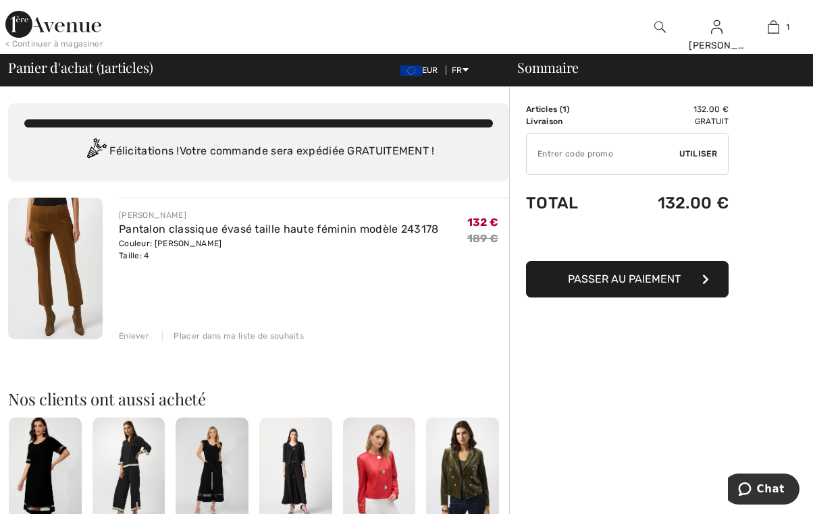
click at [655, 283] on span "Passer au paiement" at bounding box center [624, 279] width 113 height 13
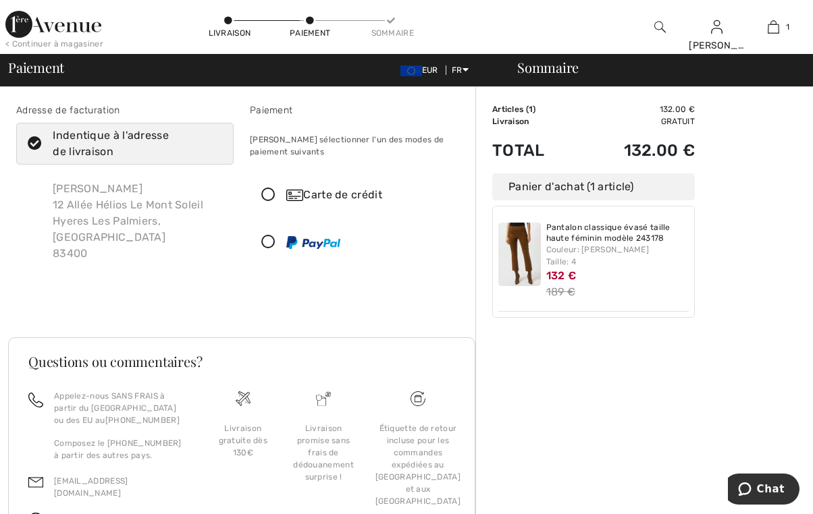
click at [263, 192] on icon at bounding box center [268, 195] width 36 height 14
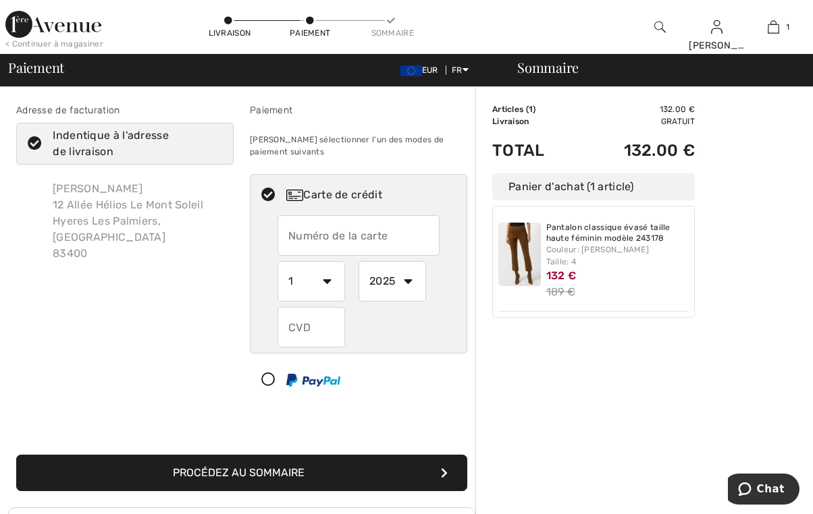
click at [388, 229] on input "text" at bounding box center [358, 235] width 162 height 40
click at [314, 234] on input "[CREDIT_CARD_NUMBER]" at bounding box center [358, 235] width 162 height 40
click at [342, 237] on input "[CREDIT_CARD_NUMBER]" at bounding box center [358, 235] width 162 height 40
click at [368, 236] on input "[CREDIT_CARD_NUMBER]" at bounding box center [358, 235] width 162 height 40
type input "[CREDIT_CARD_NUMBER]"
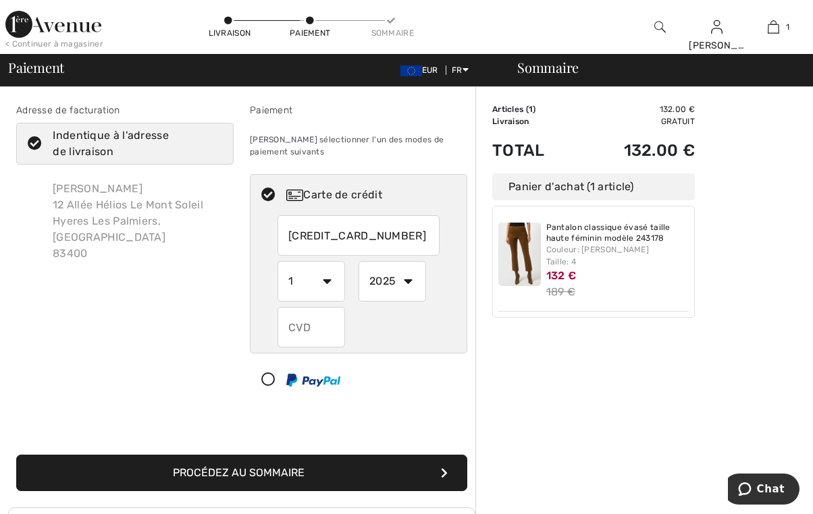
click at [326, 280] on select "1 2 3 4 5 6 7 8 9 10 11 12" at bounding box center [310, 281] width 67 height 40
select select "10"
click at [277, 261] on select "1 2 3 4 5 6 7 8 9 10 11 12" at bounding box center [310, 281] width 67 height 40
click at [406, 285] on select "2025 2026 2027 2028 2029 2030 2031 2032 2033 2034 2035" at bounding box center [391, 281] width 67 height 40
select select "2027"
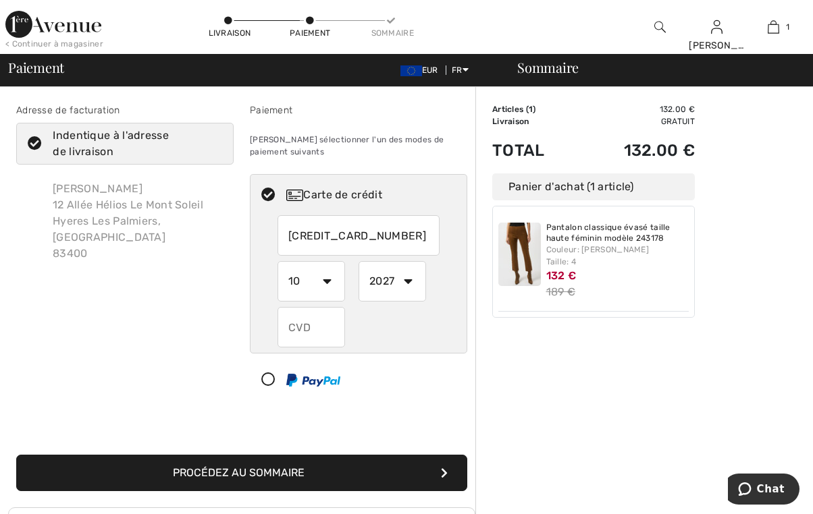
click at [358, 261] on select "2025 2026 2027 2028 2029 2030 2031 2032 2033 2034 2035" at bounding box center [391, 281] width 67 height 40
click at [317, 329] on input "text" at bounding box center [310, 327] width 67 height 40
type input "229"
click at [299, 485] on button "Procédez au sommaire" at bounding box center [241, 473] width 451 height 36
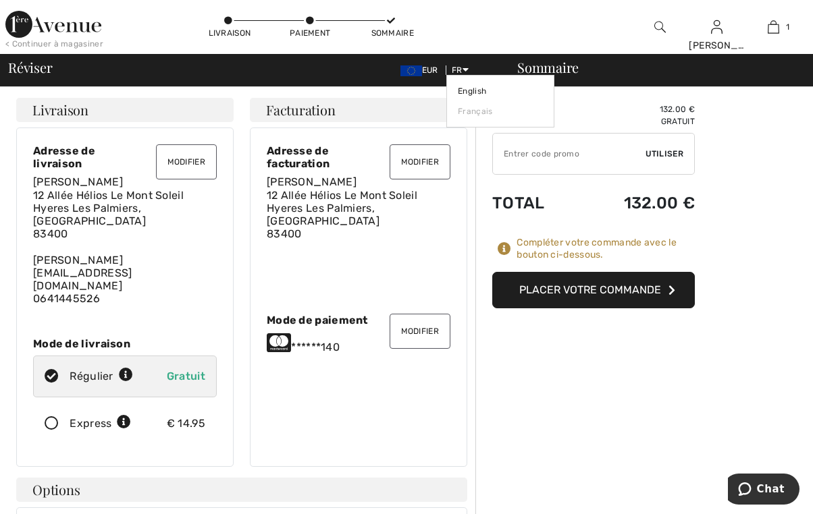
click at [452, 72] on span "FR" at bounding box center [460, 69] width 17 height 9
click at [460, 71] on span "FR" at bounding box center [460, 69] width 17 height 9
click at [454, 70] on span "FR" at bounding box center [460, 69] width 17 height 9
click at [470, 111] on link "Français" at bounding box center [500, 111] width 85 height 20
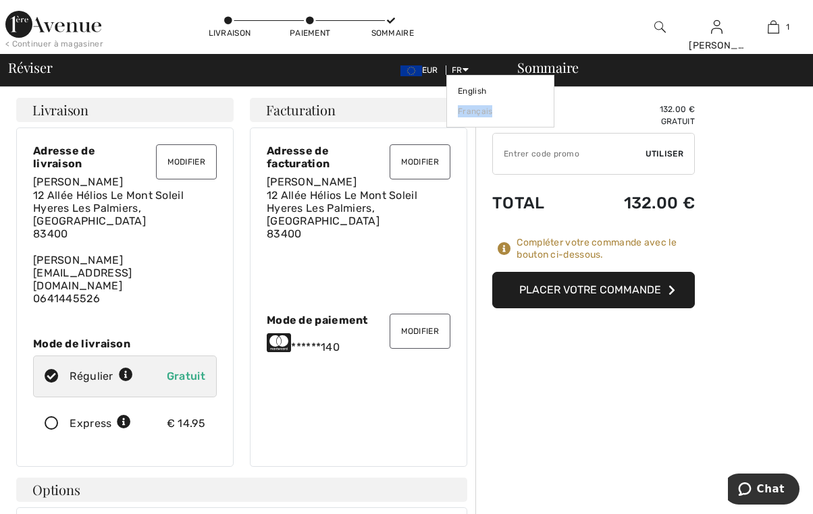
click at [470, 111] on link "Français" at bounding box center [500, 111] width 85 height 20
click at [614, 292] on button "Placer votre commande" at bounding box center [593, 290] width 202 height 36
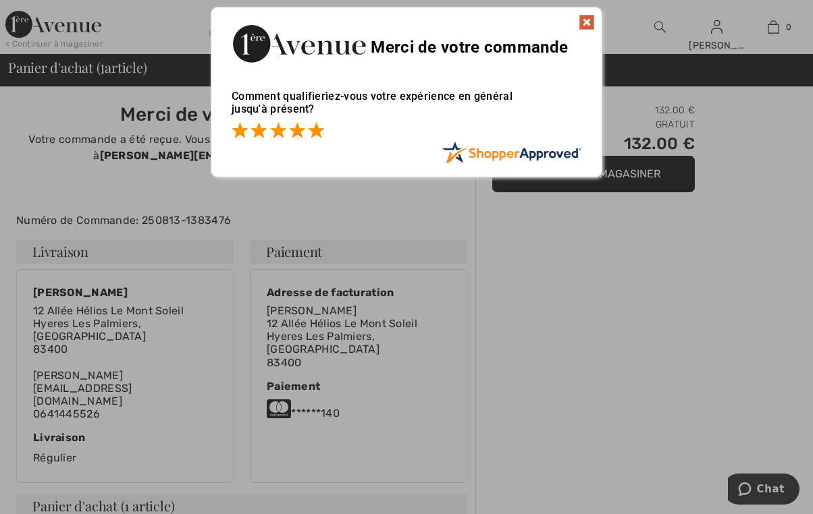
click at [315, 132] on span at bounding box center [316, 130] width 16 height 16
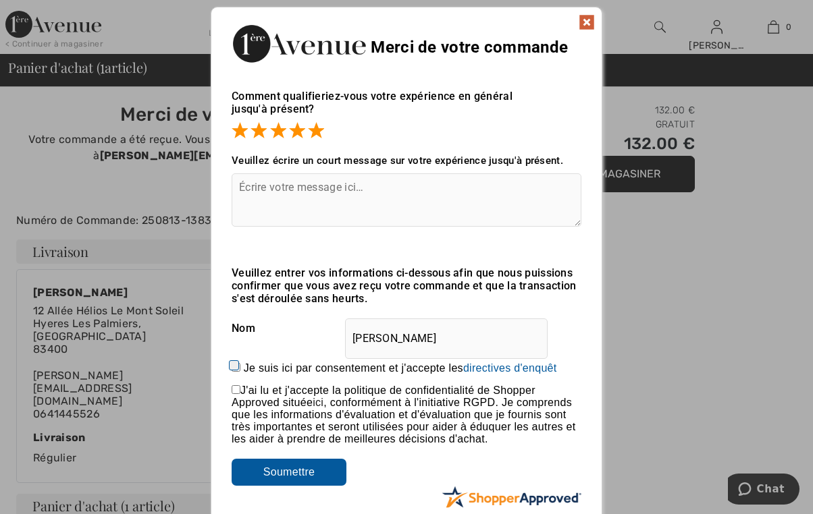
click at [593, 27] on img at bounding box center [586, 22] width 16 height 16
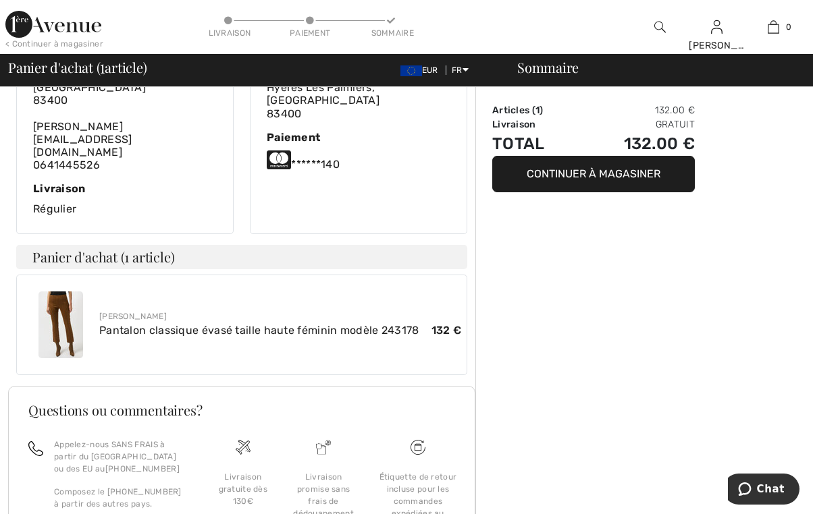
scroll to position [254, 0]
